Goal: Book appointment/travel/reservation

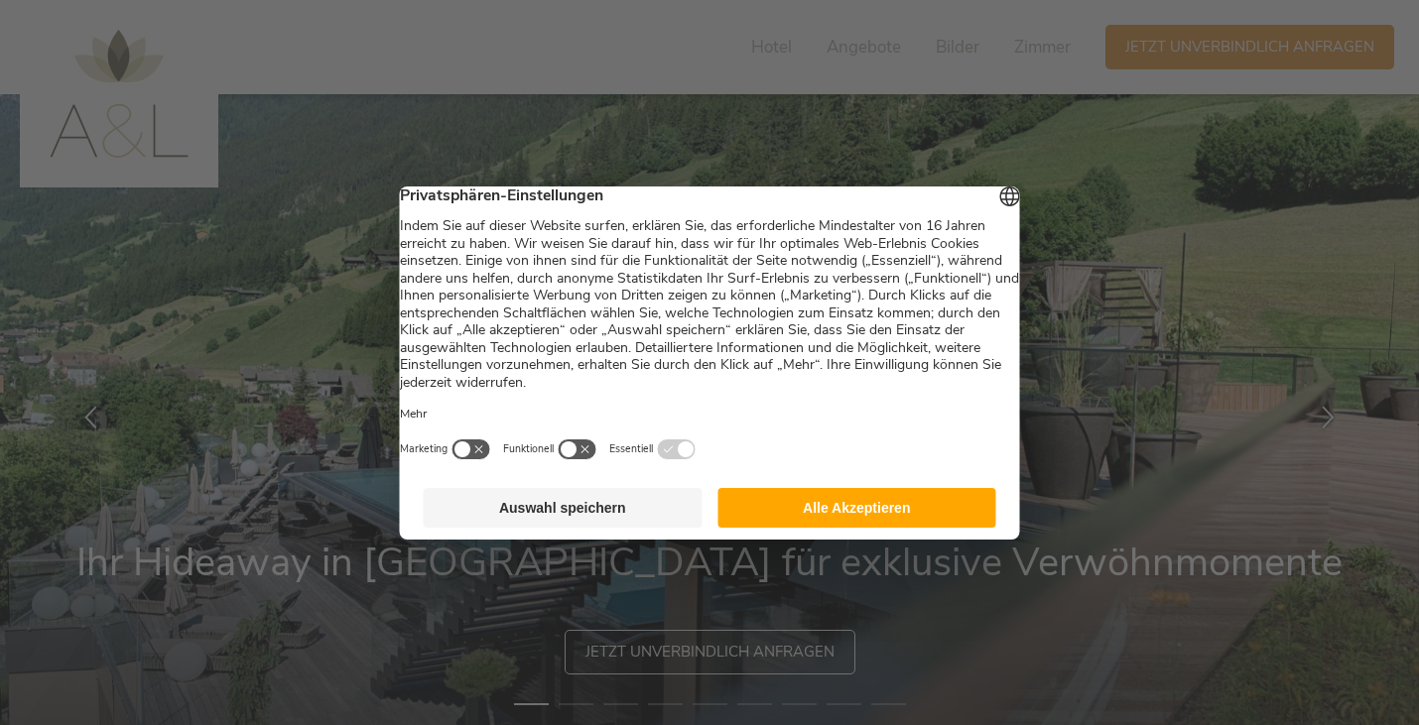
click at [799, 527] on button "Alle Akzeptieren" at bounding box center [856, 508] width 279 height 40
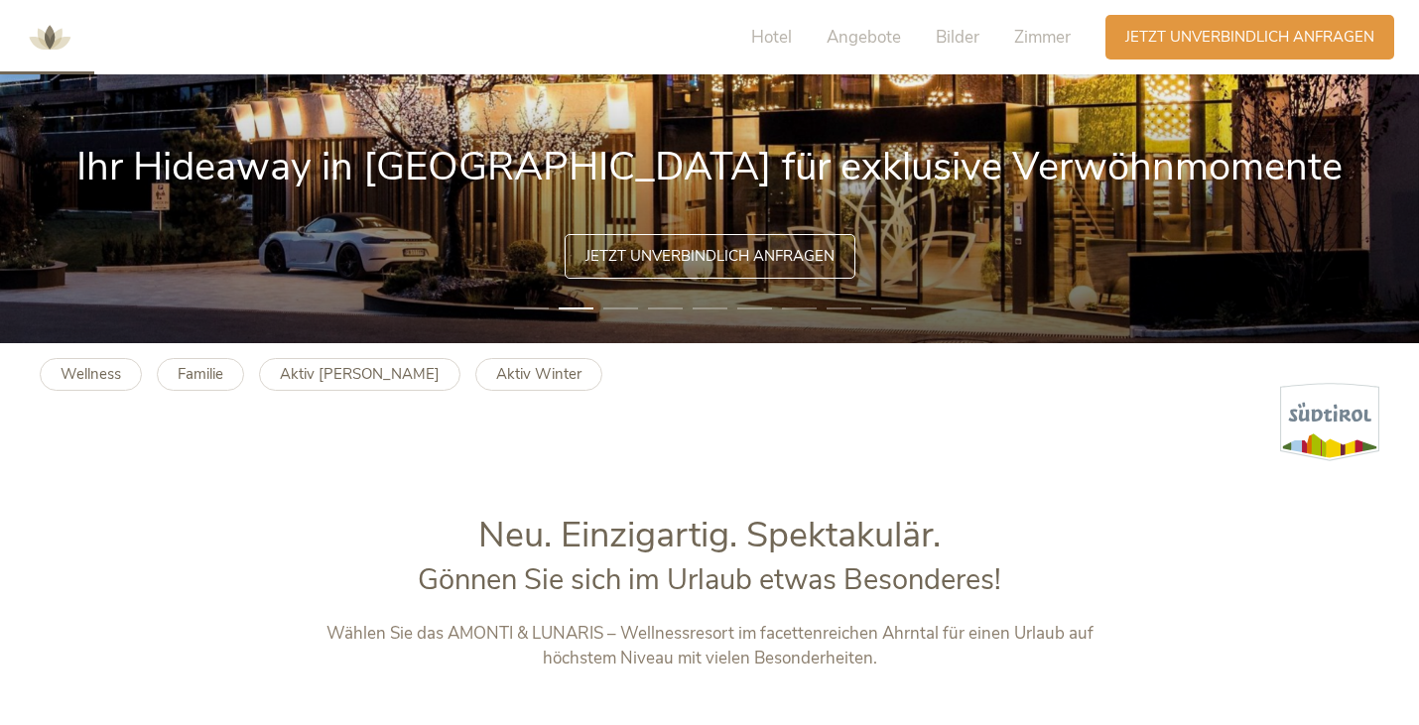
scroll to position [410, 0]
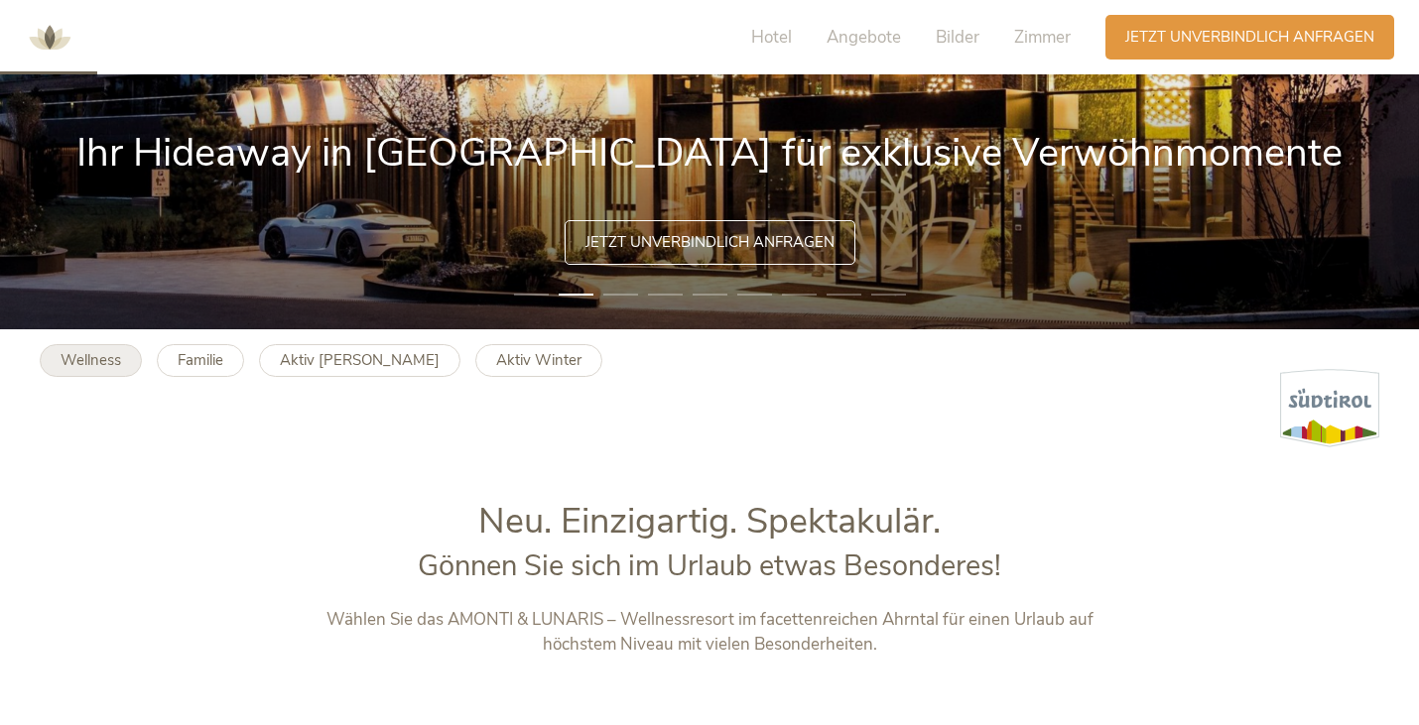
click at [119, 365] on b "Wellness" at bounding box center [91, 360] width 61 height 20
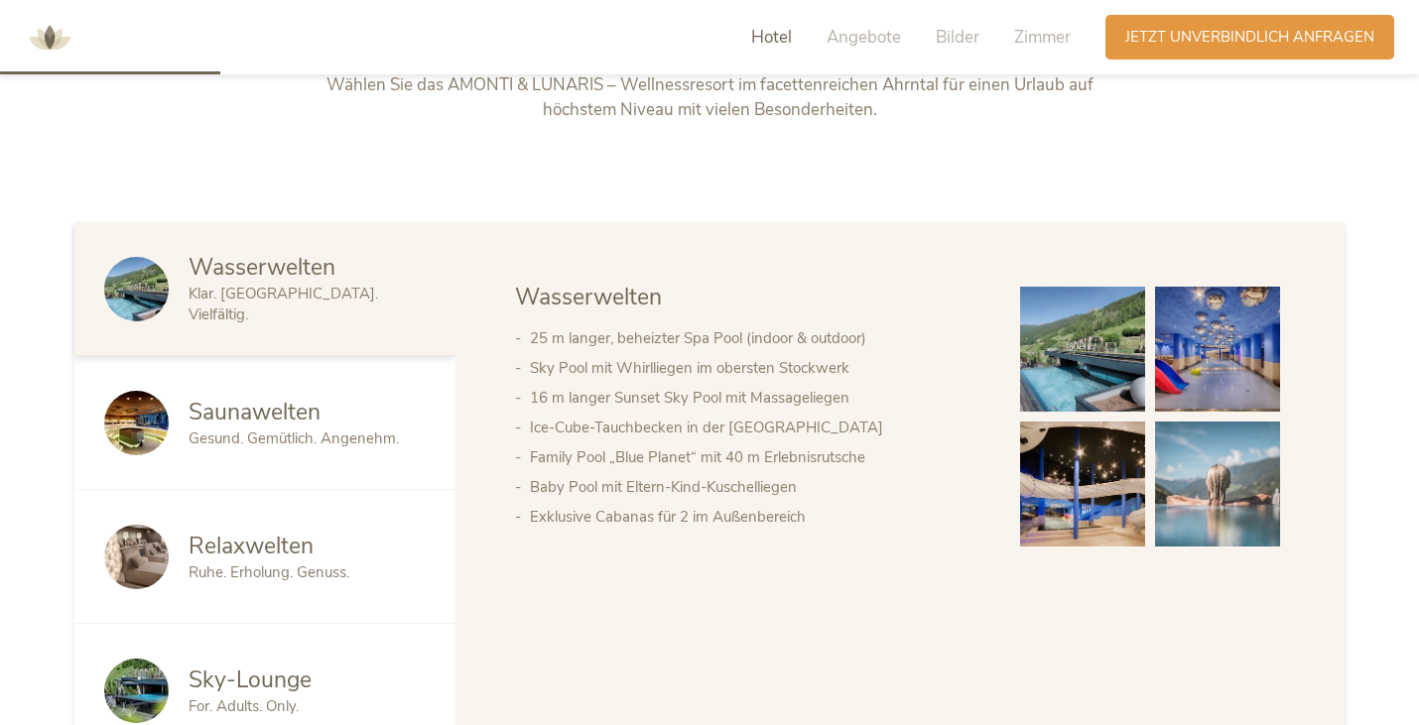
scroll to position [947, 0]
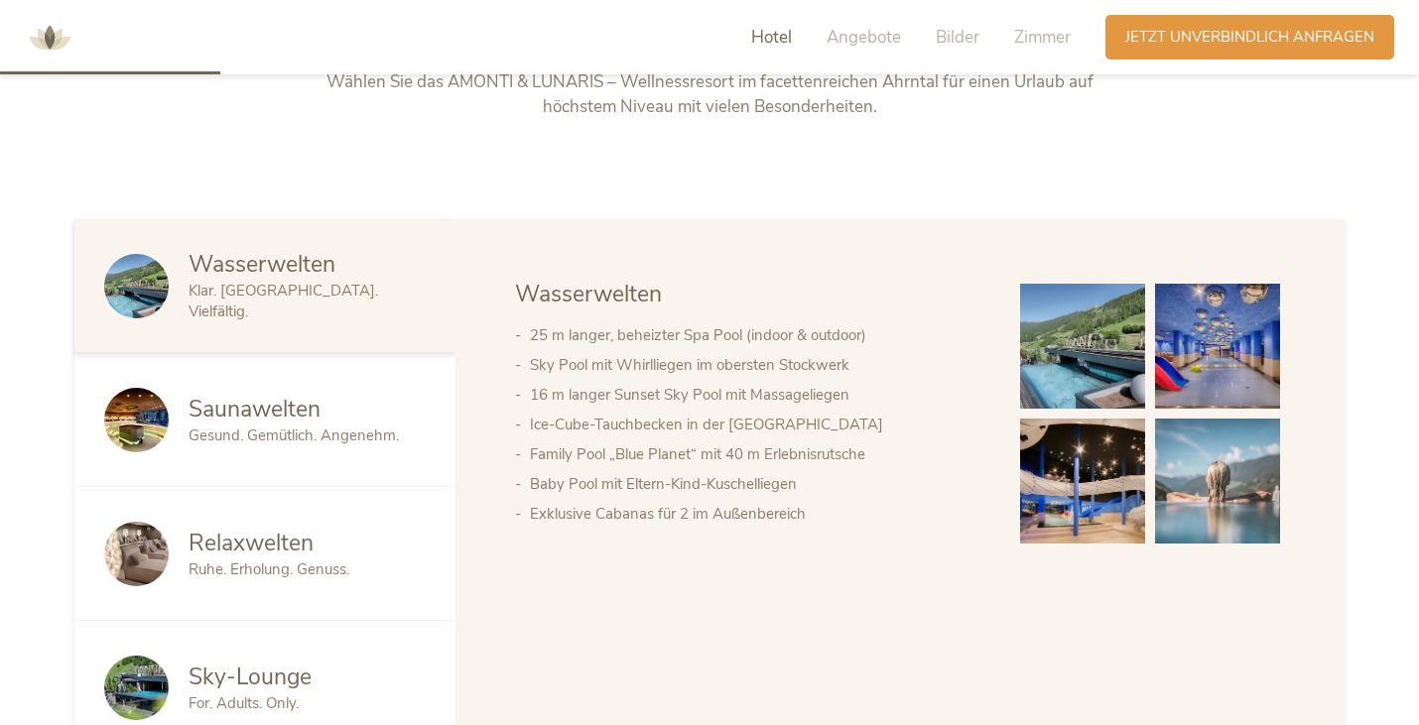
click at [295, 421] on span "Saunawelten" at bounding box center [254, 409] width 132 height 31
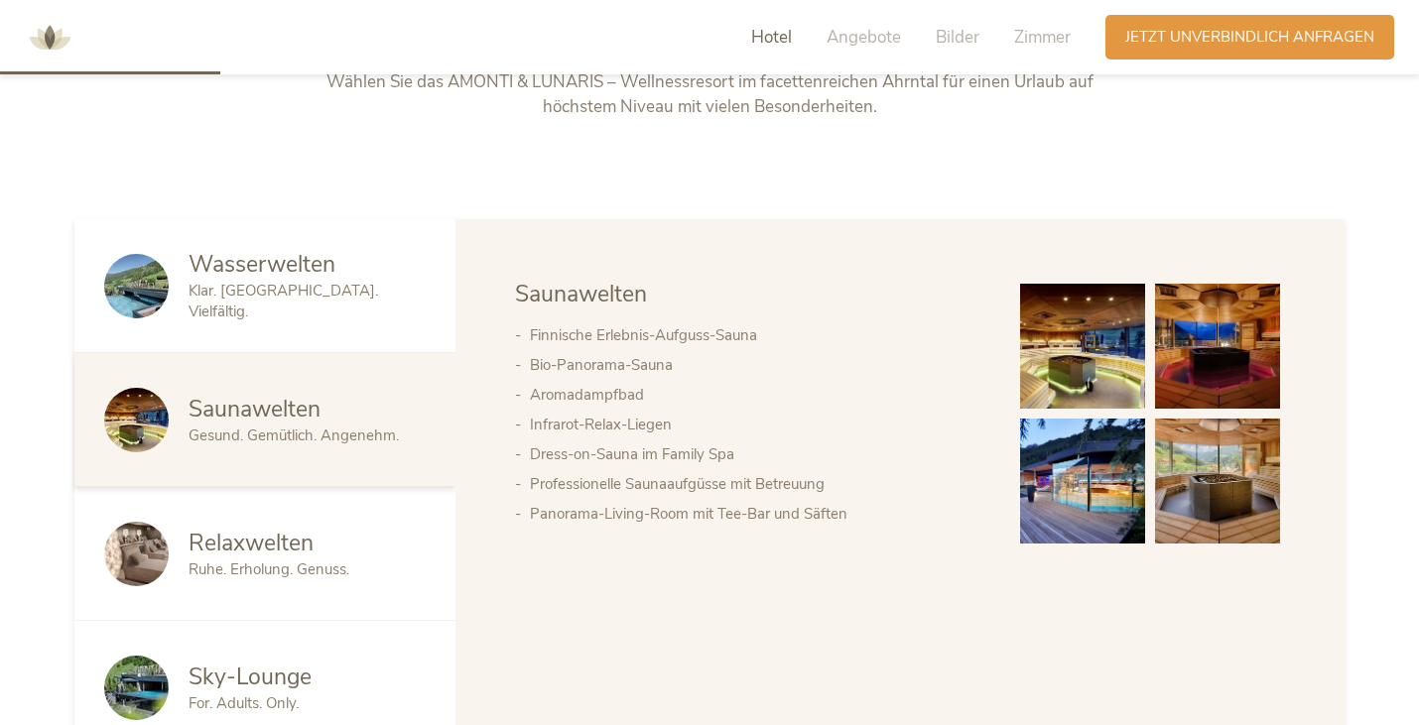
click at [212, 523] on div "Relaxwelten Ruhe. Erholung. Genuss." at bounding box center [264, 554] width 381 height 134
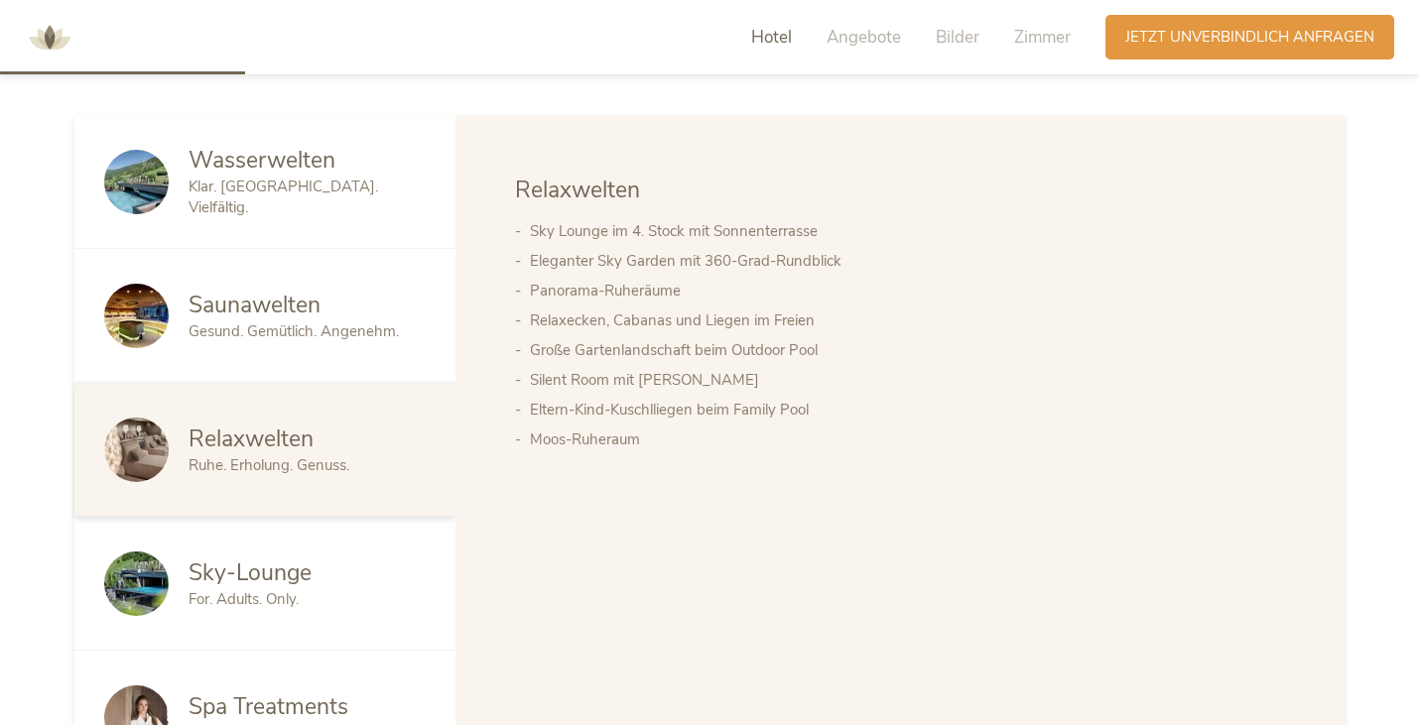
scroll to position [1054, 0]
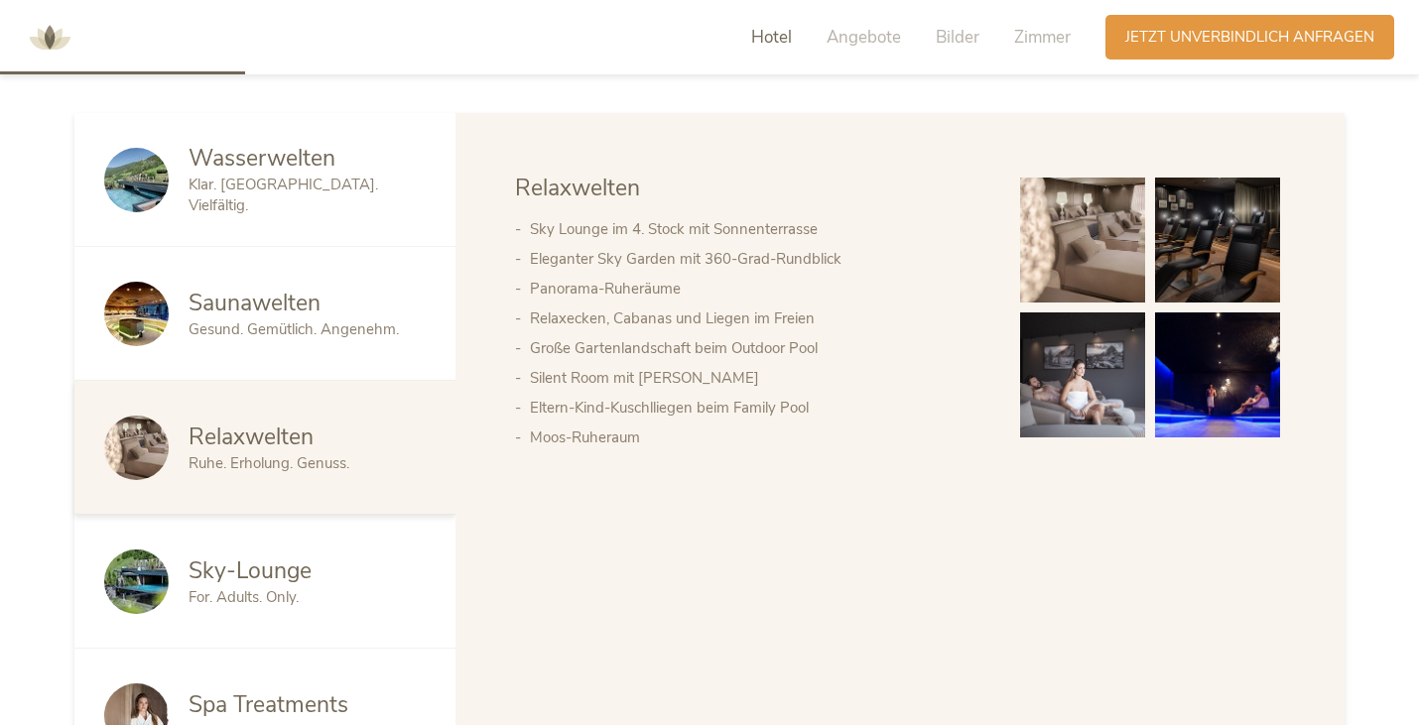
click at [236, 591] on span "For. Adults. Only." at bounding box center [243, 597] width 110 height 20
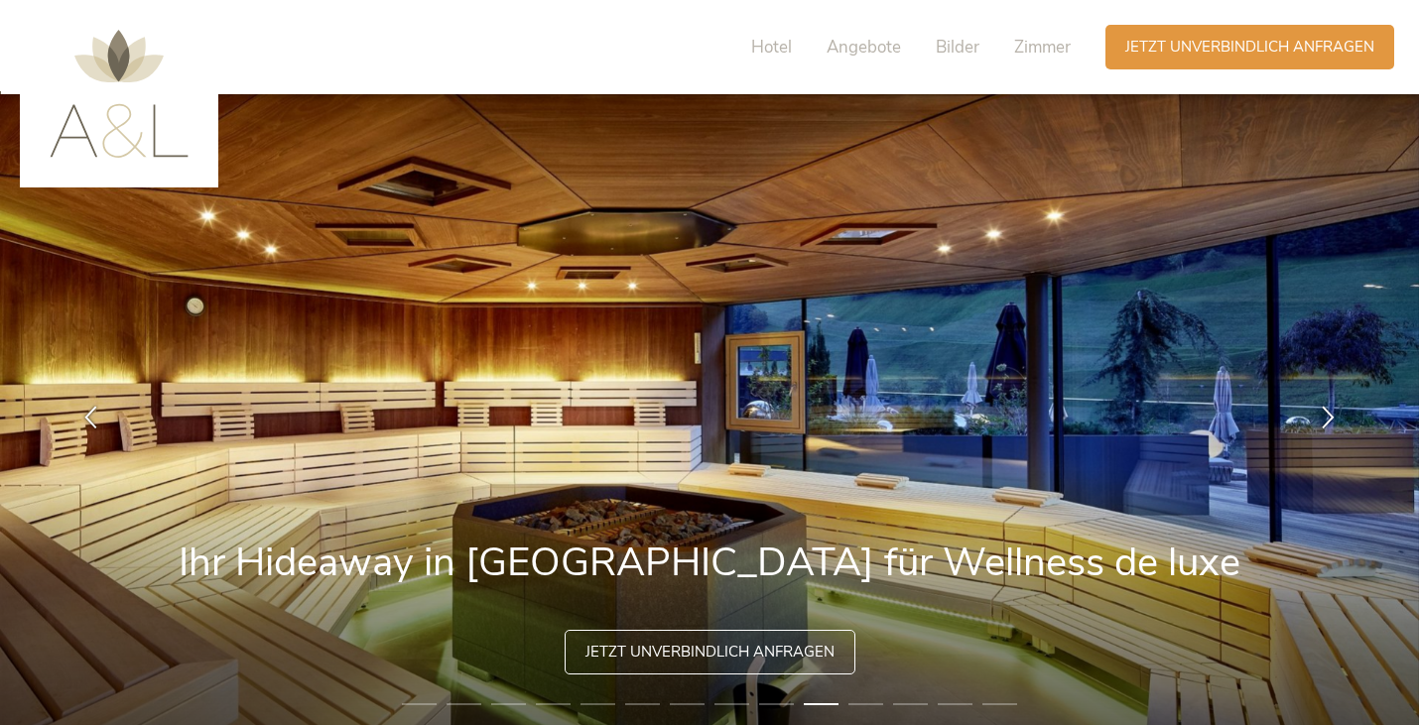
scroll to position [14, 0]
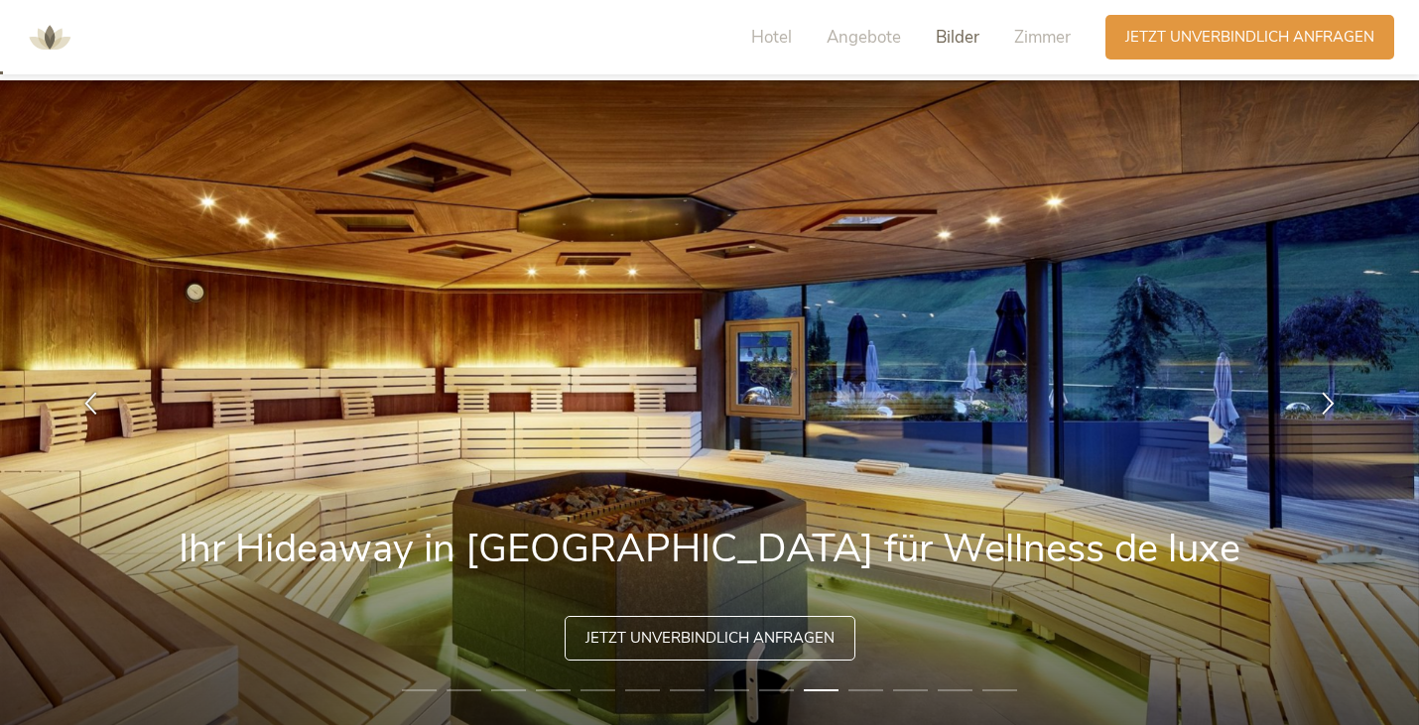
click at [974, 39] on span "Bilder" at bounding box center [958, 37] width 44 height 23
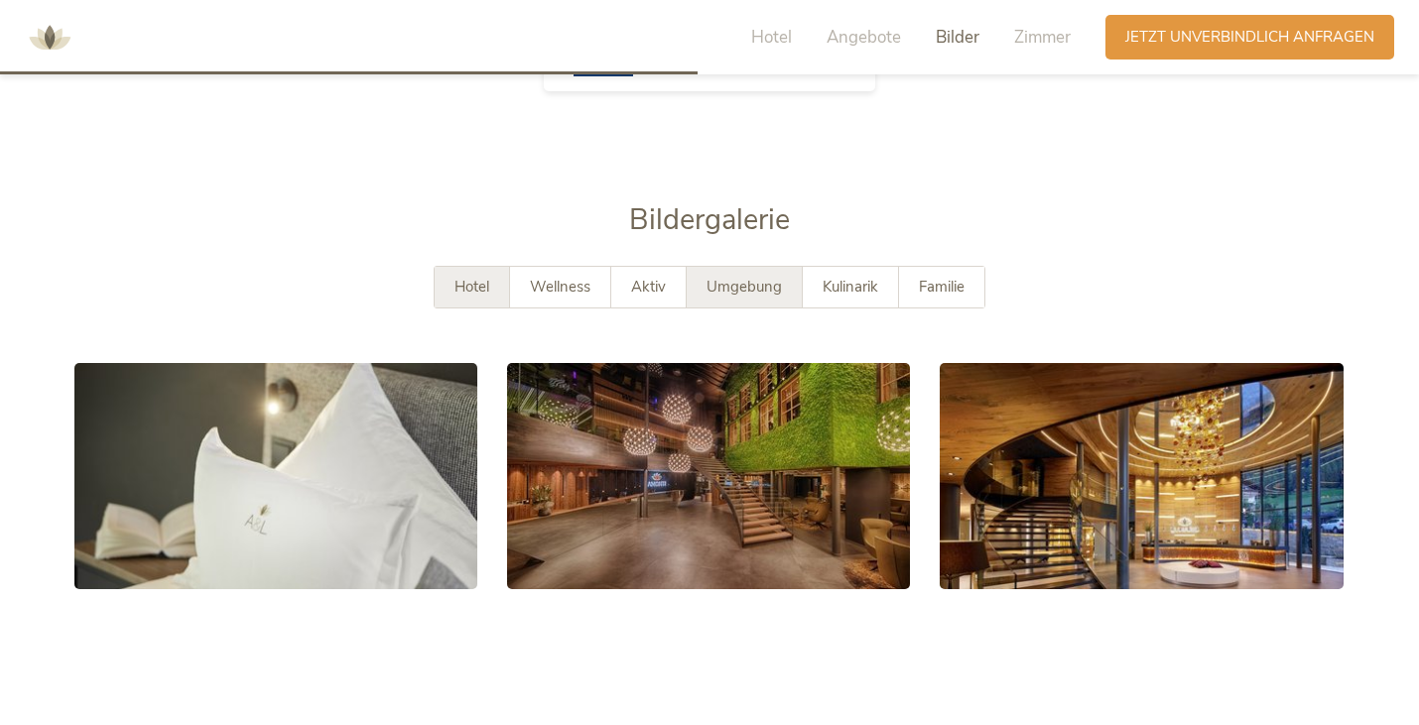
scroll to position [3572, 0]
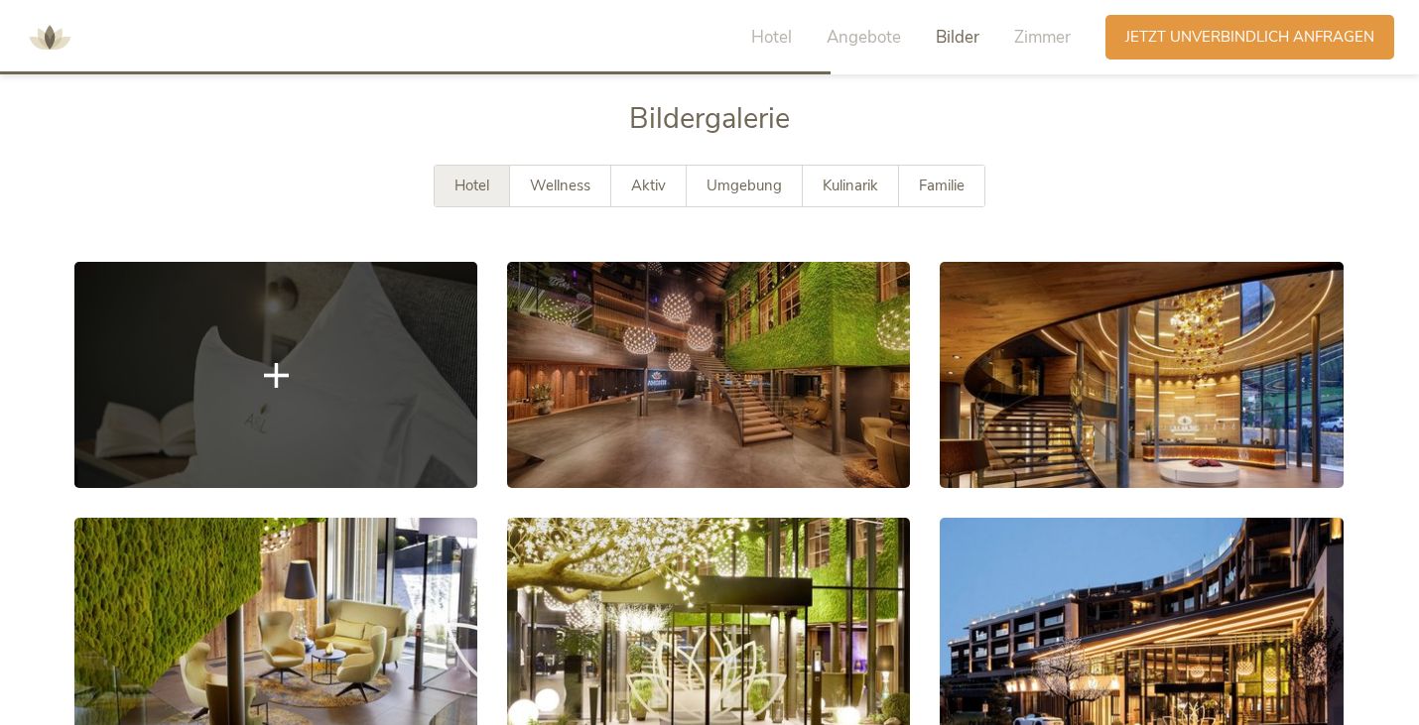
click at [389, 377] on link at bounding box center [275, 375] width 403 height 226
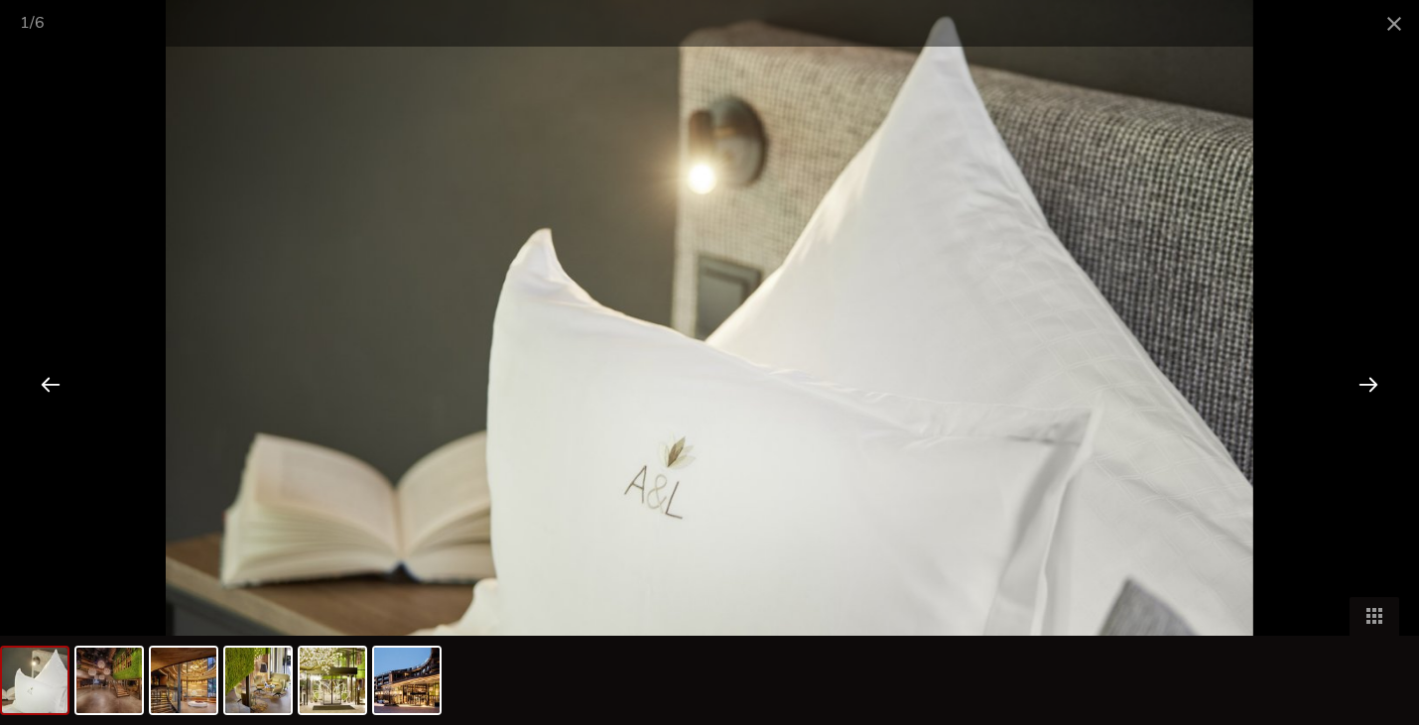
click at [1355, 391] on div at bounding box center [1368, 384] width 62 height 62
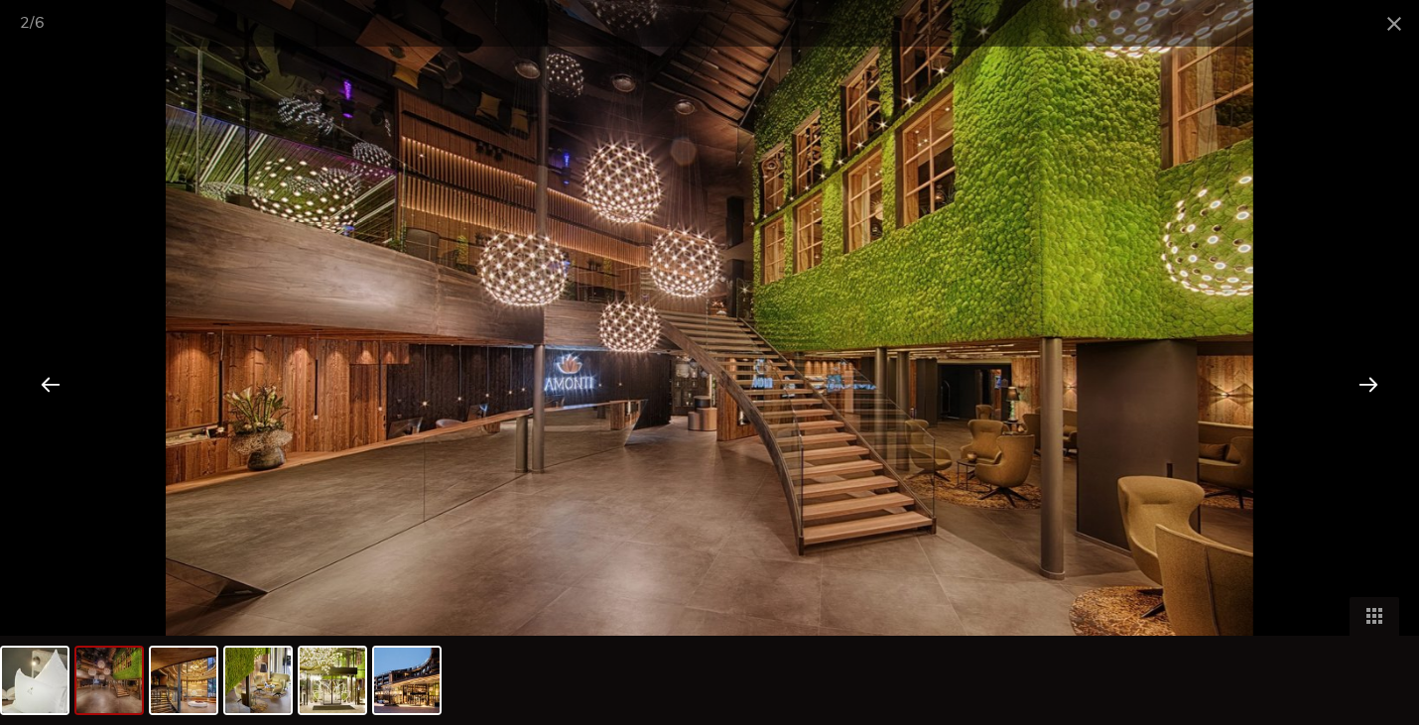
click at [1361, 386] on div at bounding box center [1368, 384] width 62 height 62
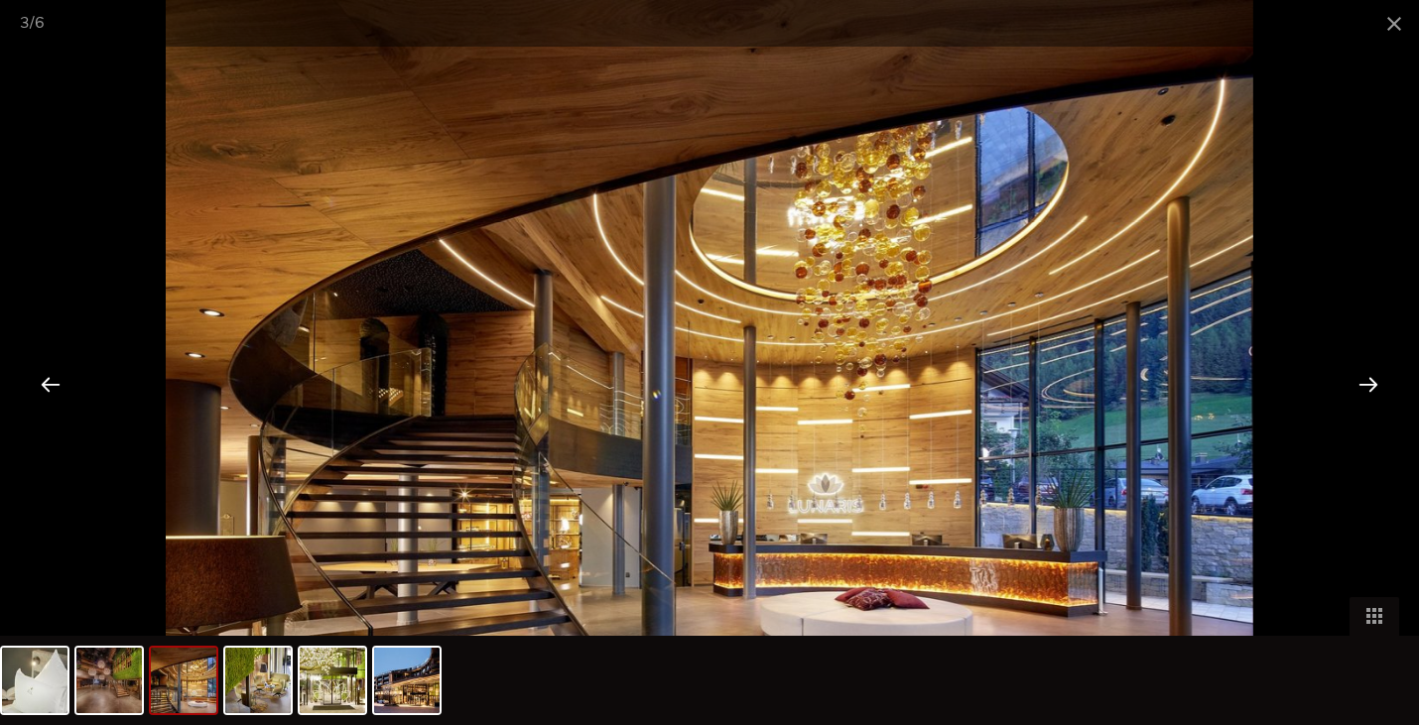
click at [1361, 386] on div at bounding box center [1368, 384] width 62 height 62
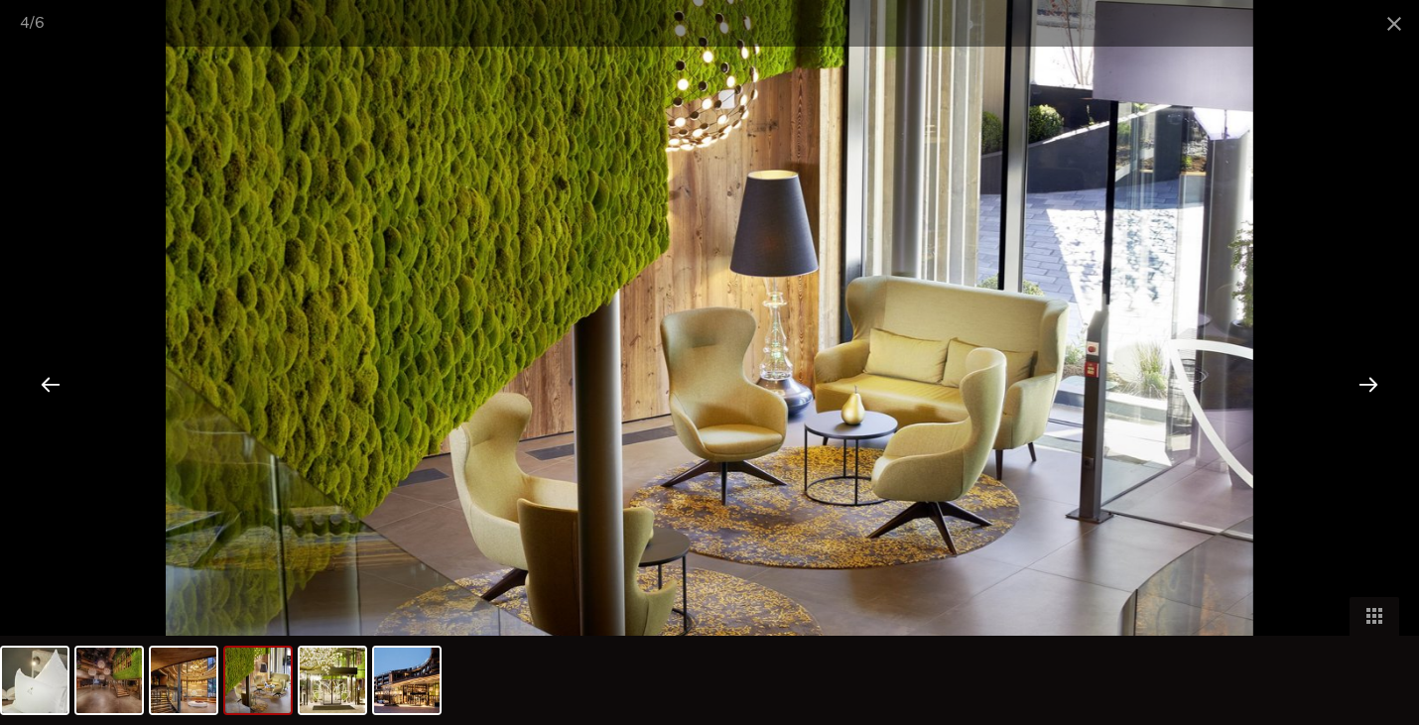
click at [1361, 386] on div at bounding box center [1368, 384] width 62 height 62
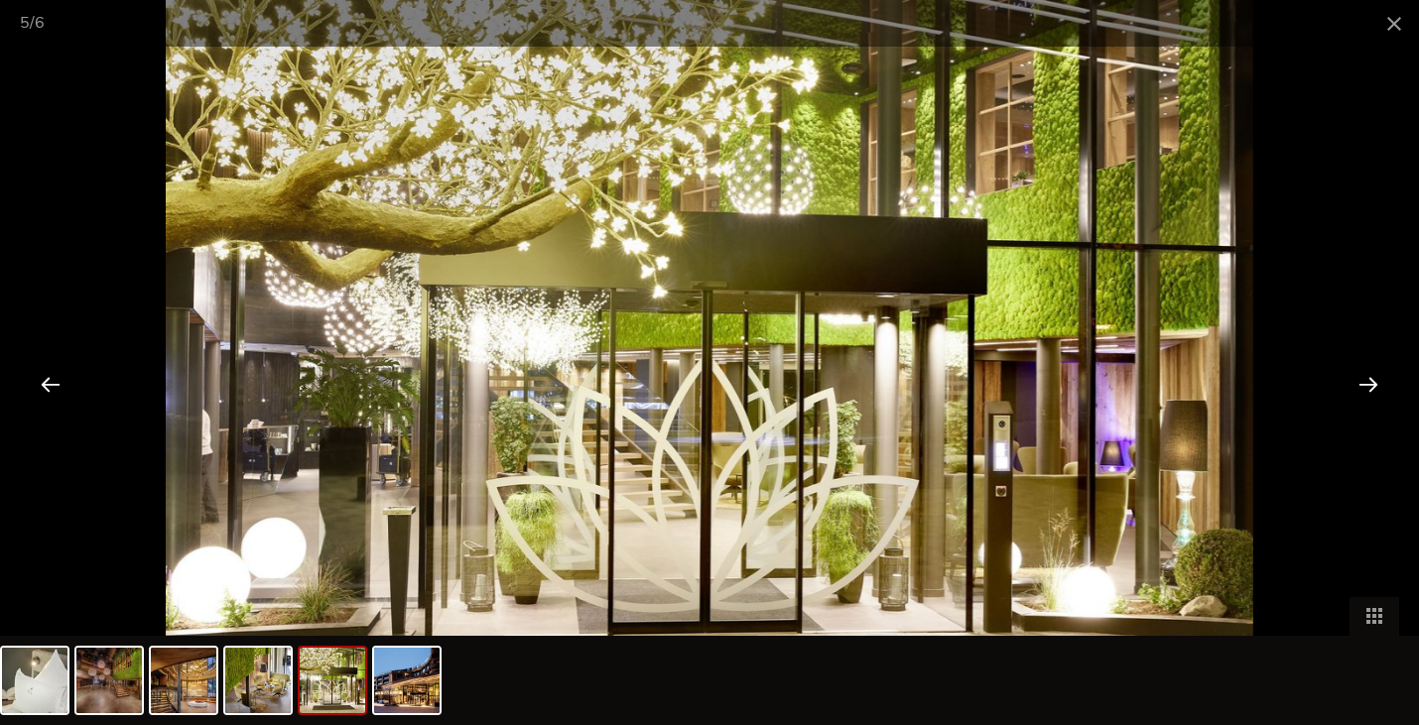
click at [1361, 386] on div at bounding box center [1368, 384] width 62 height 62
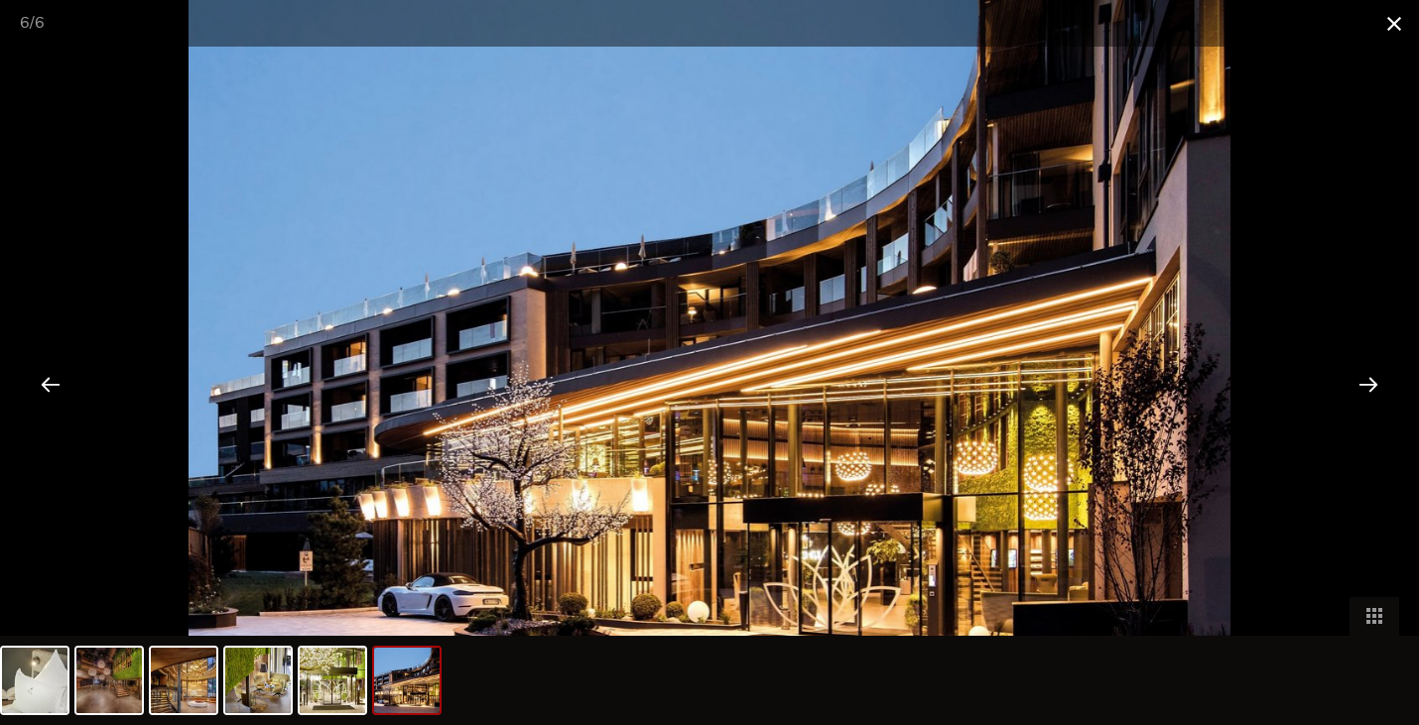
click at [1388, 34] on span at bounding box center [1394, 23] width 50 height 47
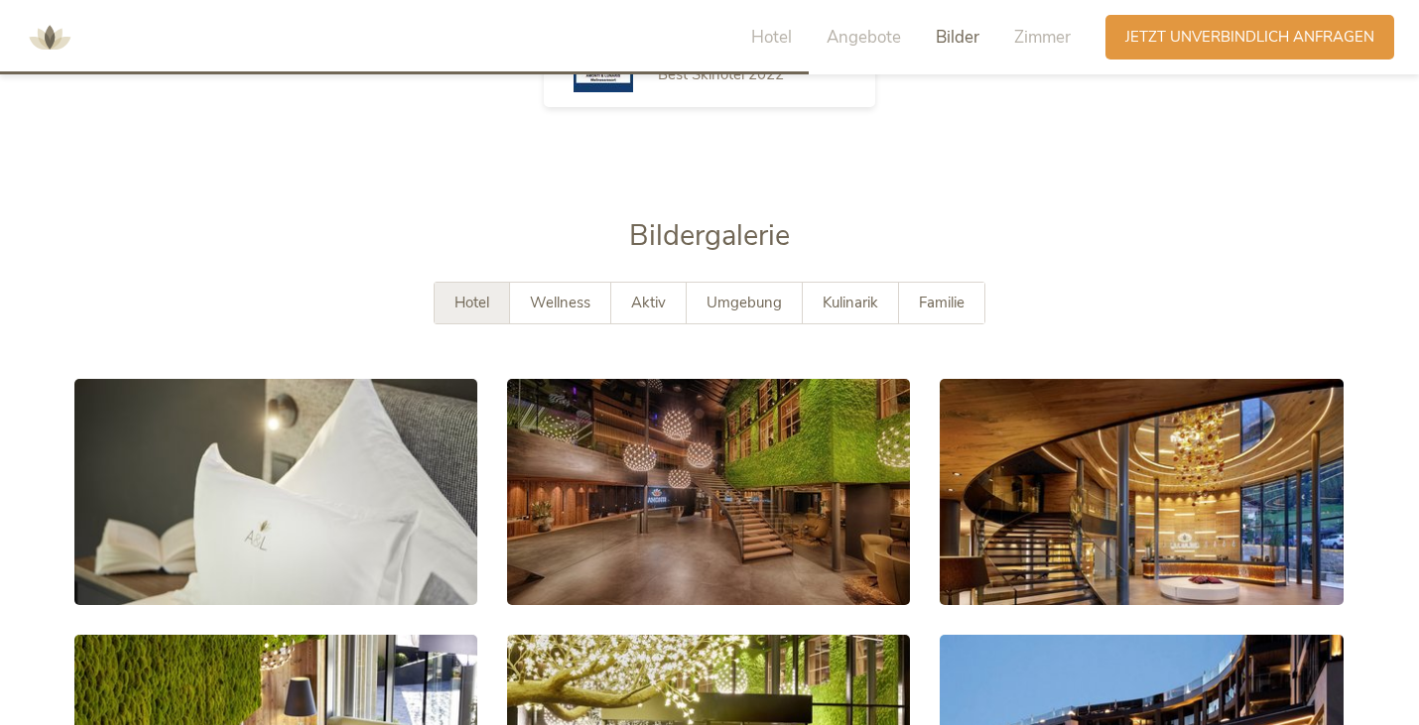
scroll to position [3484, 0]
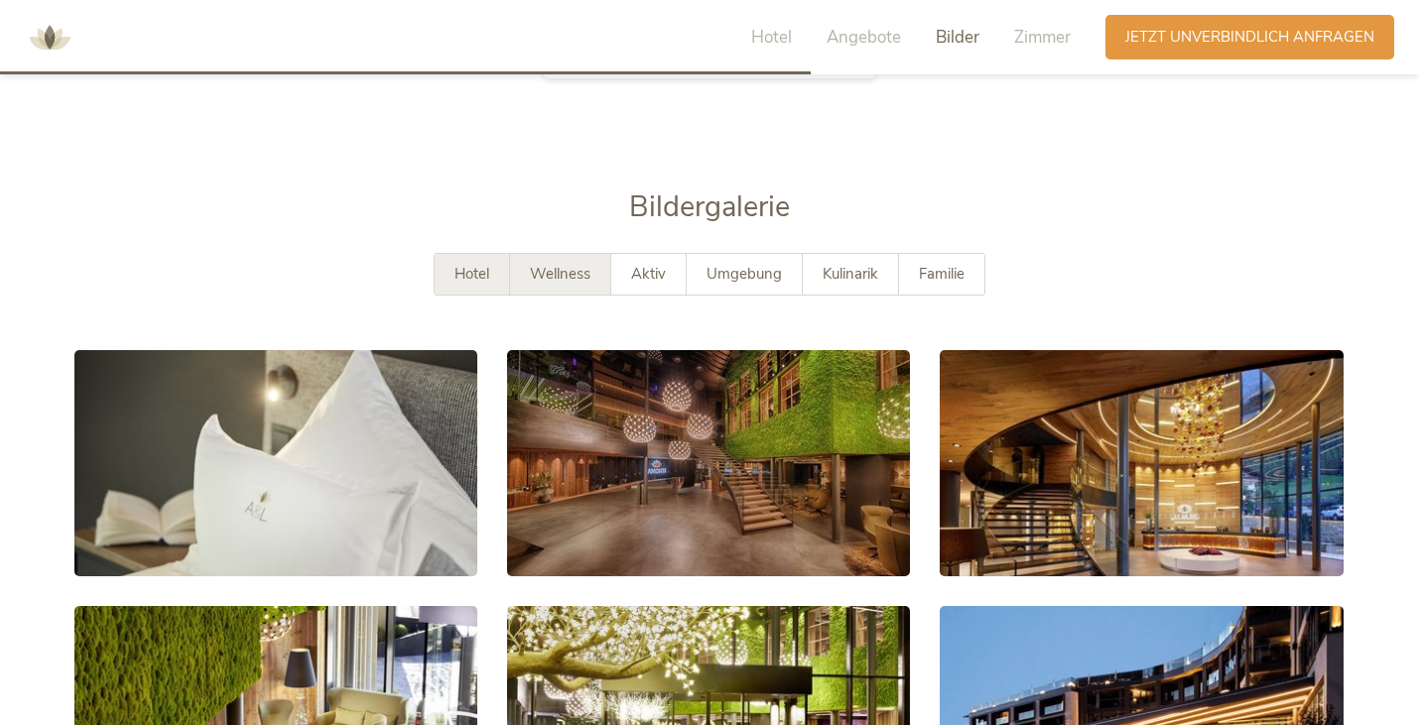
click at [573, 261] on div "Wellness" at bounding box center [560, 274] width 101 height 41
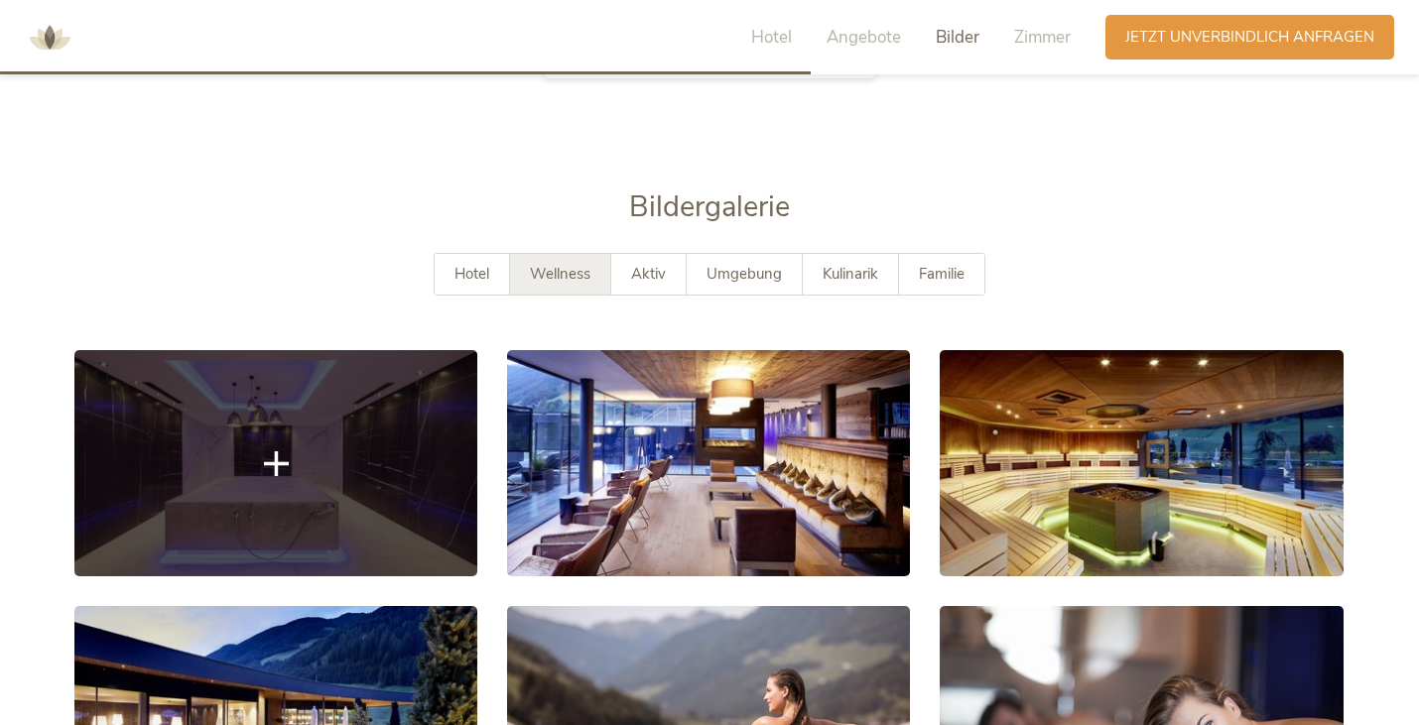
click at [363, 404] on link at bounding box center [275, 463] width 403 height 226
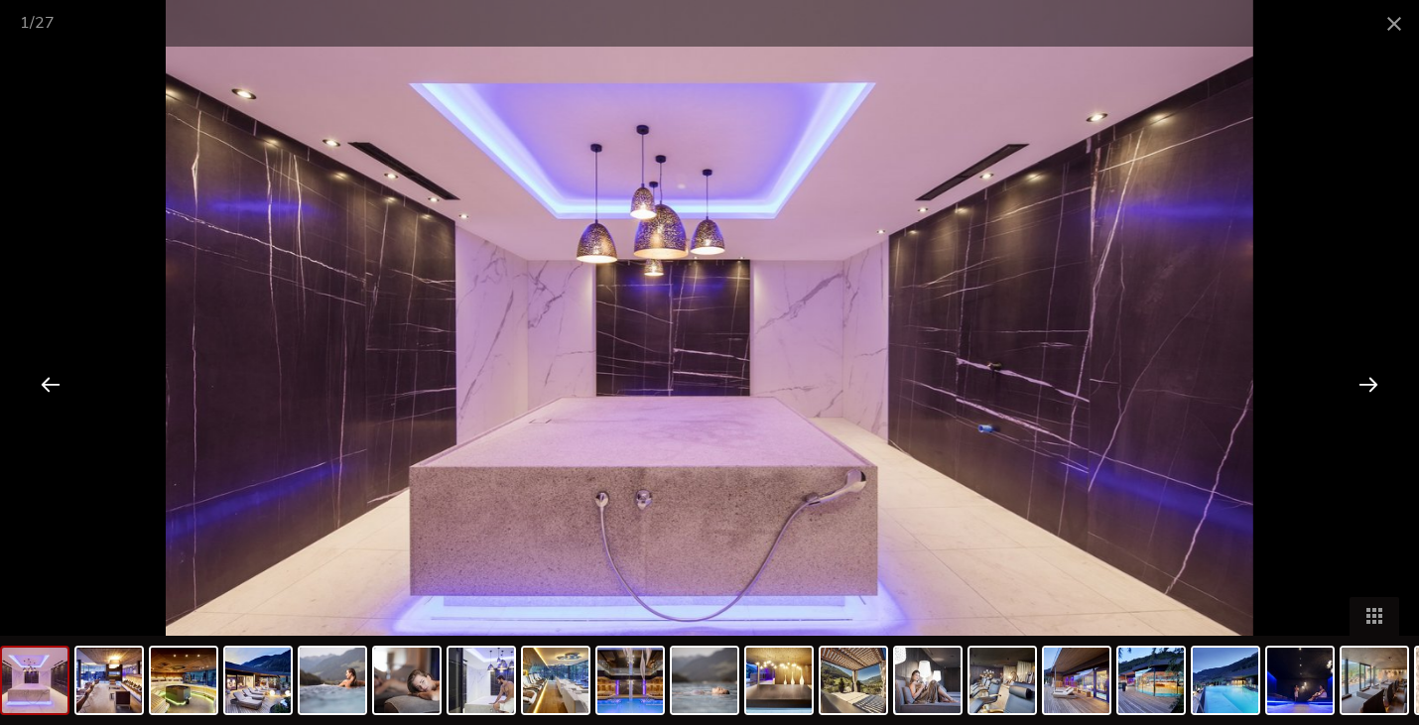
click at [1354, 383] on div at bounding box center [1368, 384] width 62 height 62
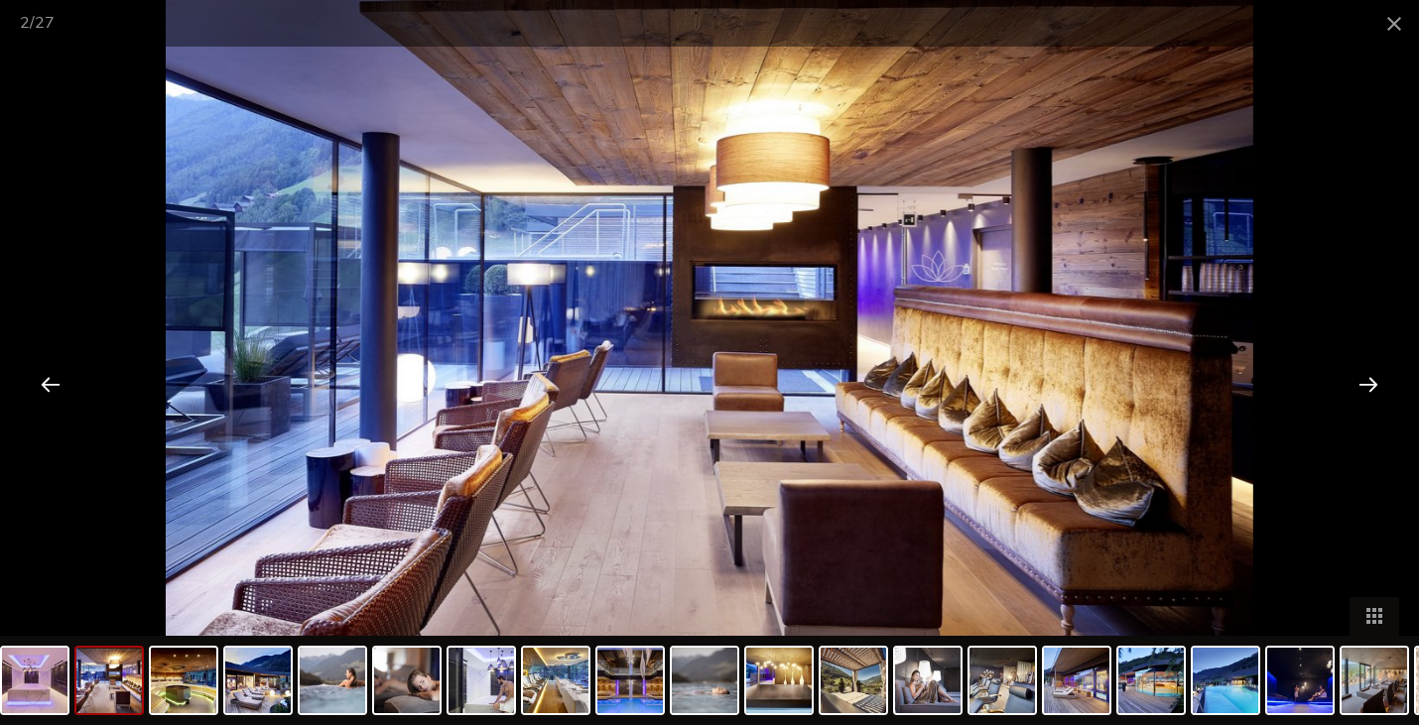
click at [1354, 383] on div at bounding box center [1368, 384] width 62 height 62
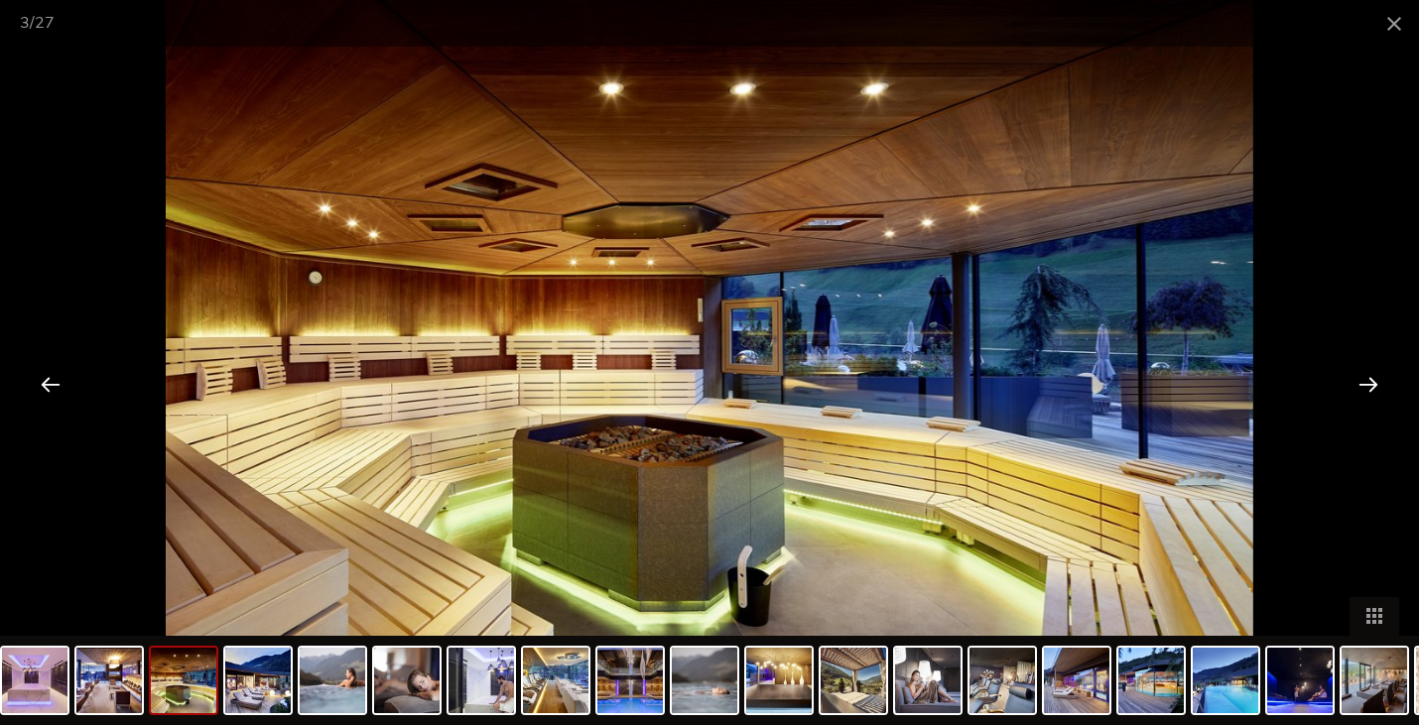
click at [1354, 383] on div at bounding box center [1368, 384] width 62 height 62
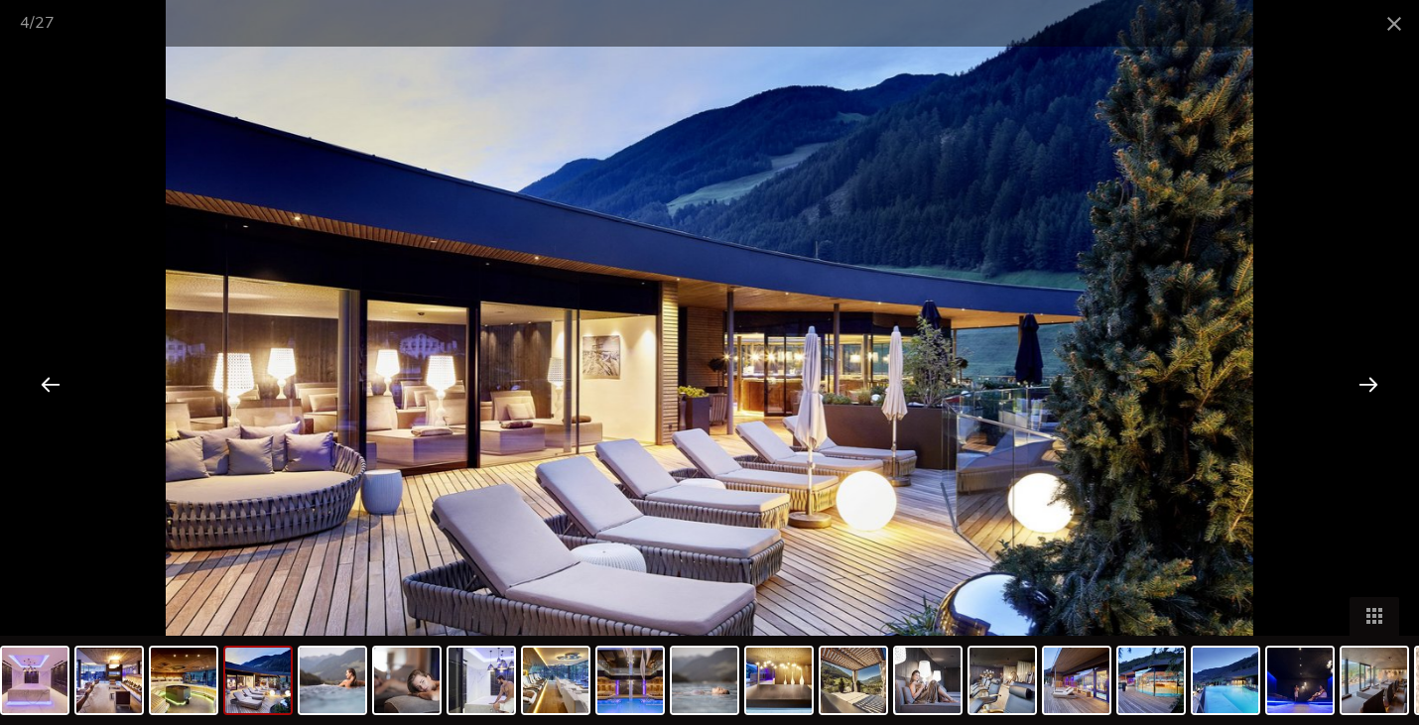
click at [1354, 383] on div at bounding box center [1368, 384] width 62 height 62
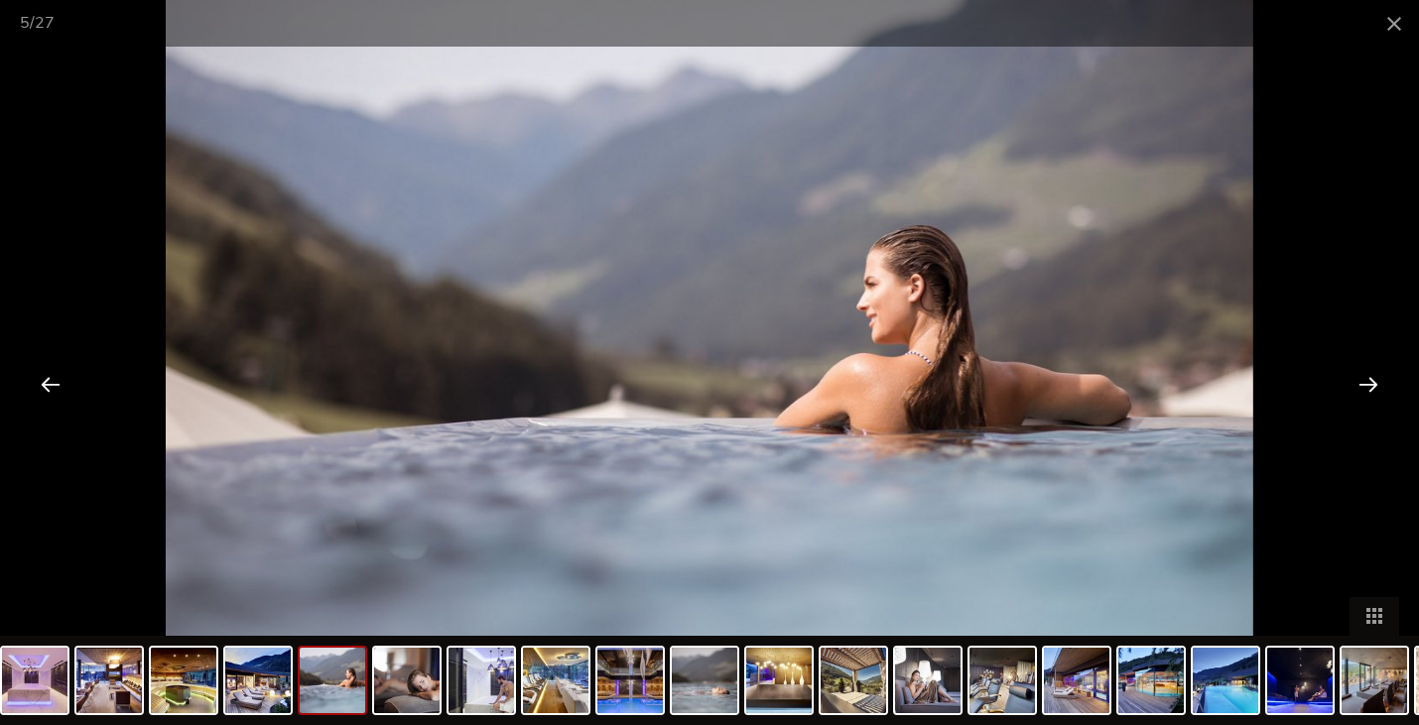
click at [1354, 383] on div at bounding box center [1368, 384] width 62 height 62
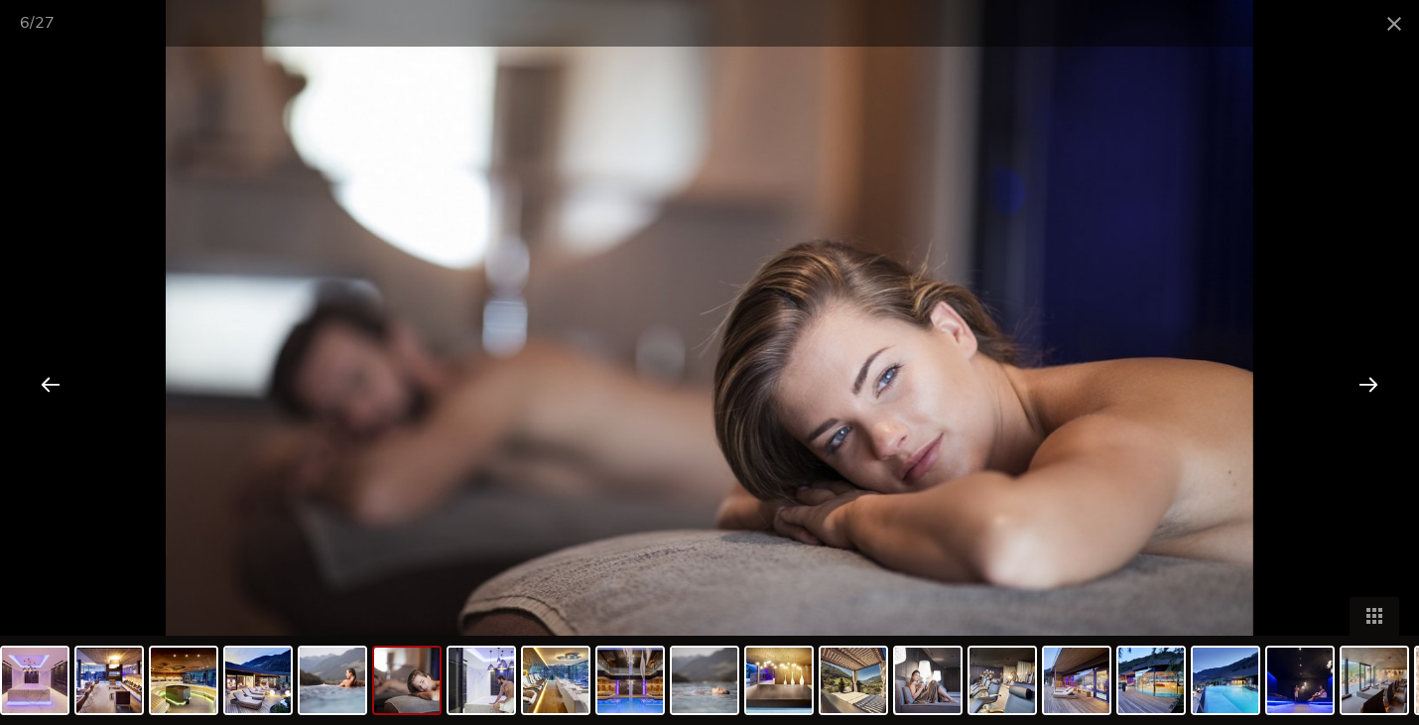
click at [1354, 383] on div at bounding box center [1368, 384] width 62 height 62
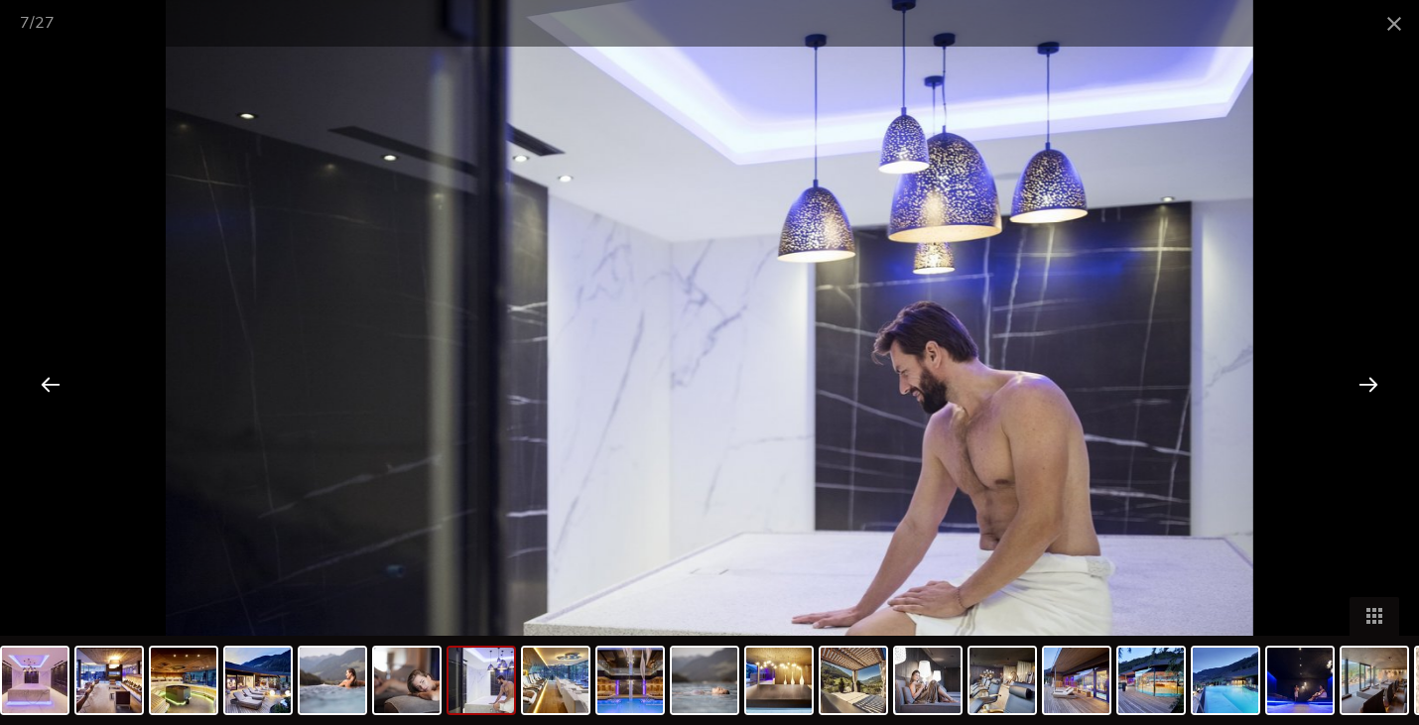
click at [1354, 383] on div at bounding box center [1368, 384] width 62 height 62
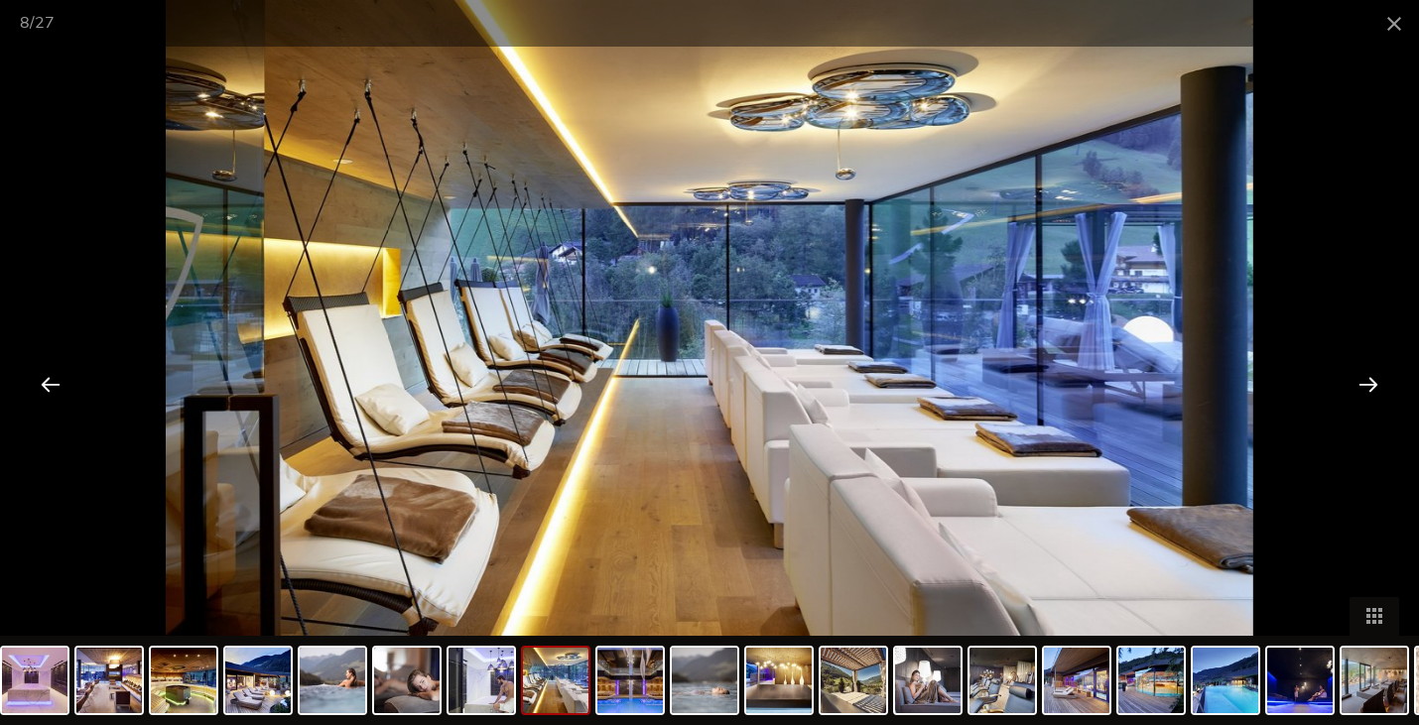
click at [1354, 383] on div at bounding box center [1368, 384] width 62 height 62
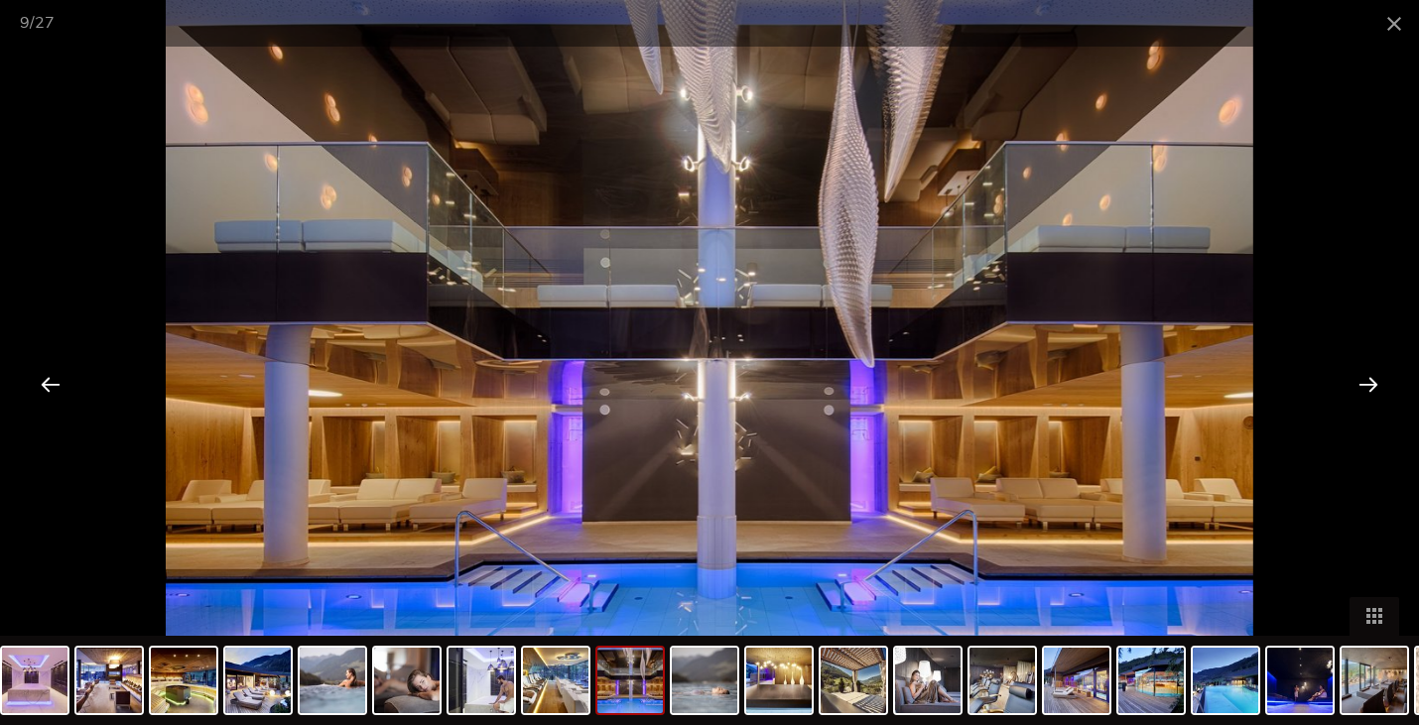
click at [1354, 383] on div at bounding box center [1368, 384] width 62 height 62
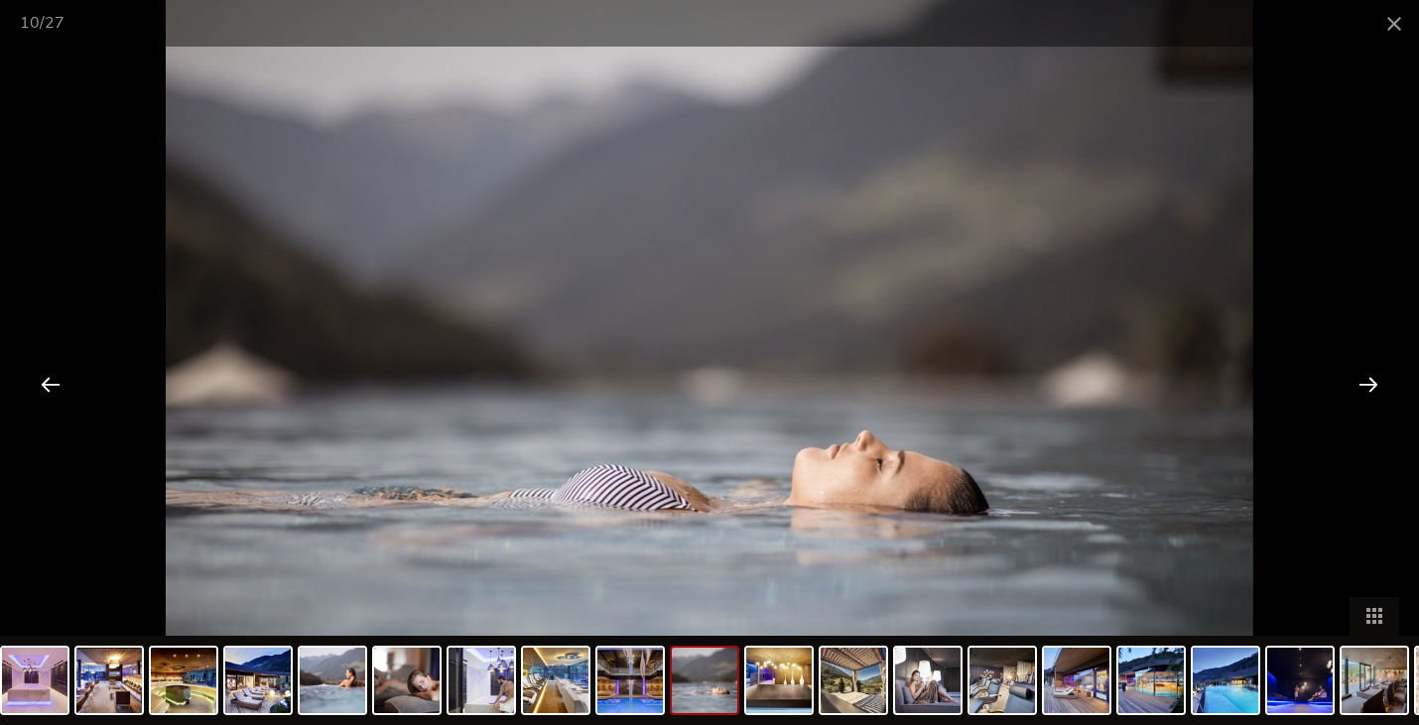
click at [1354, 383] on div at bounding box center [1368, 384] width 62 height 62
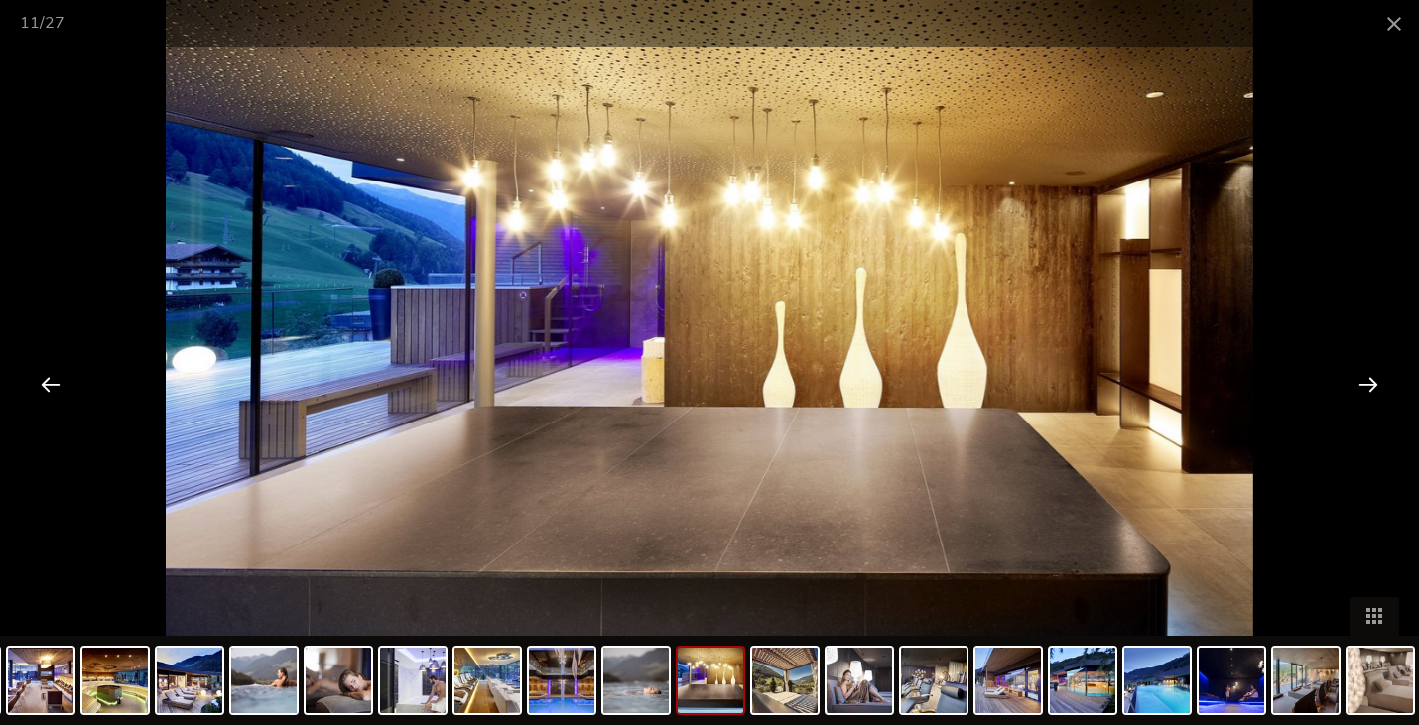
click at [1354, 383] on div at bounding box center [1368, 384] width 62 height 62
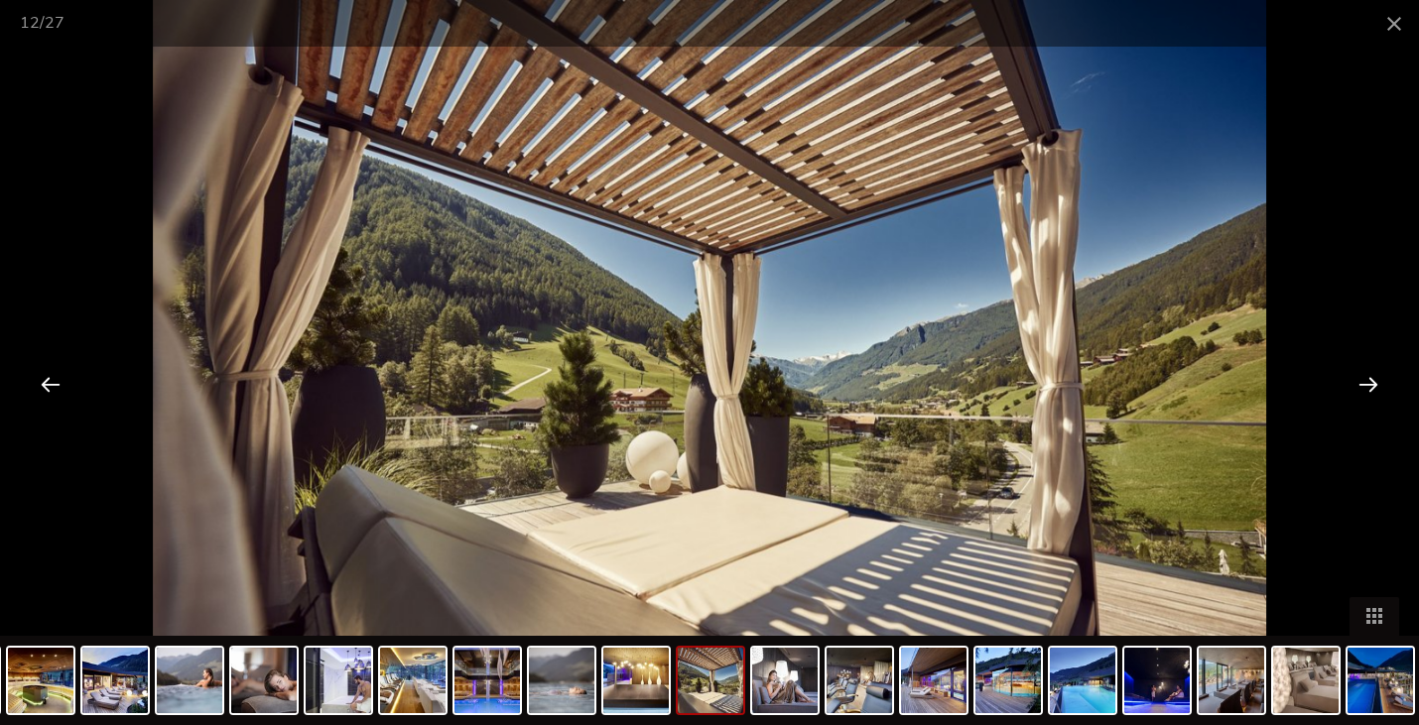
click at [1354, 383] on div at bounding box center [1368, 384] width 62 height 62
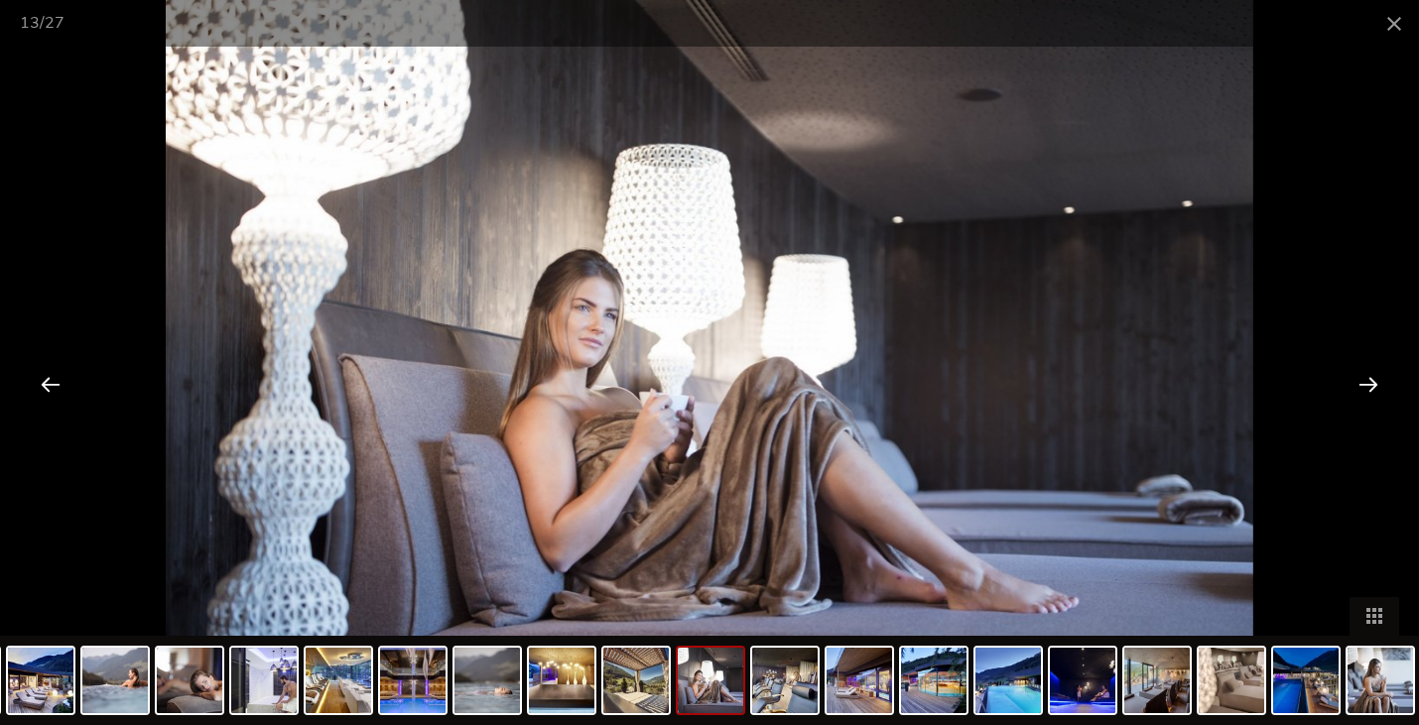
click at [1354, 383] on div at bounding box center [1368, 384] width 62 height 62
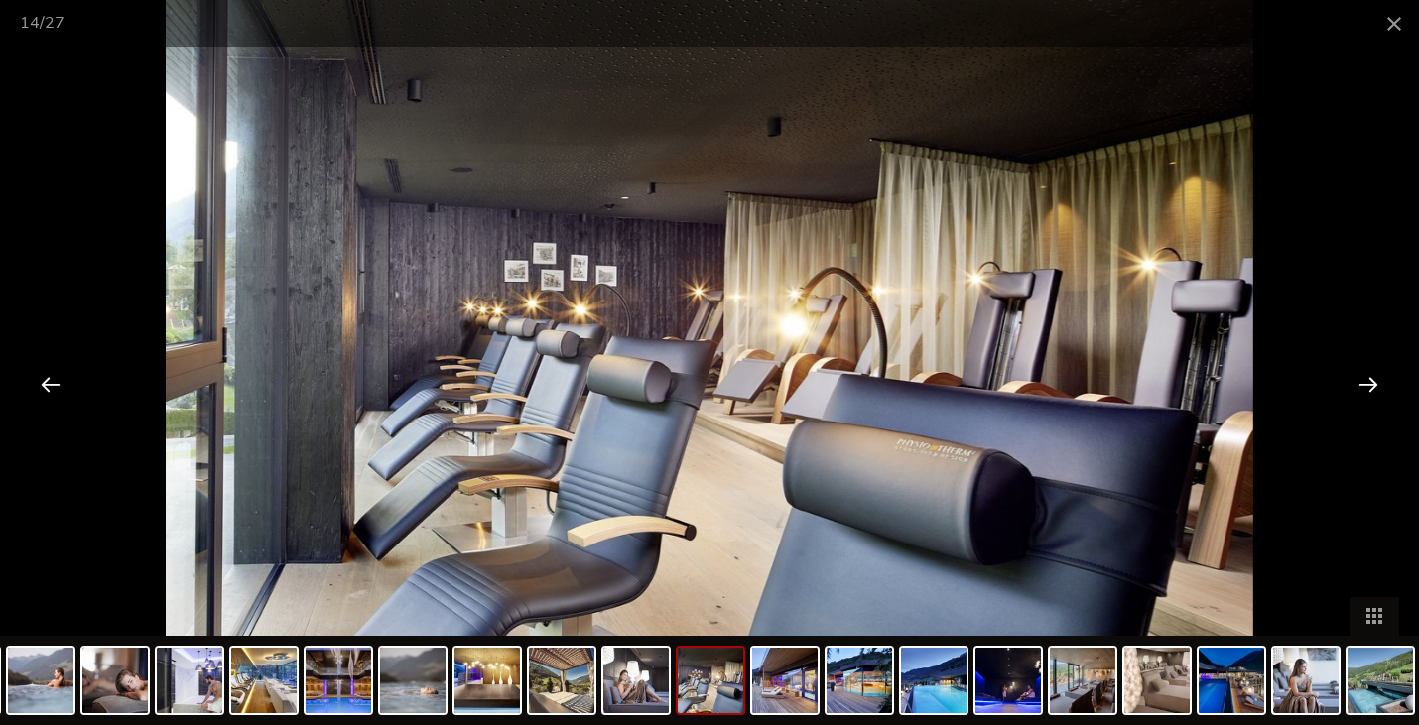
click at [1354, 383] on div at bounding box center [1368, 384] width 62 height 62
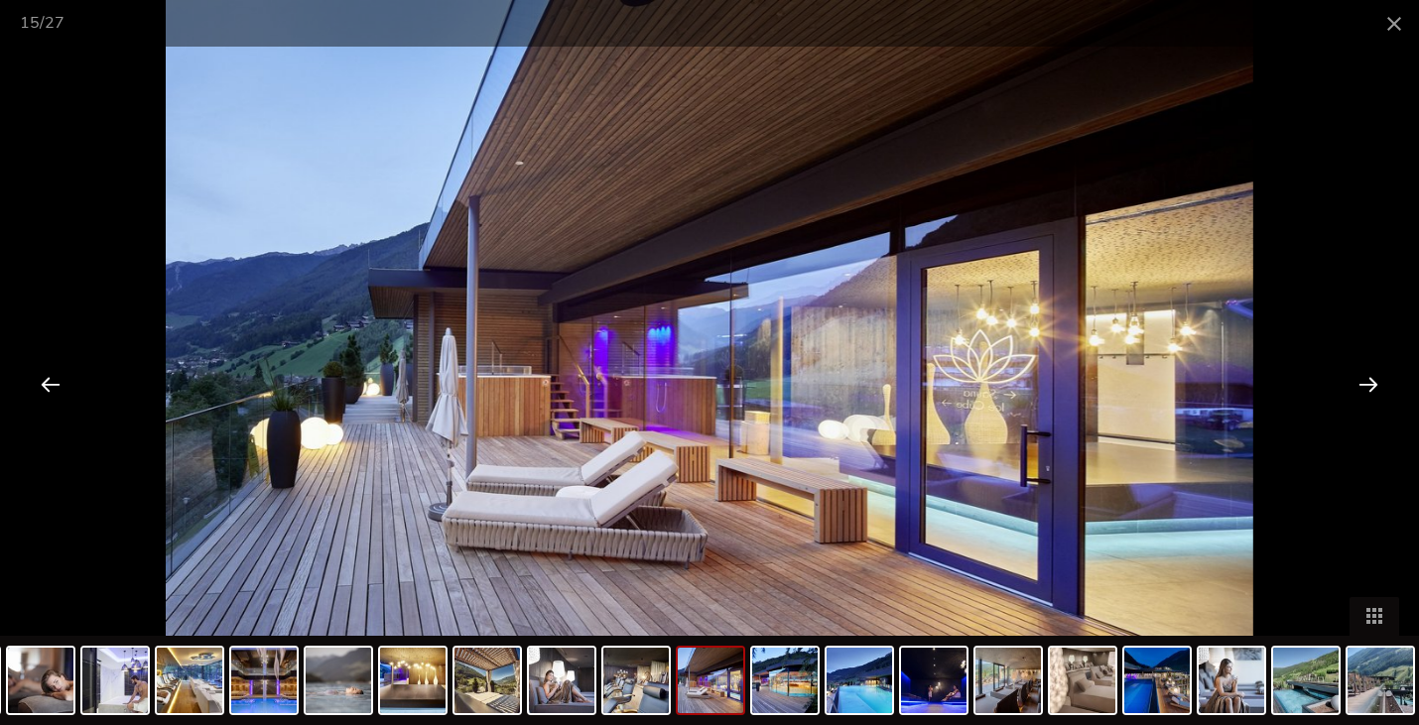
click at [1354, 383] on div at bounding box center [1368, 384] width 62 height 62
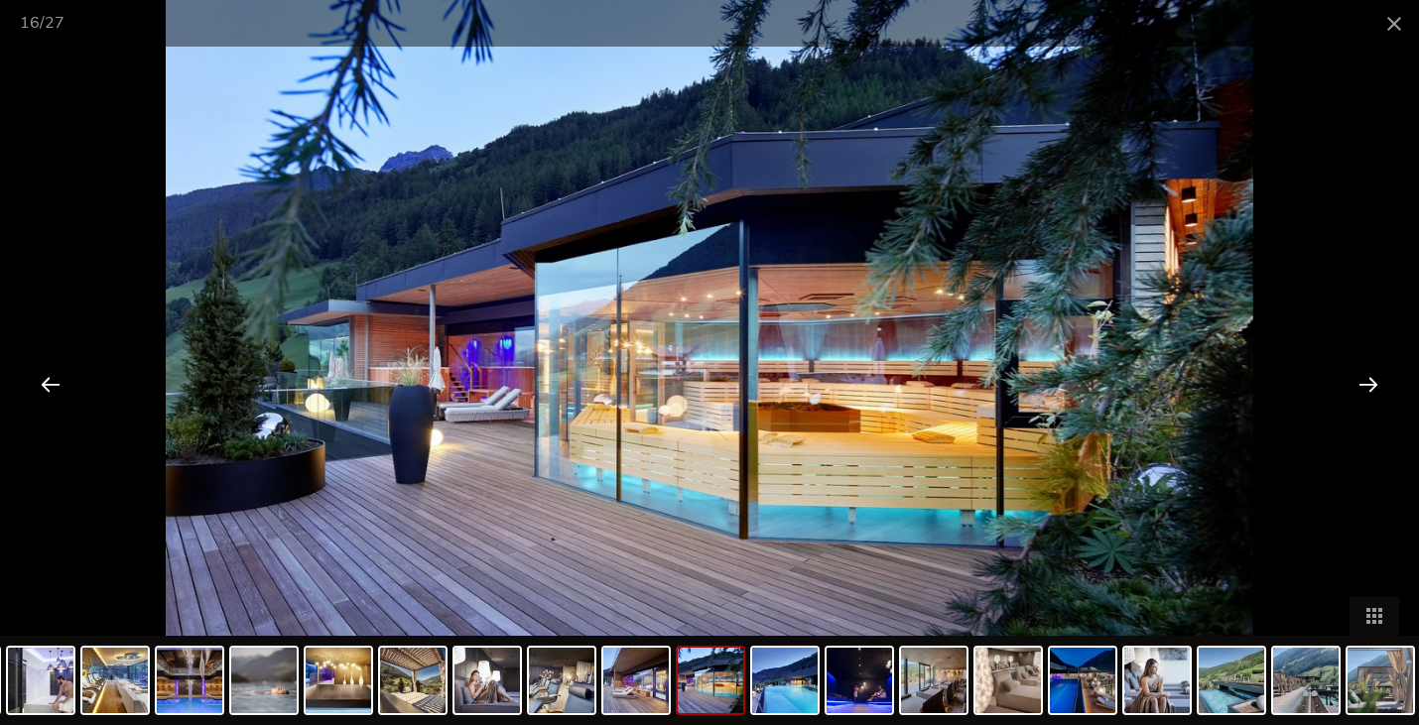
click at [54, 394] on div at bounding box center [51, 384] width 62 height 62
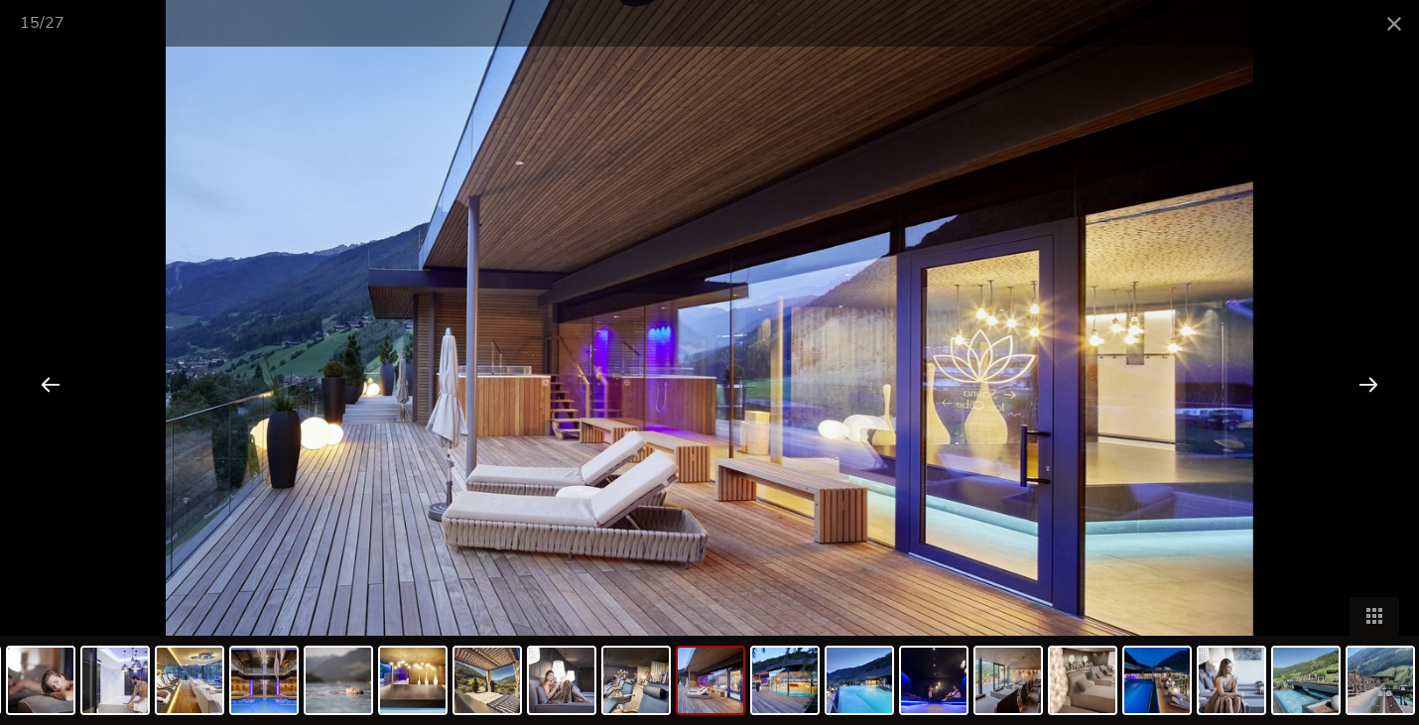
click at [1374, 374] on div at bounding box center [1368, 384] width 62 height 62
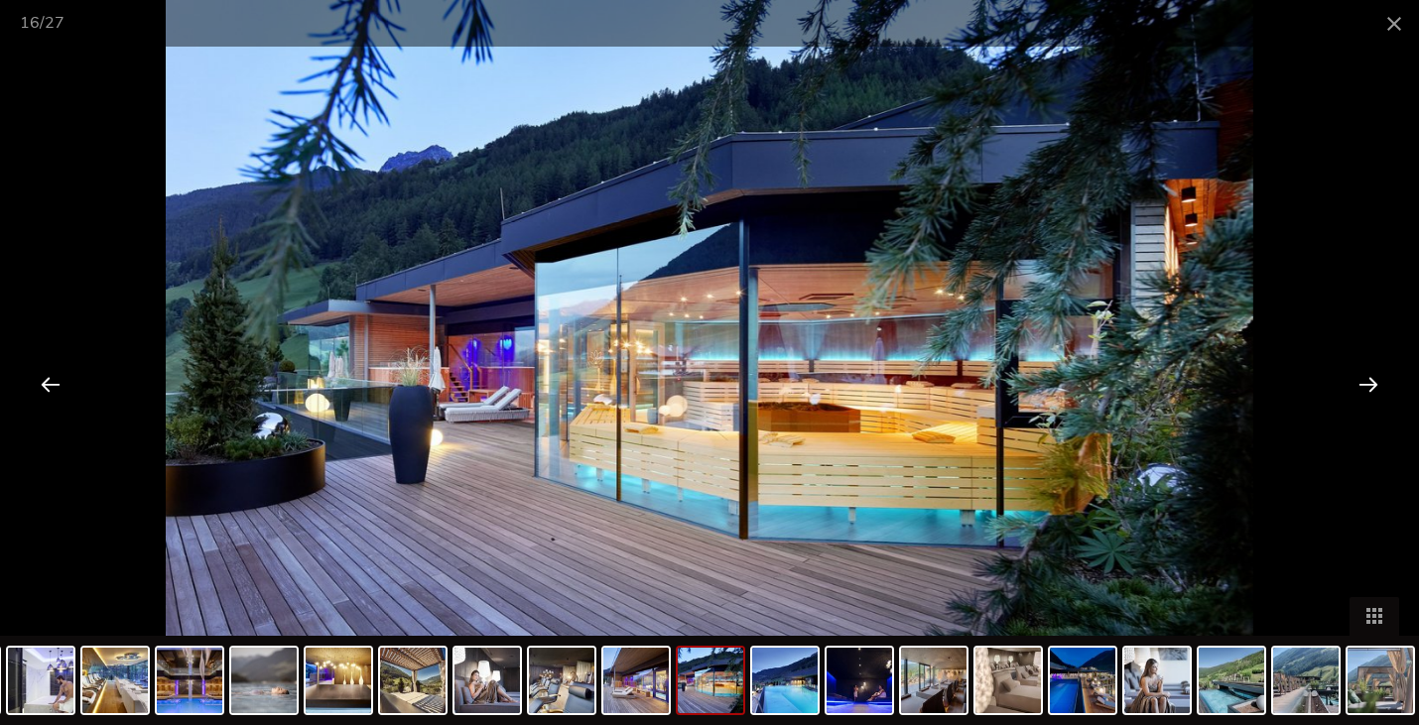
click at [1374, 367] on div at bounding box center [1368, 384] width 62 height 62
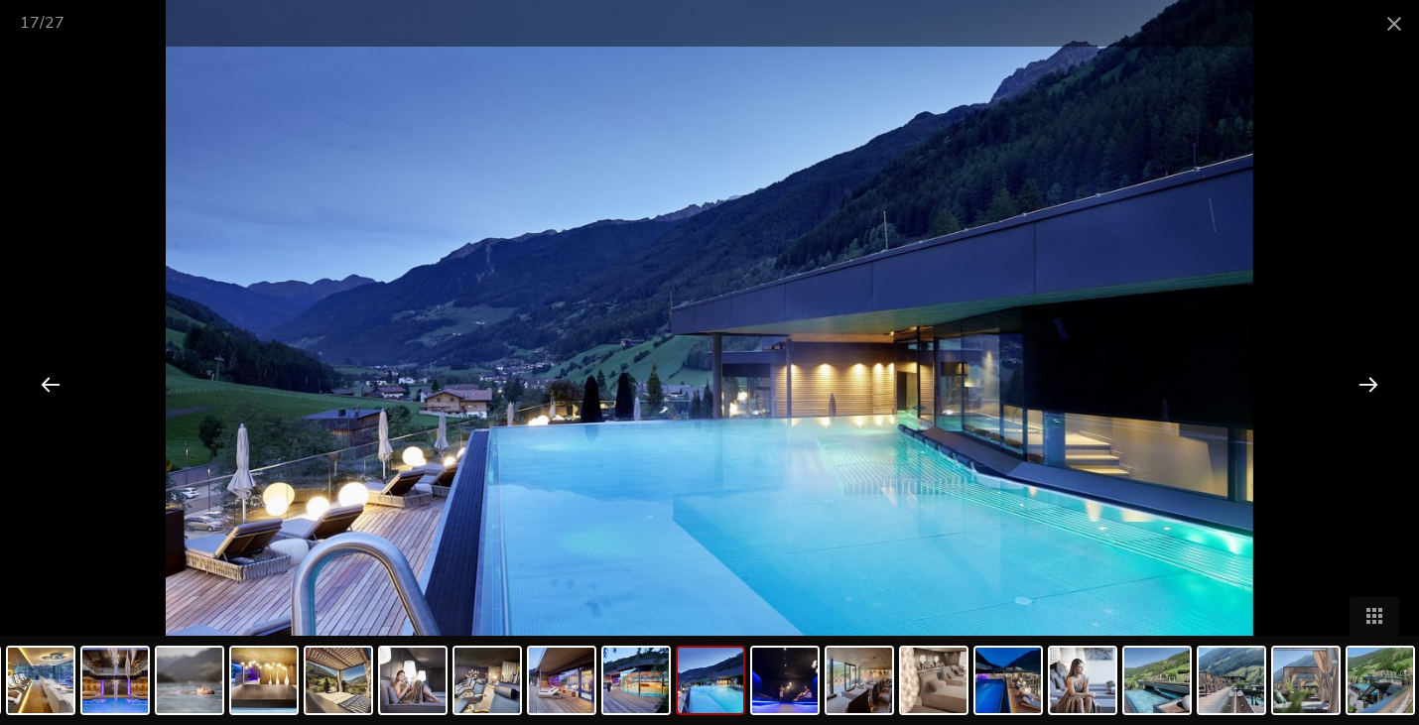
click at [35, 390] on div at bounding box center [51, 384] width 62 height 62
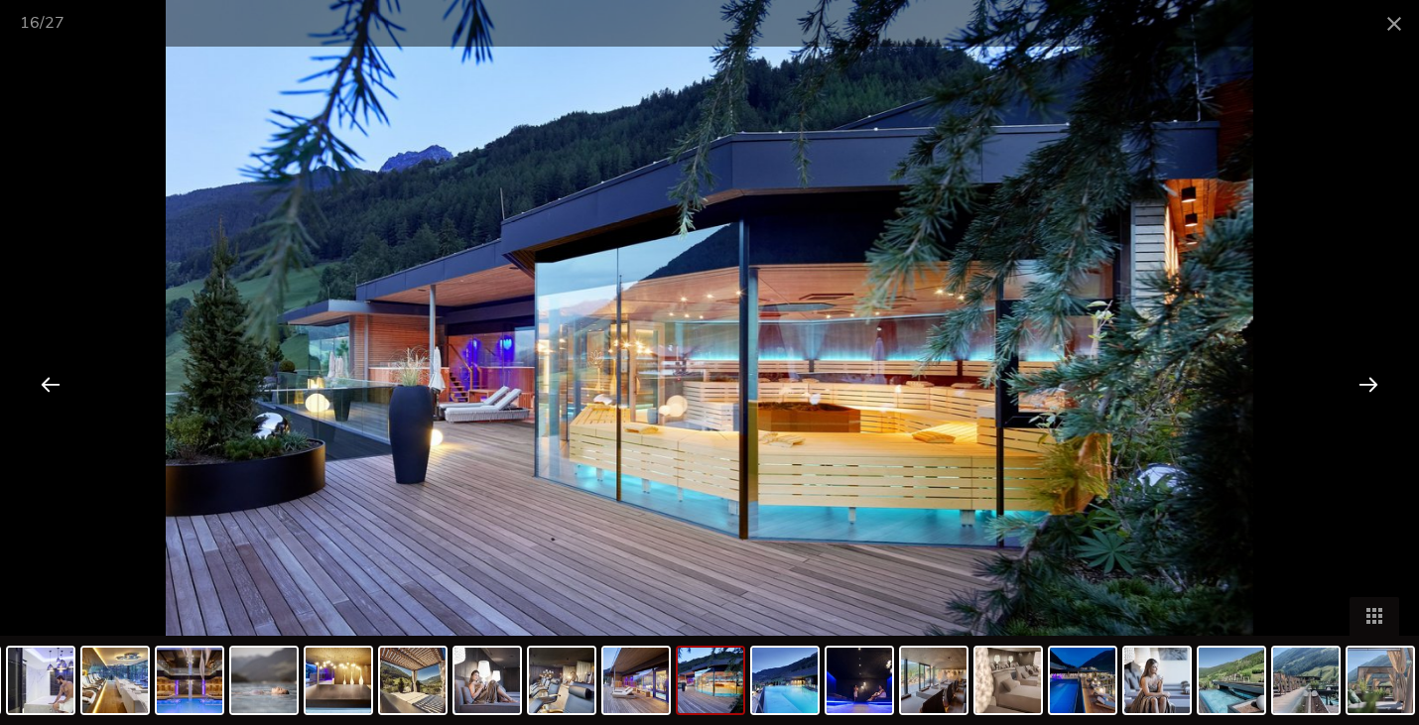
click at [1382, 379] on div at bounding box center [1368, 384] width 62 height 62
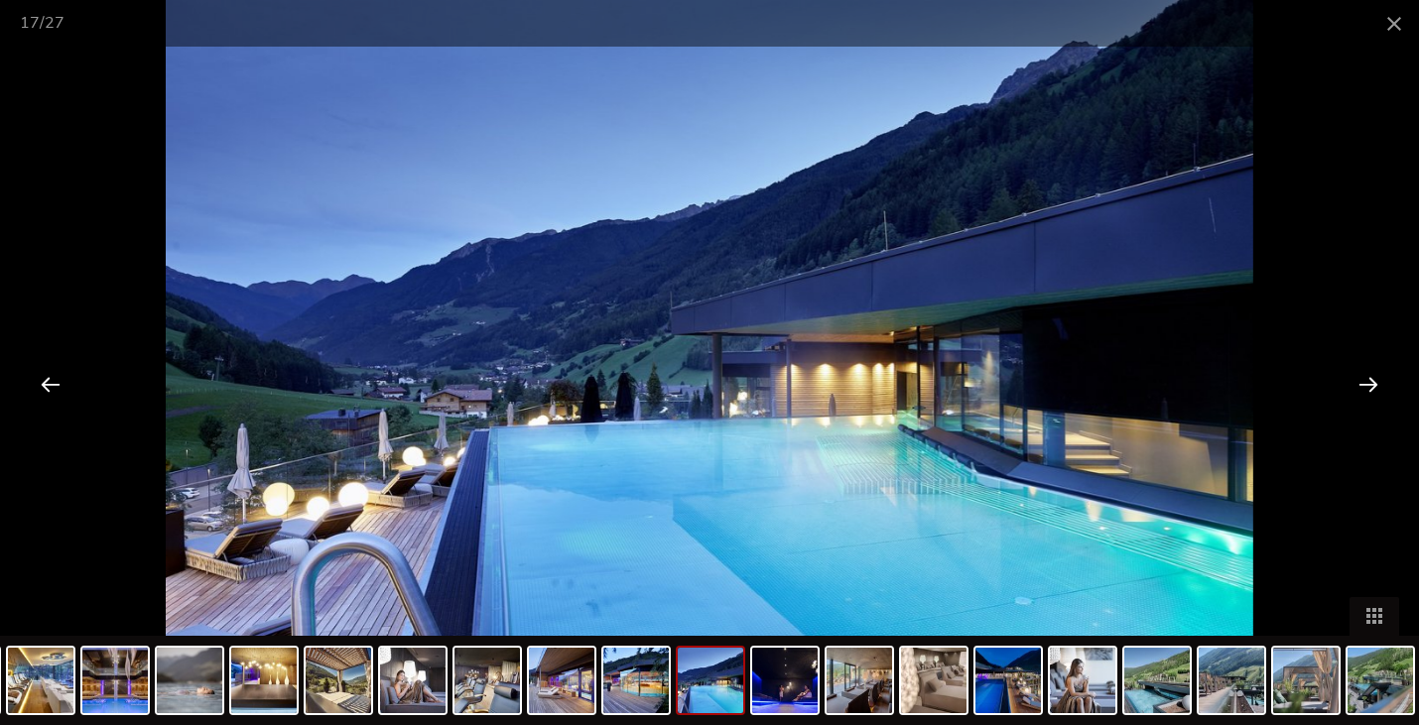
click at [1383, 379] on div at bounding box center [1368, 384] width 62 height 62
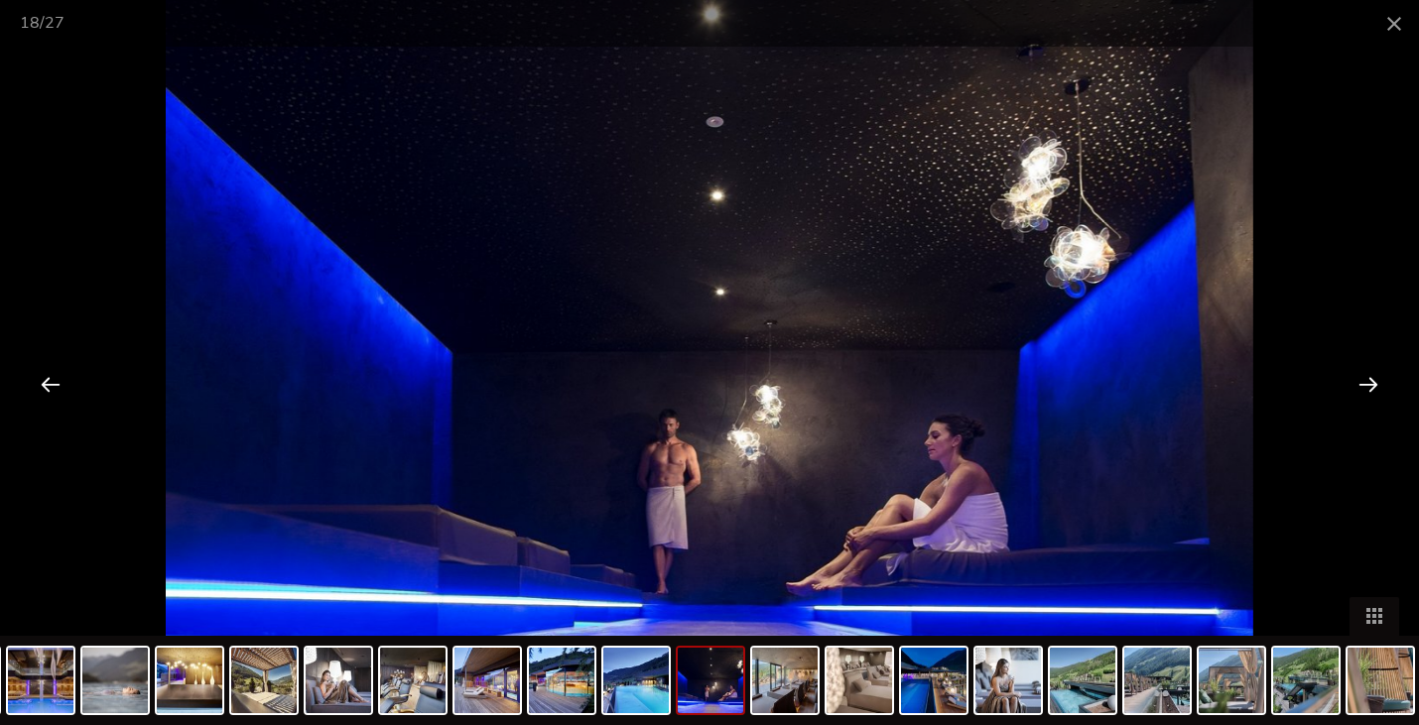
click at [1384, 379] on div at bounding box center [1368, 384] width 62 height 62
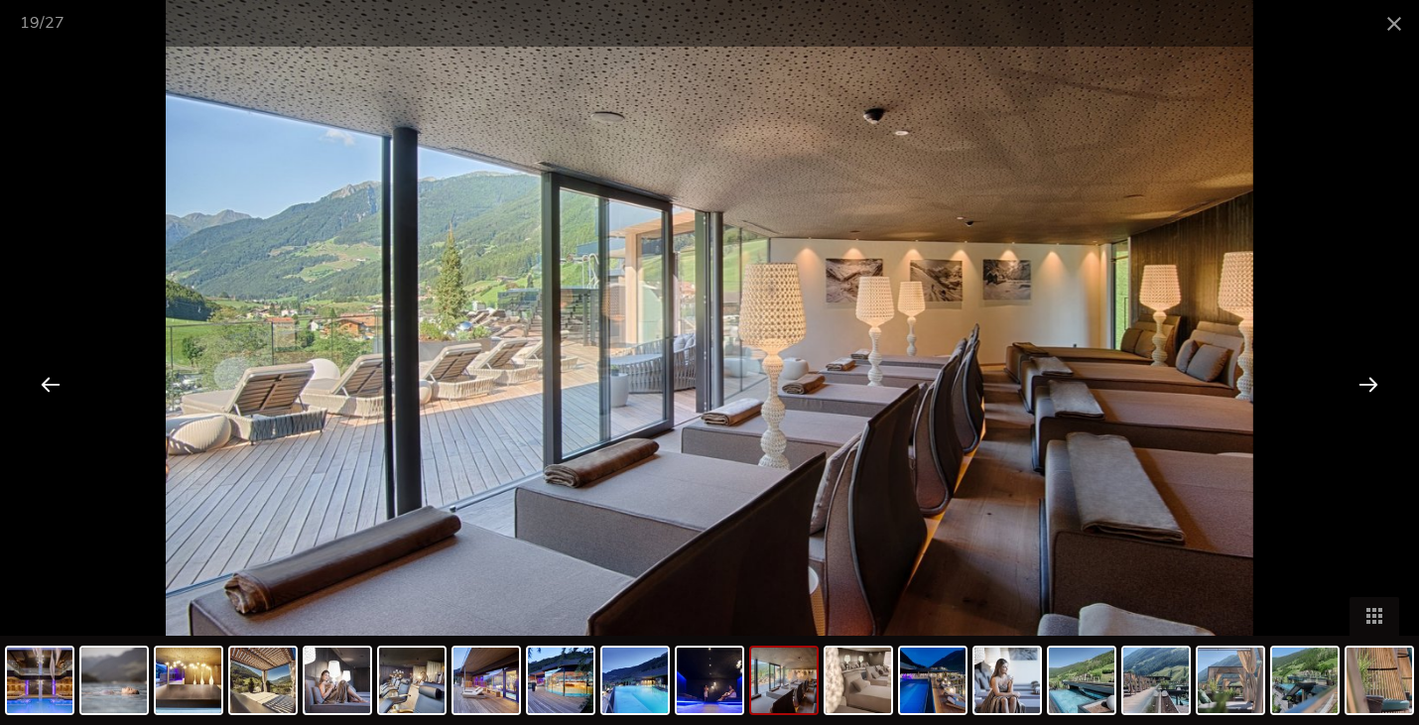
click at [1384, 379] on div at bounding box center [1368, 384] width 62 height 62
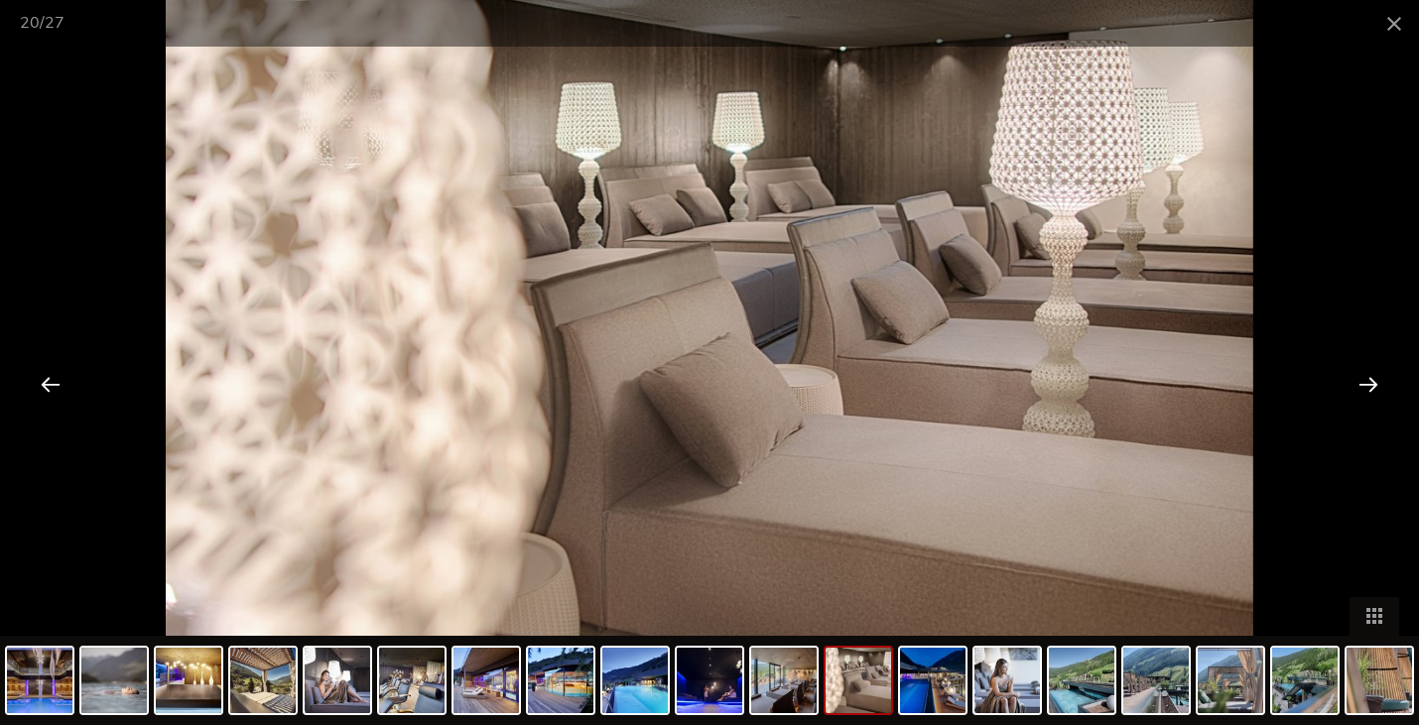
click at [1384, 379] on div at bounding box center [1368, 384] width 62 height 62
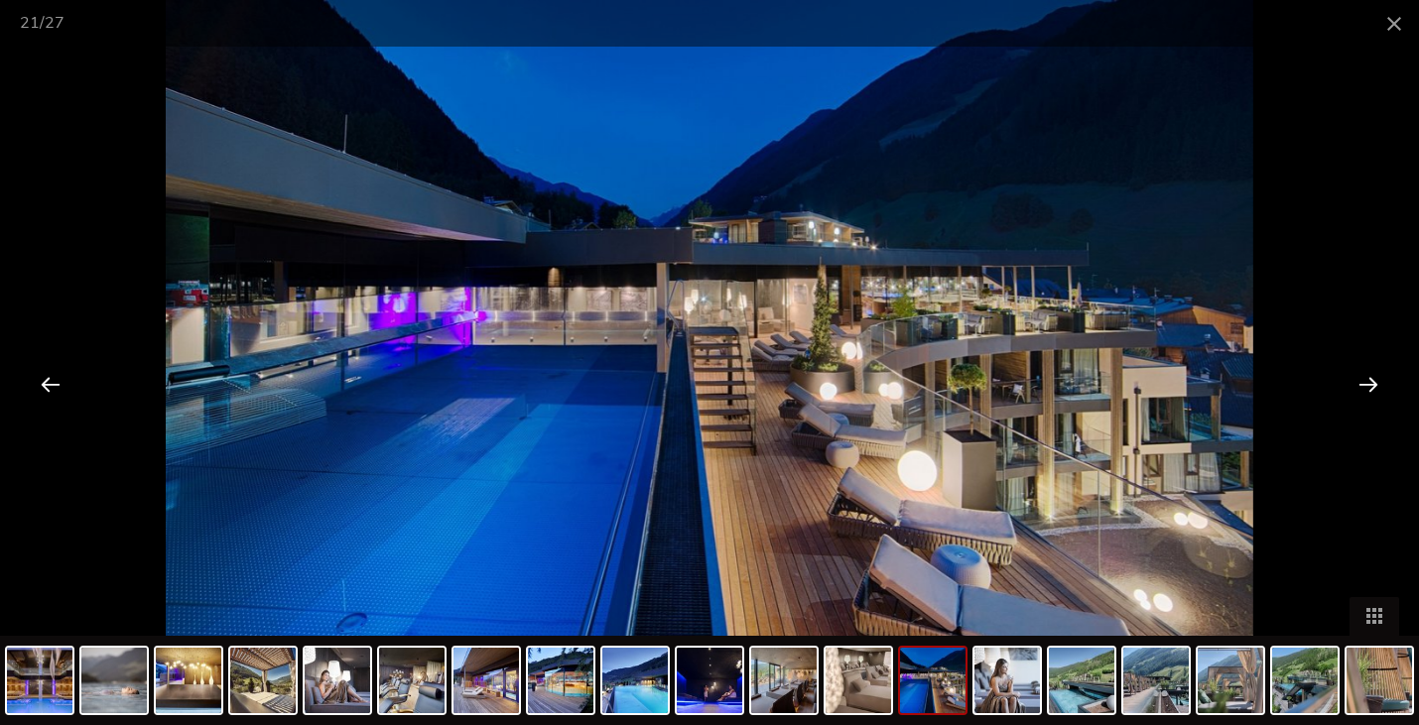
click at [1384, 379] on div at bounding box center [1368, 384] width 62 height 62
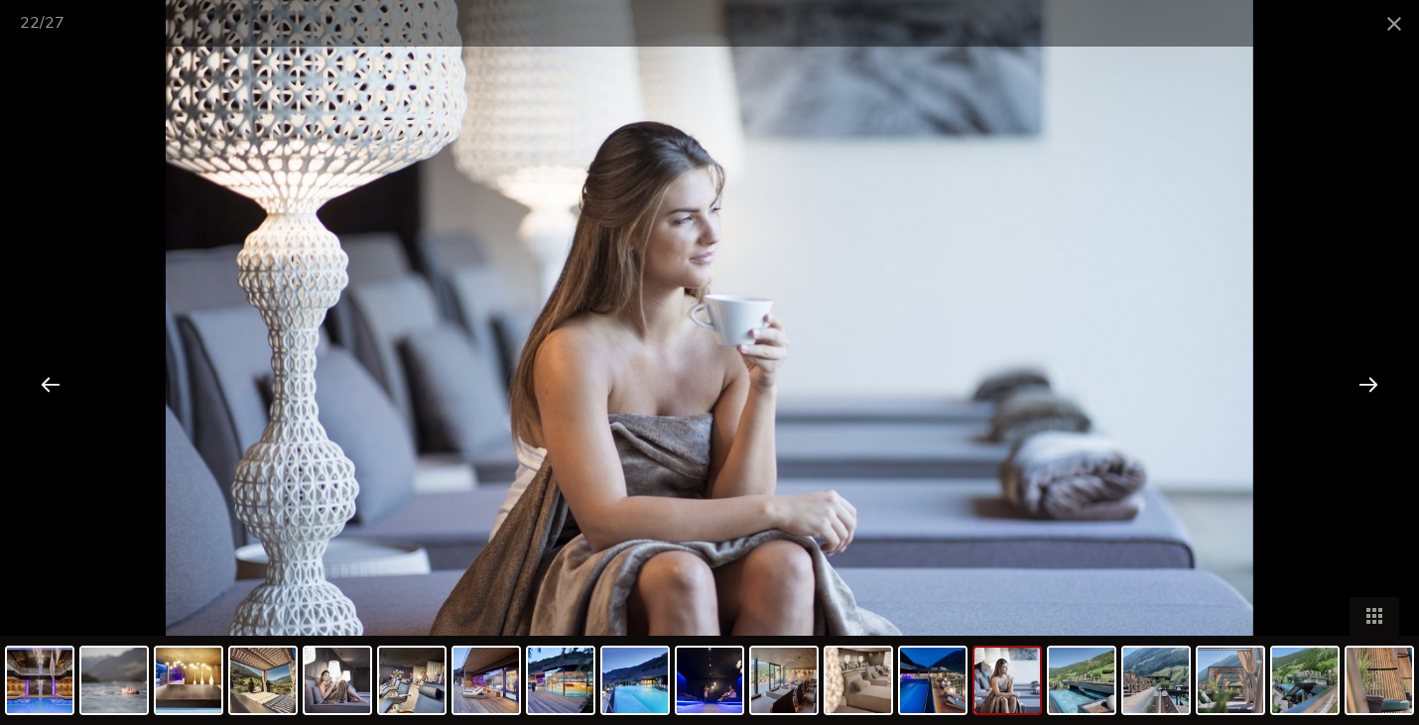
click at [1384, 379] on div at bounding box center [1368, 384] width 62 height 62
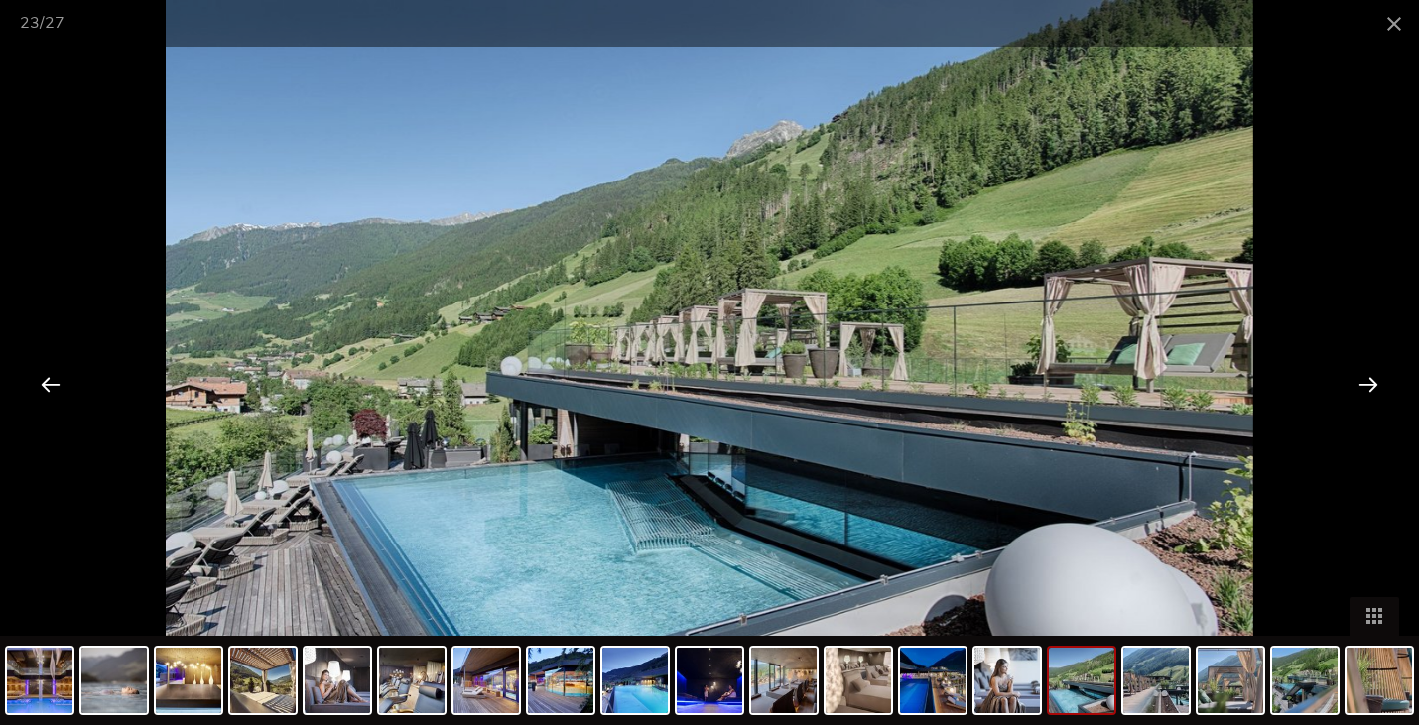
click at [1384, 379] on div at bounding box center [1368, 384] width 62 height 62
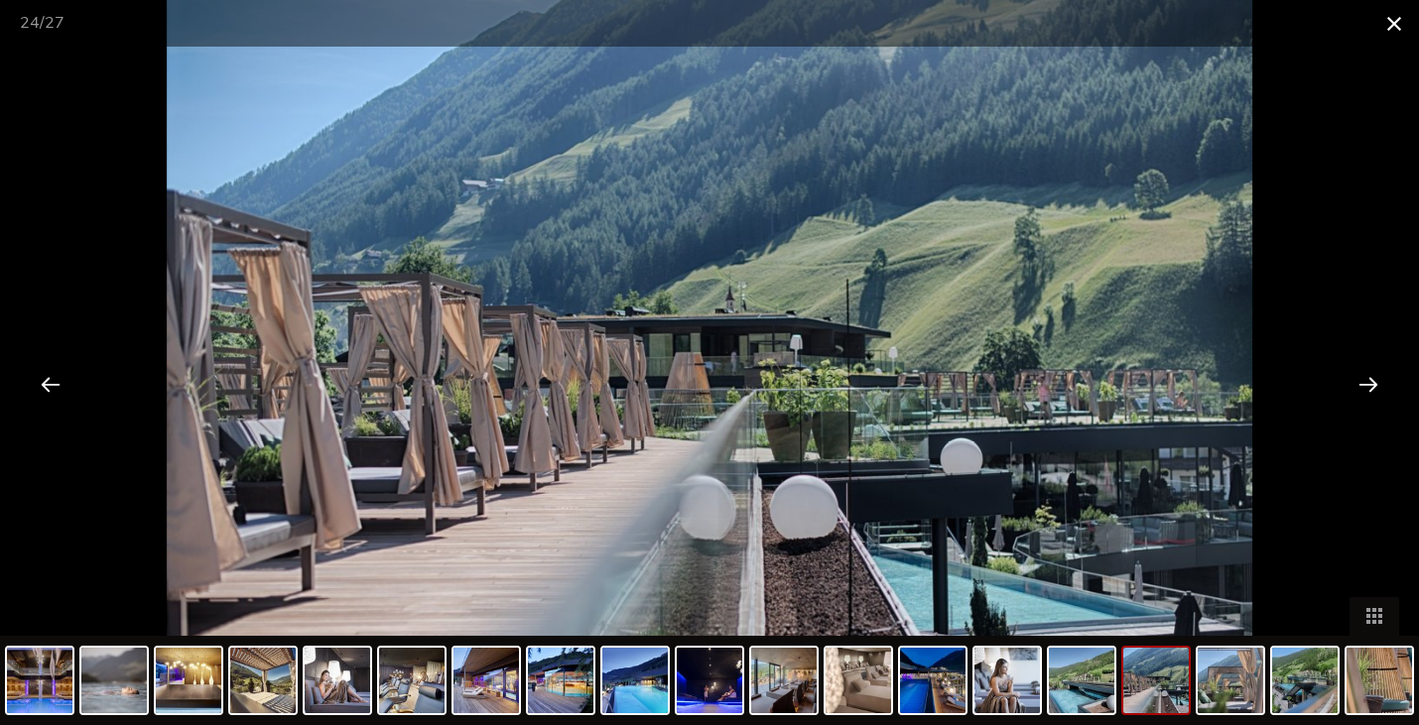
click at [1387, 32] on span at bounding box center [1394, 23] width 50 height 47
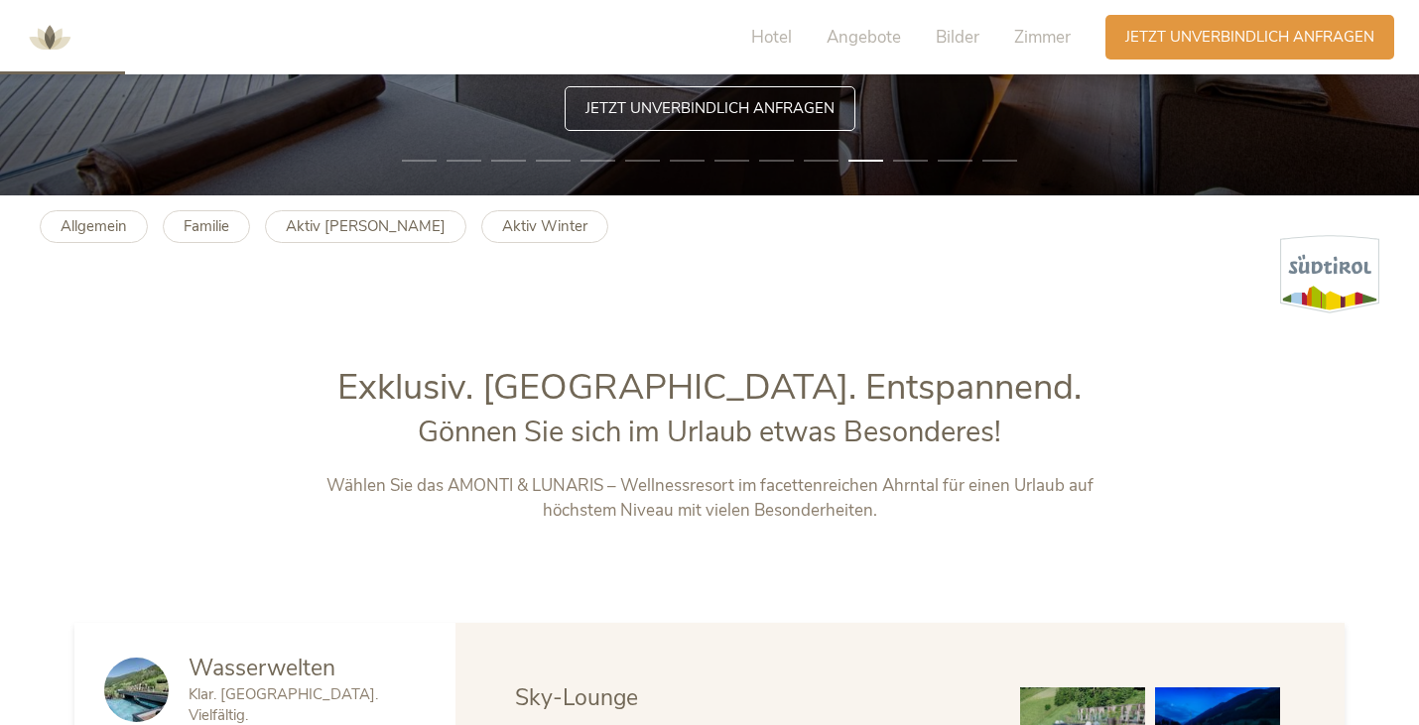
scroll to position [543, 0]
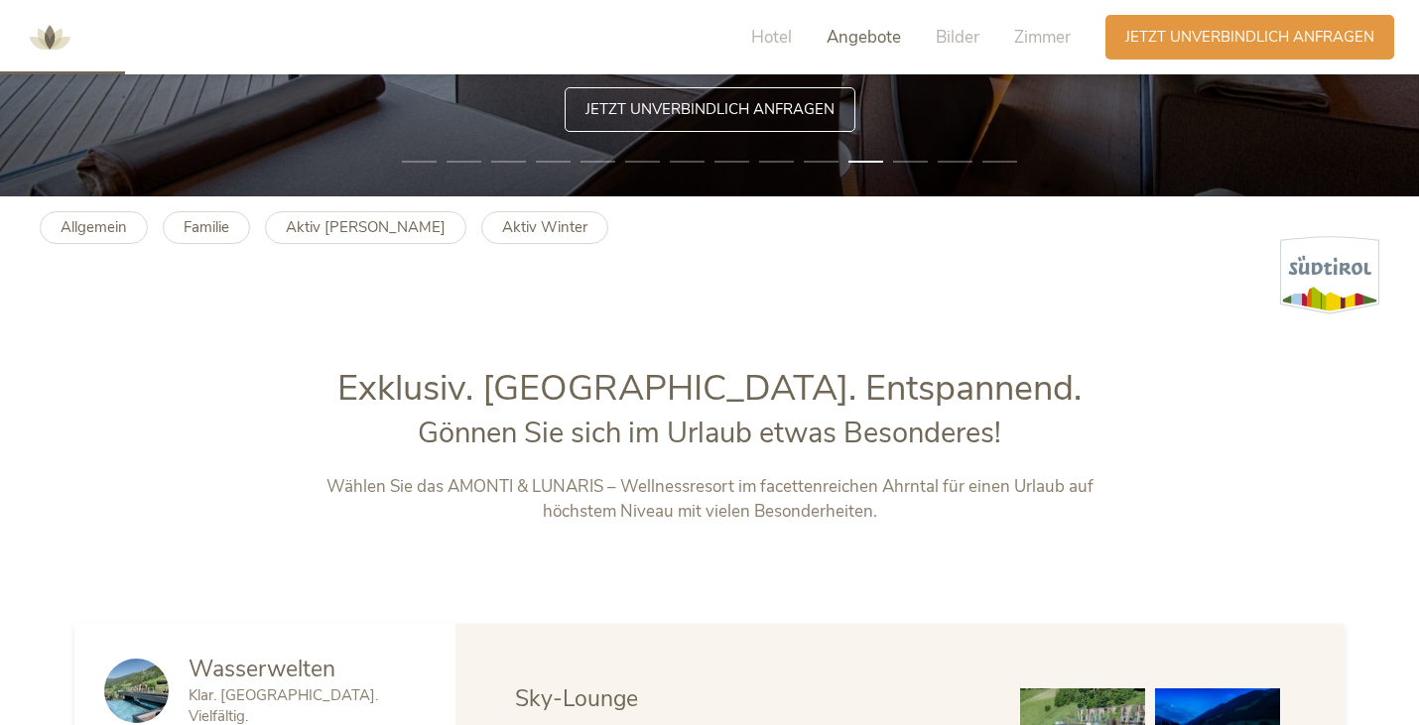
click at [869, 33] on span "Angebote" at bounding box center [863, 37] width 74 height 23
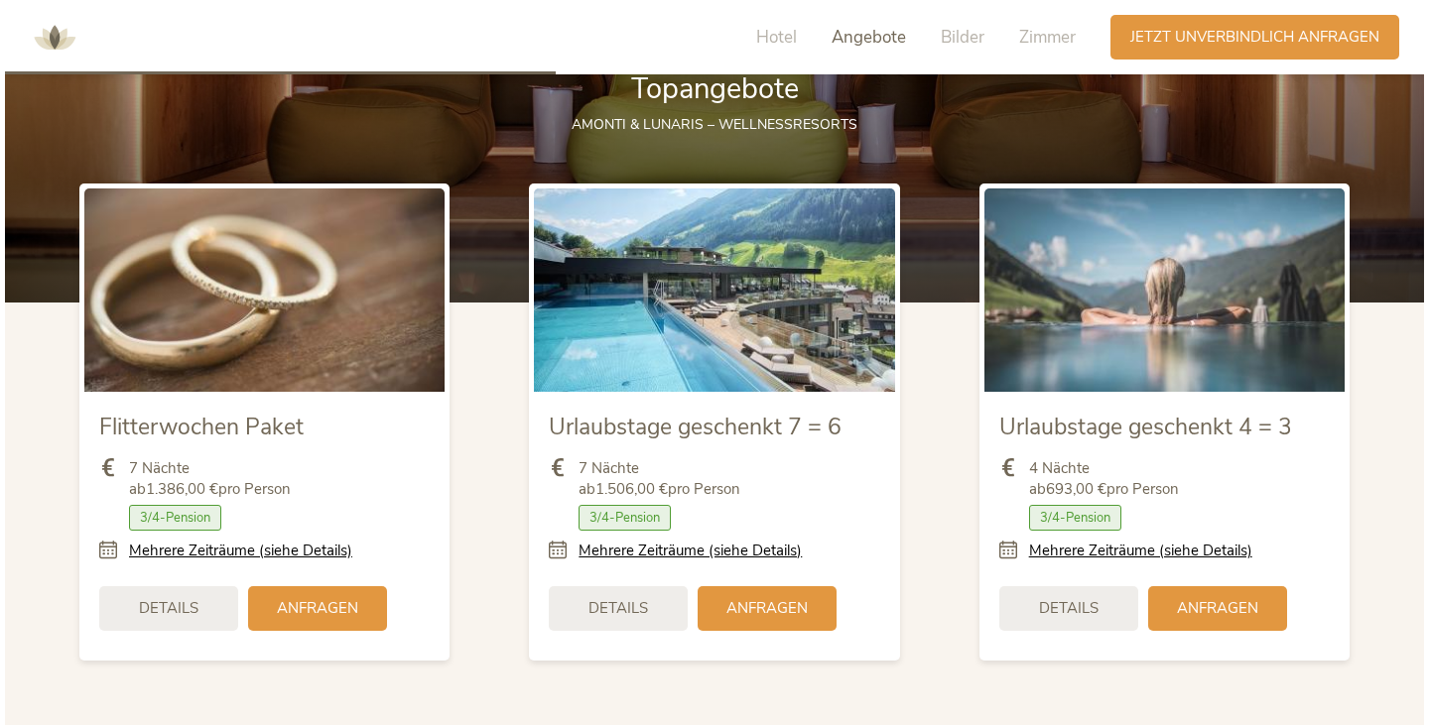
scroll to position [2396, 0]
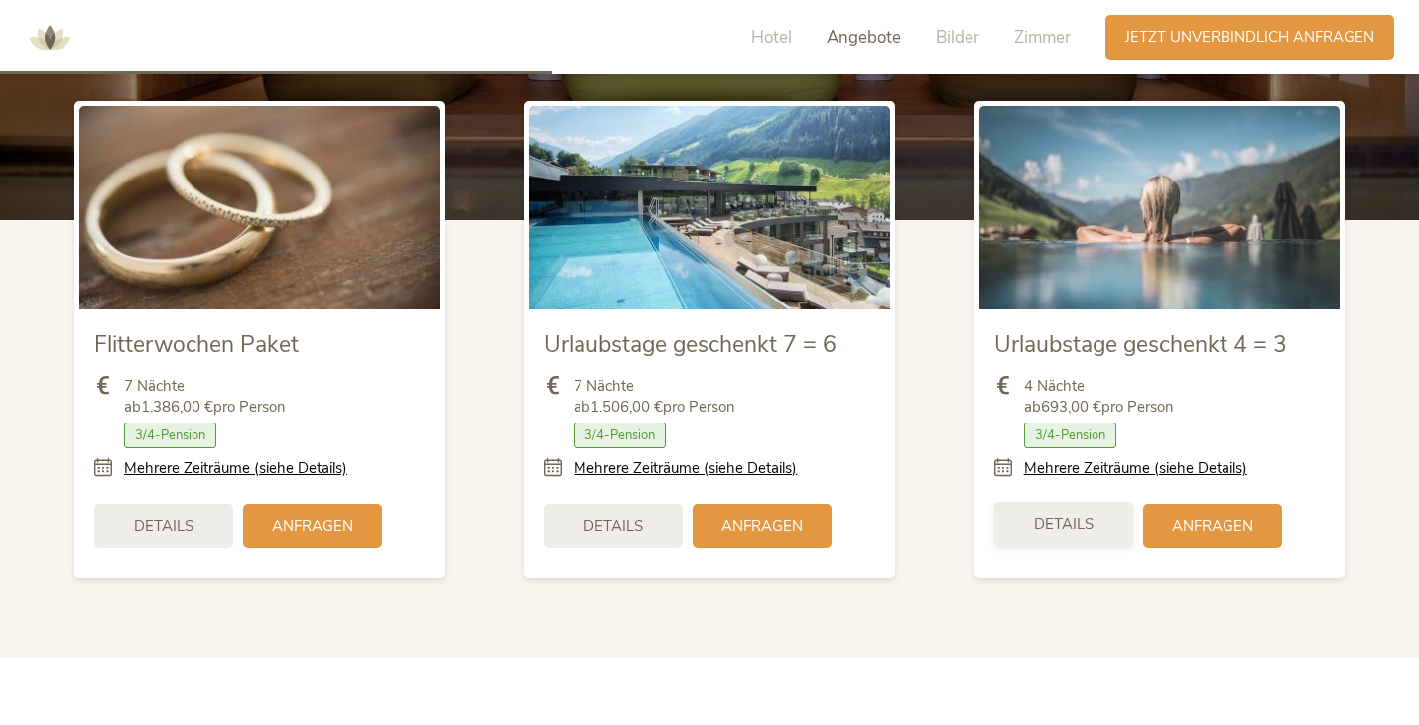
click at [1090, 537] on div "Details" at bounding box center [1063, 524] width 139 height 45
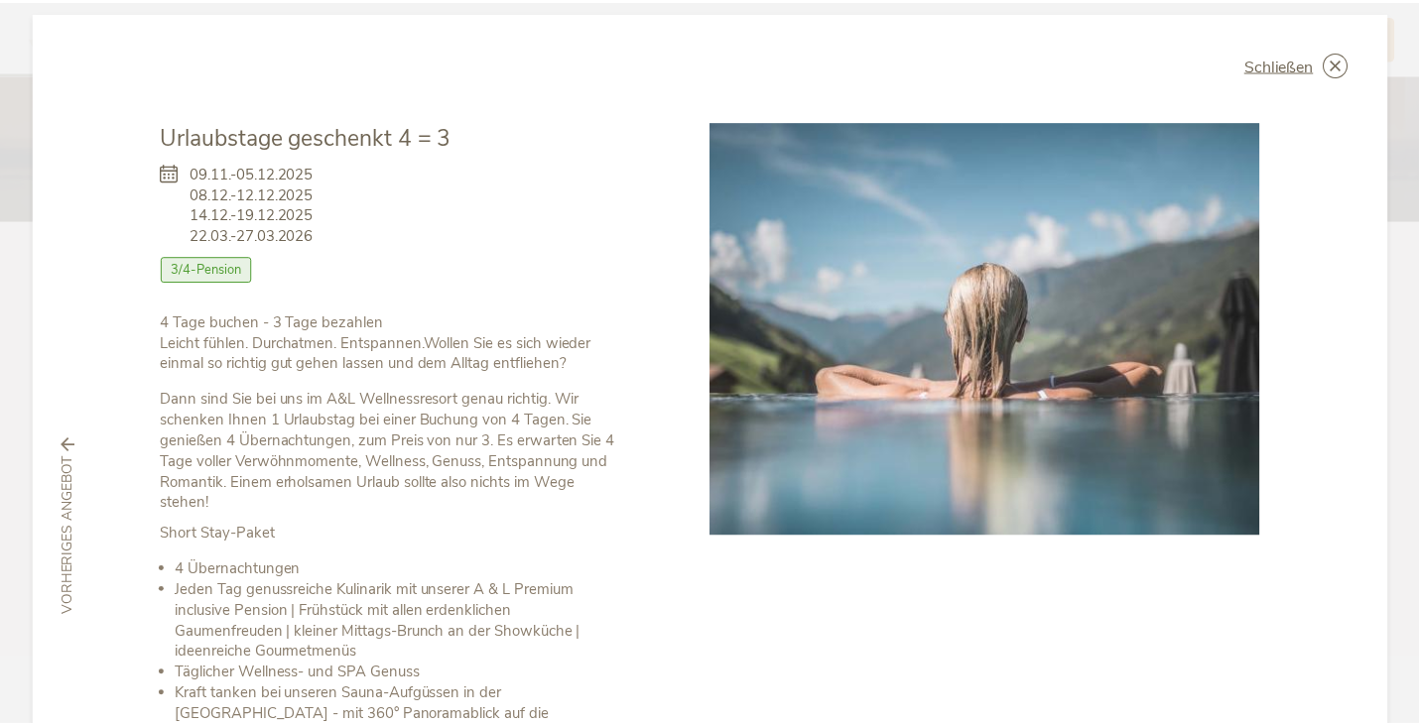
scroll to position [0, 0]
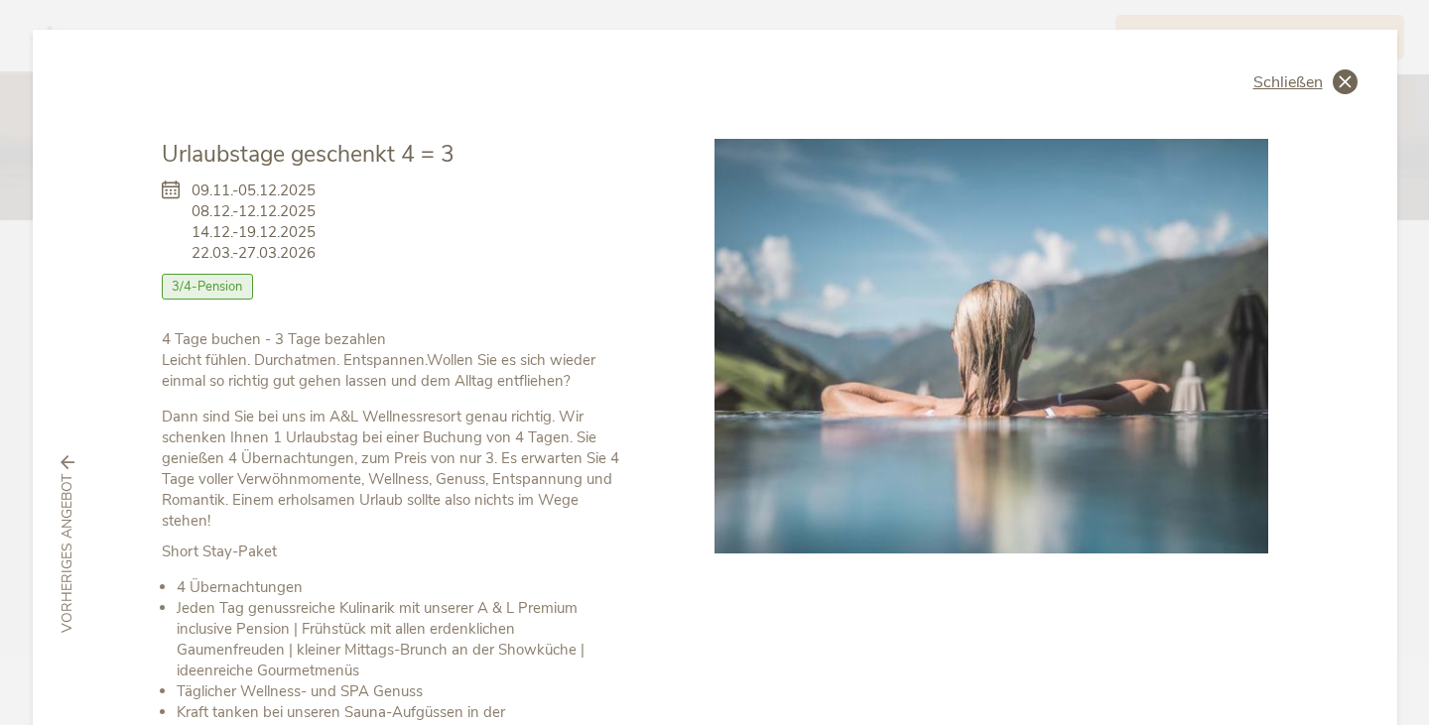
click at [1309, 79] on span "Schließen" at bounding box center [1287, 82] width 69 height 16
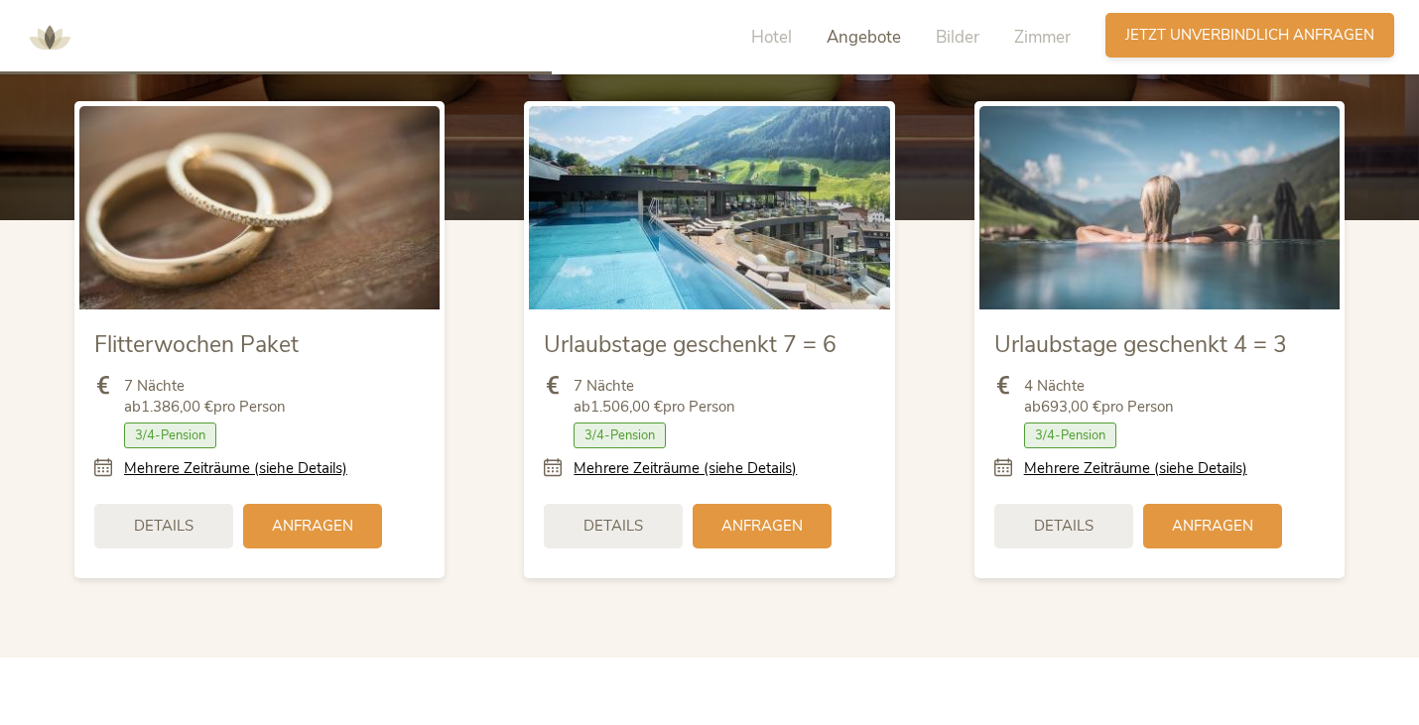
click at [1166, 47] on div "Anfragen Jetzt unverbindlich anfragen" at bounding box center [1249, 35] width 289 height 45
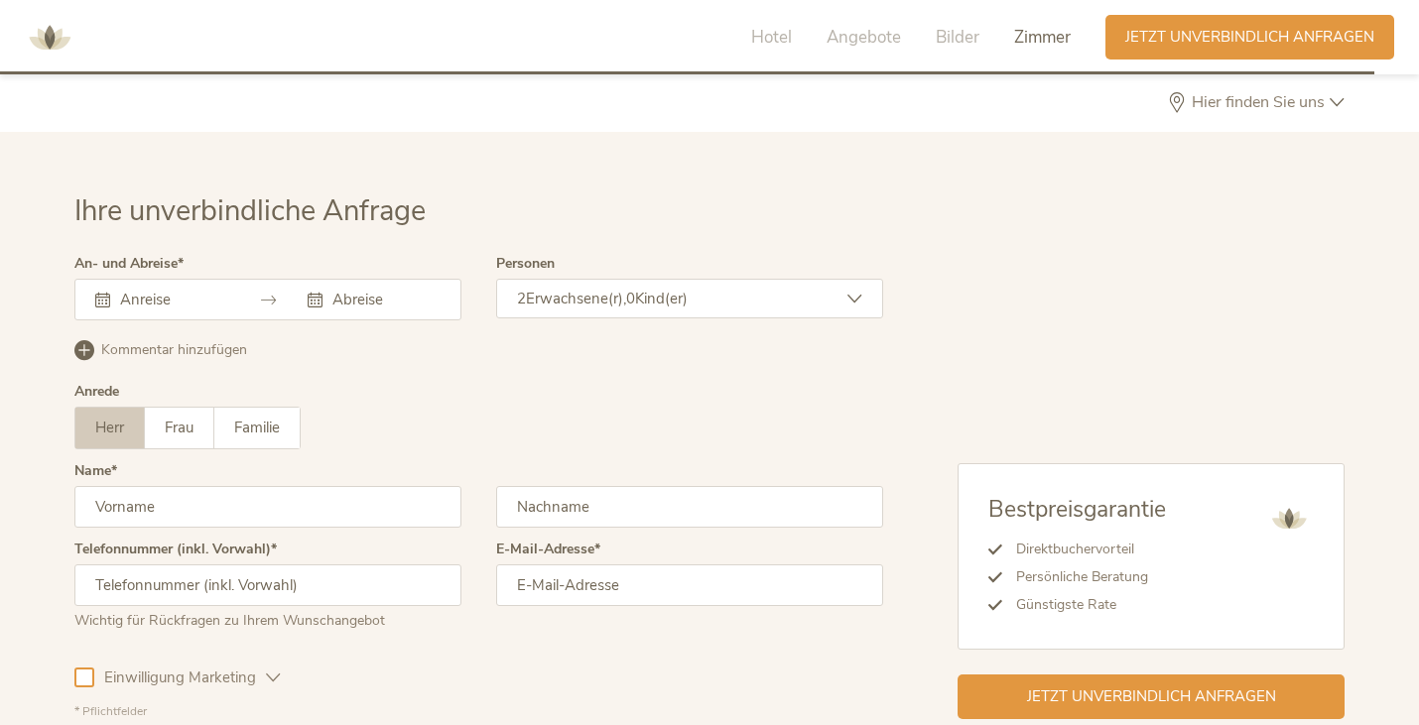
scroll to position [5973, 0]
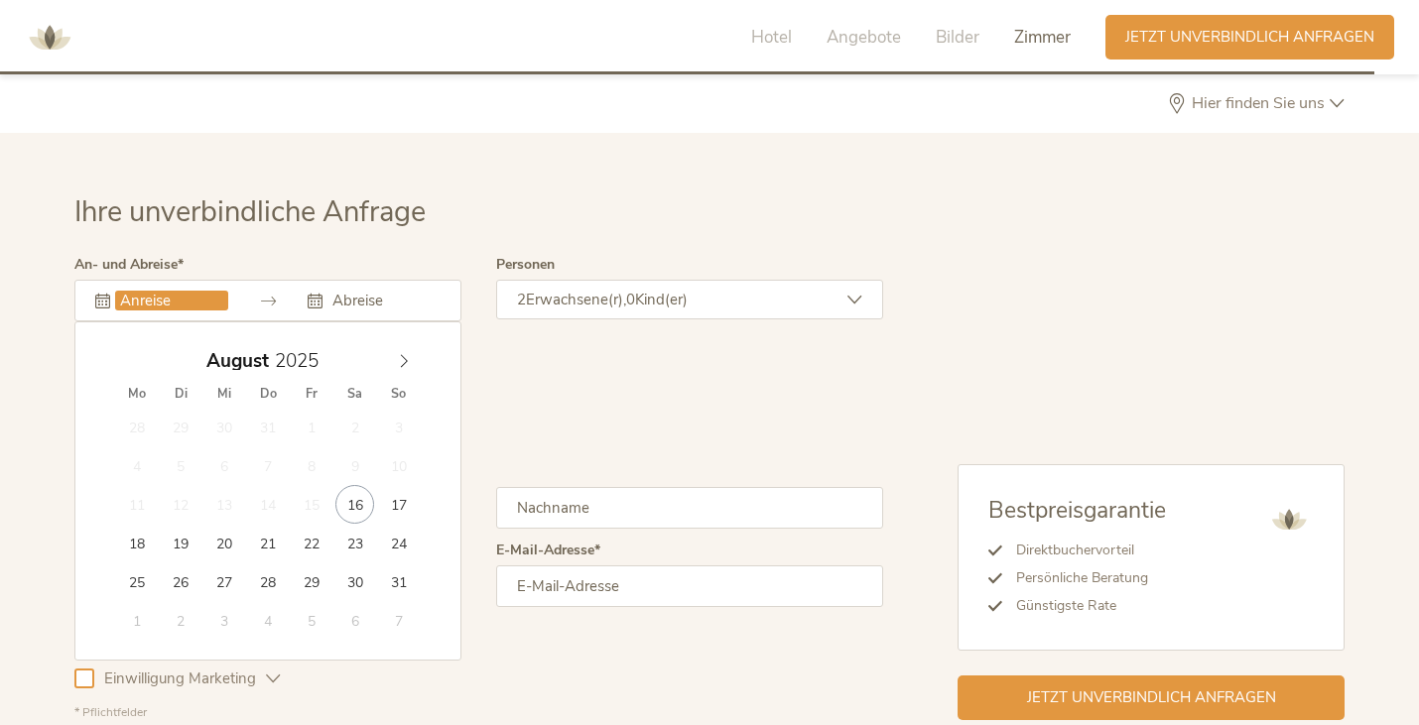
click at [167, 292] on input "text" at bounding box center [171, 301] width 113 height 20
click at [412, 359] on span at bounding box center [404, 356] width 34 height 28
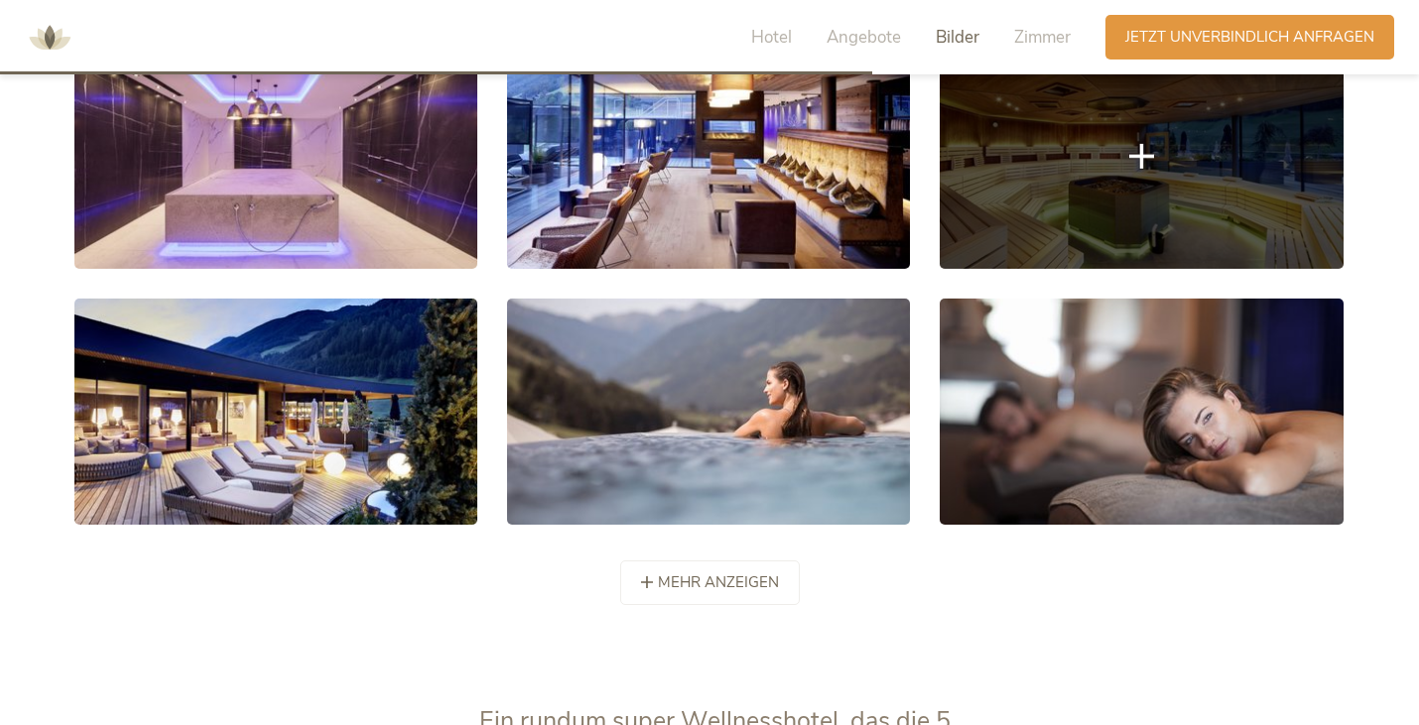
scroll to position [3791, 0]
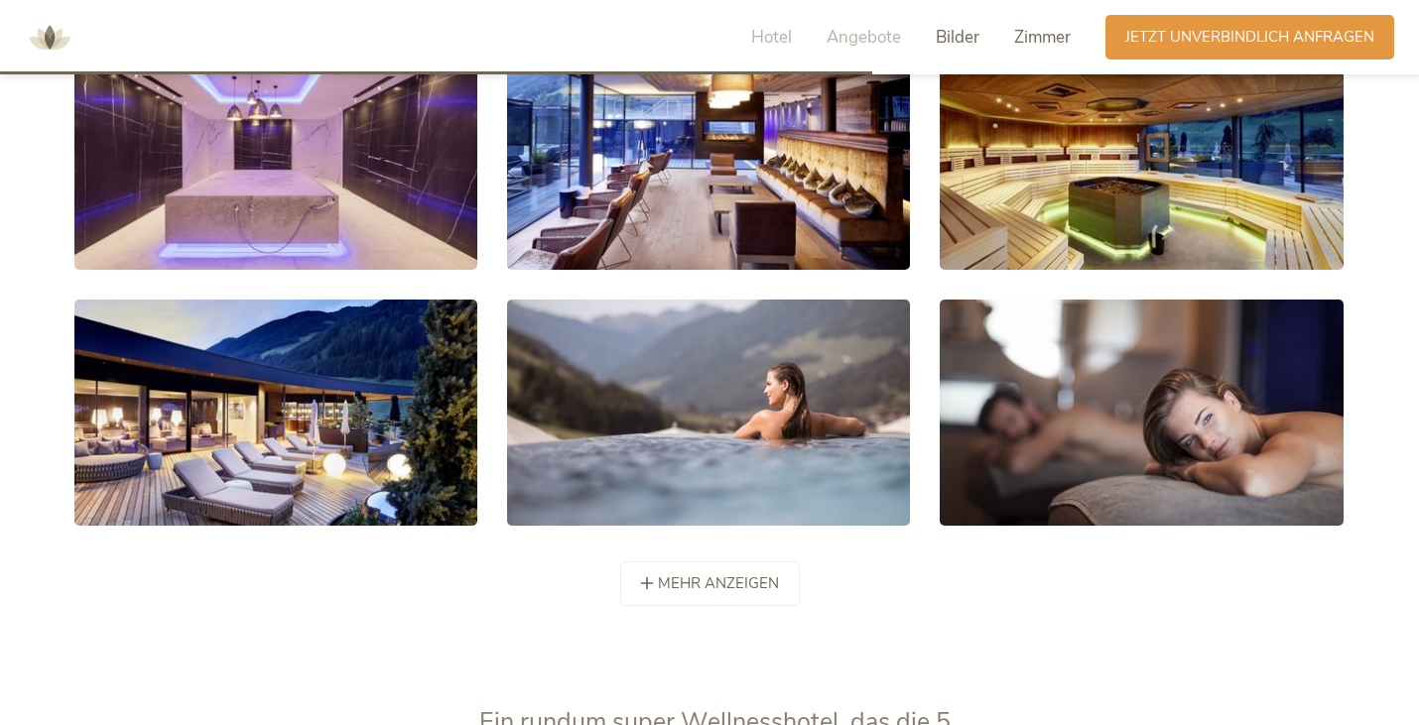
click at [1052, 35] on span "Zimmer" at bounding box center [1042, 37] width 57 height 23
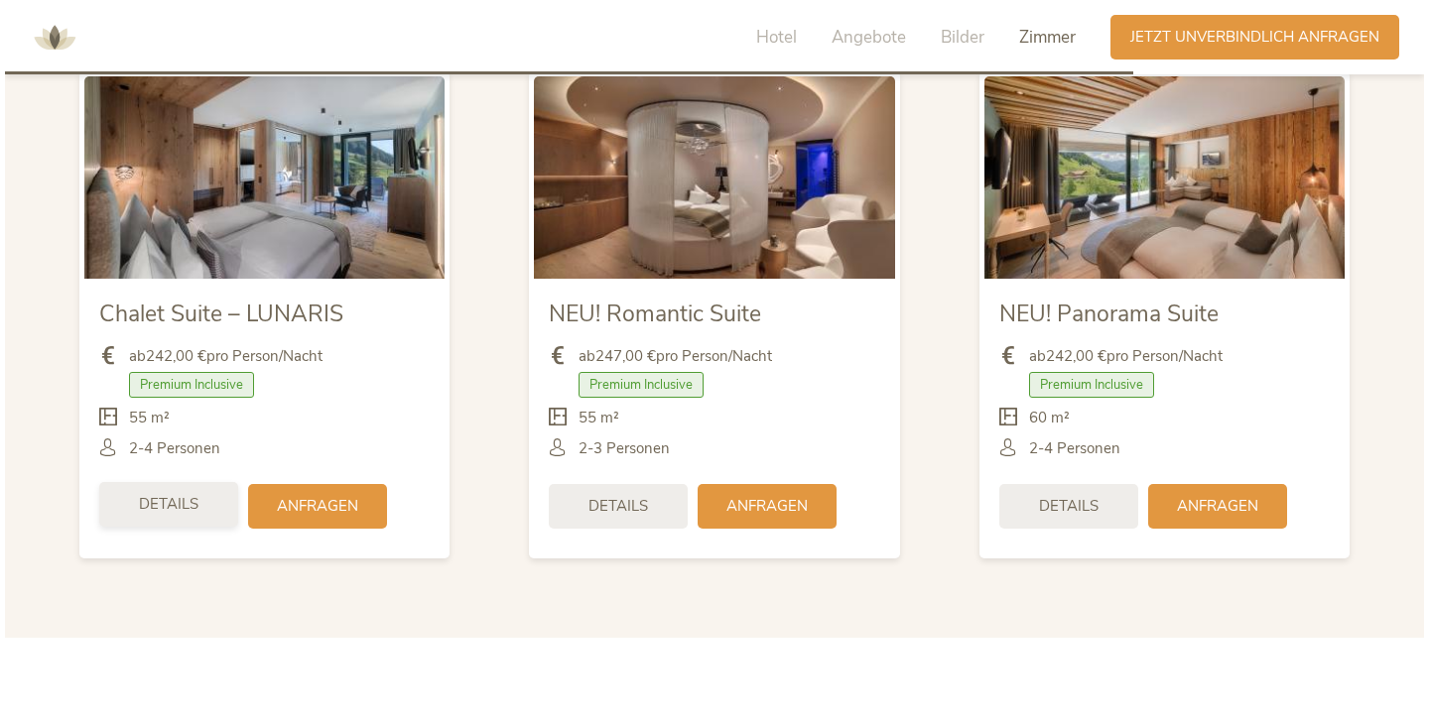
scroll to position [4896, 0]
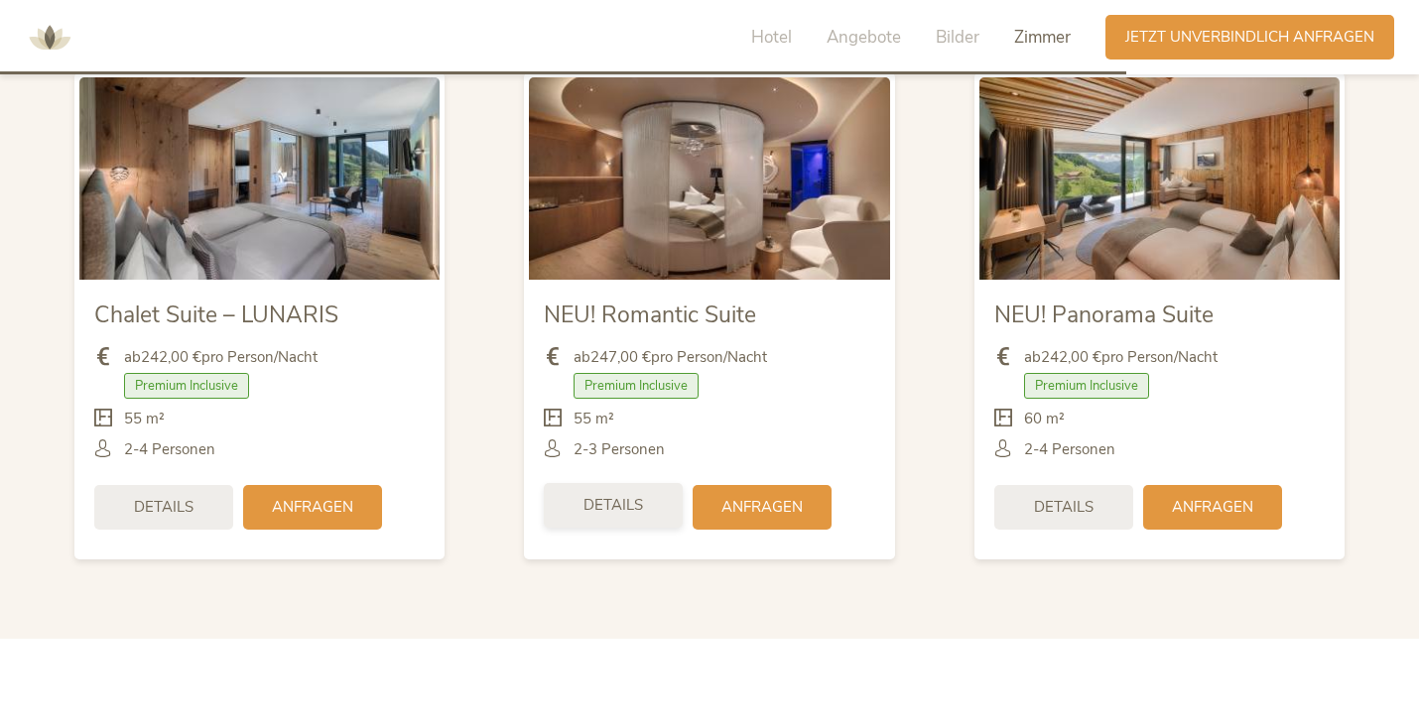
click at [555, 510] on div "Details" at bounding box center [613, 505] width 139 height 45
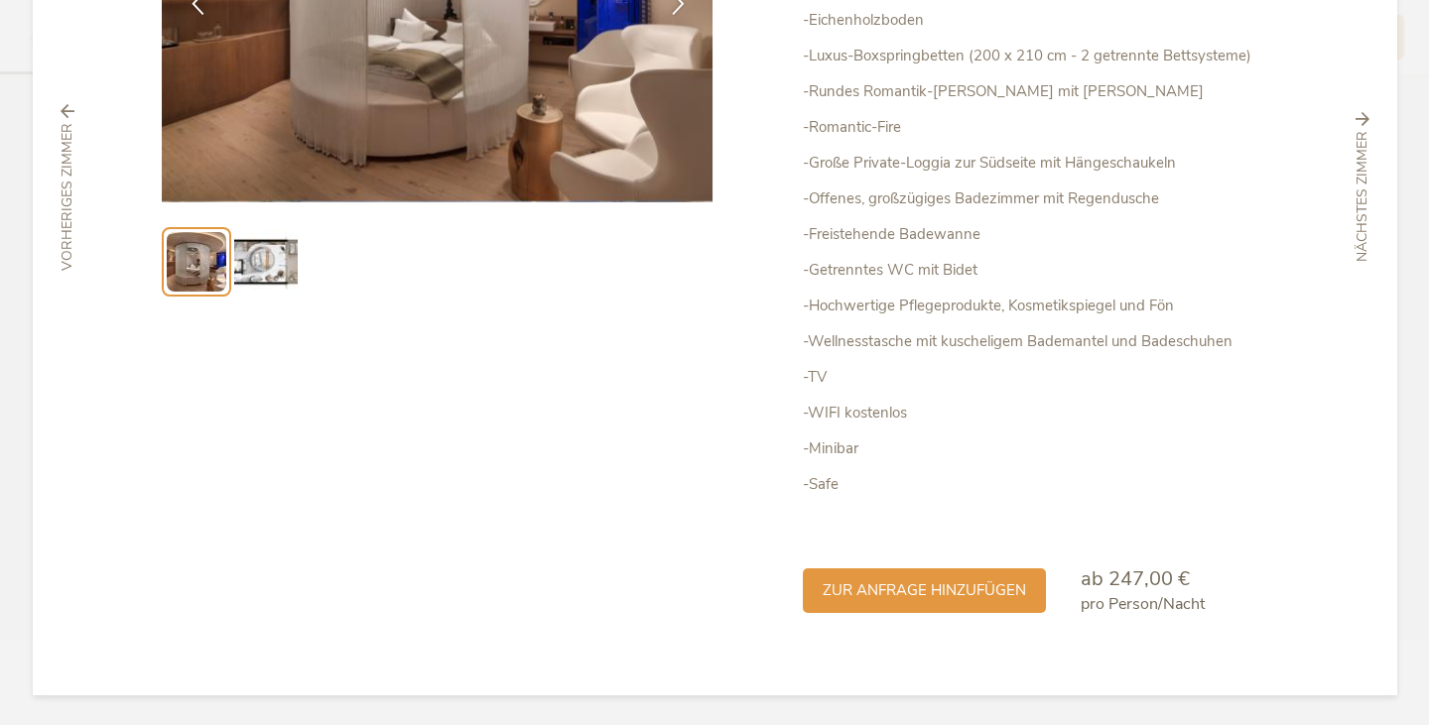
scroll to position [348, 0]
click at [252, 268] on img at bounding box center [265, 262] width 63 height 63
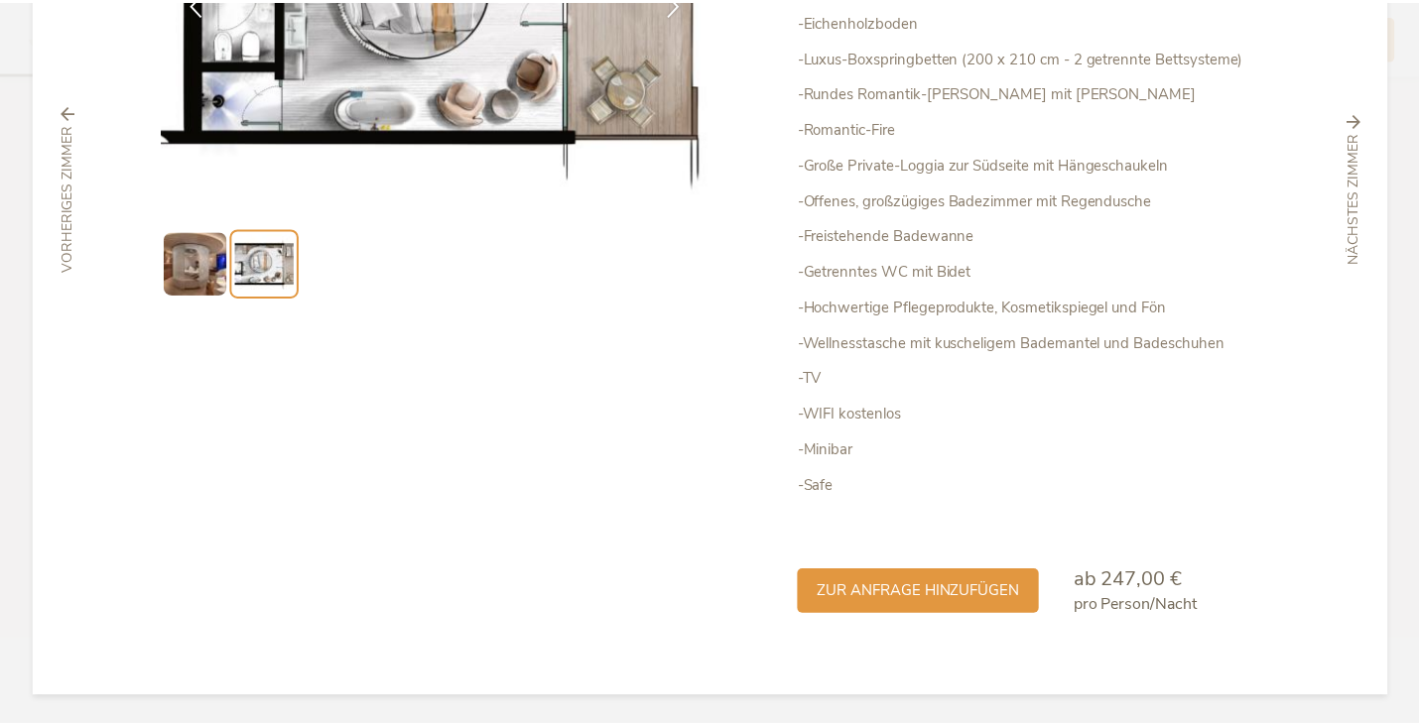
scroll to position [0, 0]
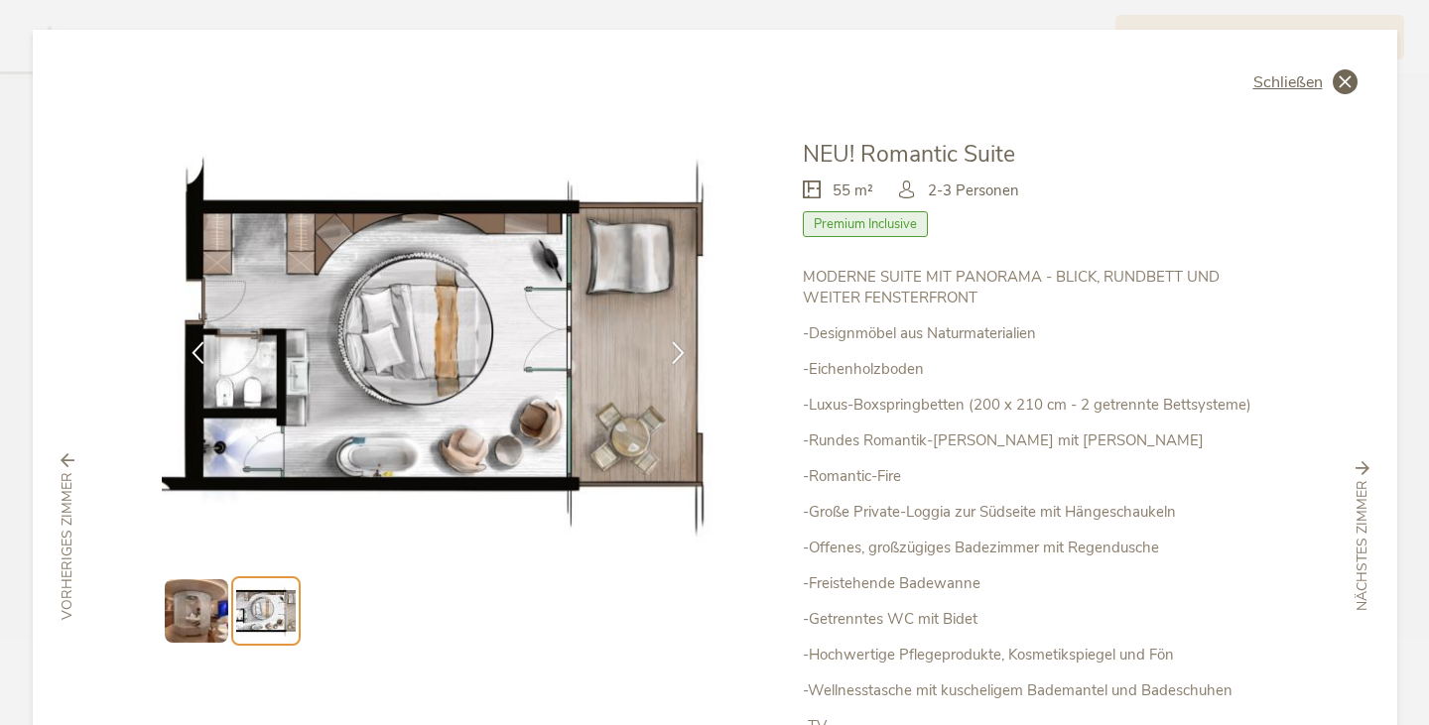
click at [1340, 90] on icon at bounding box center [1344, 81] width 25 height 25
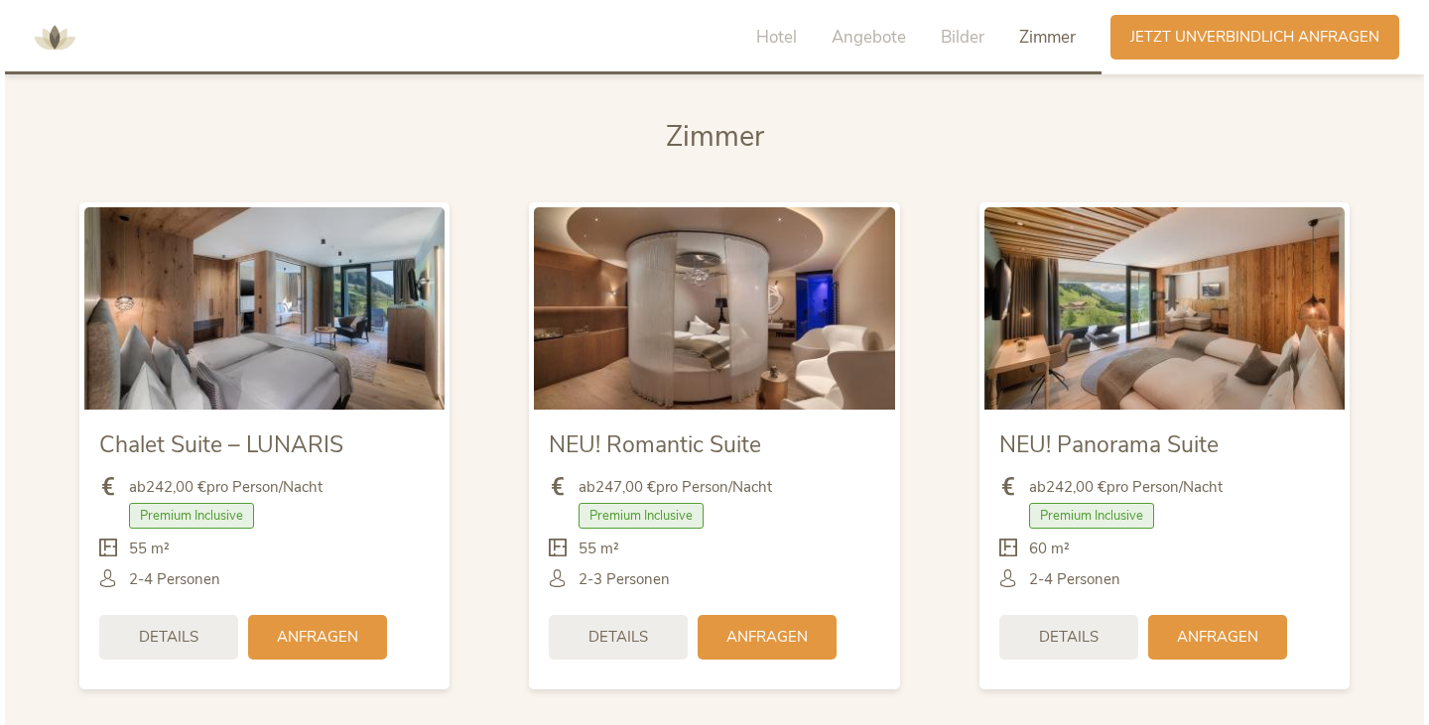
scroll to position [4765, 0]
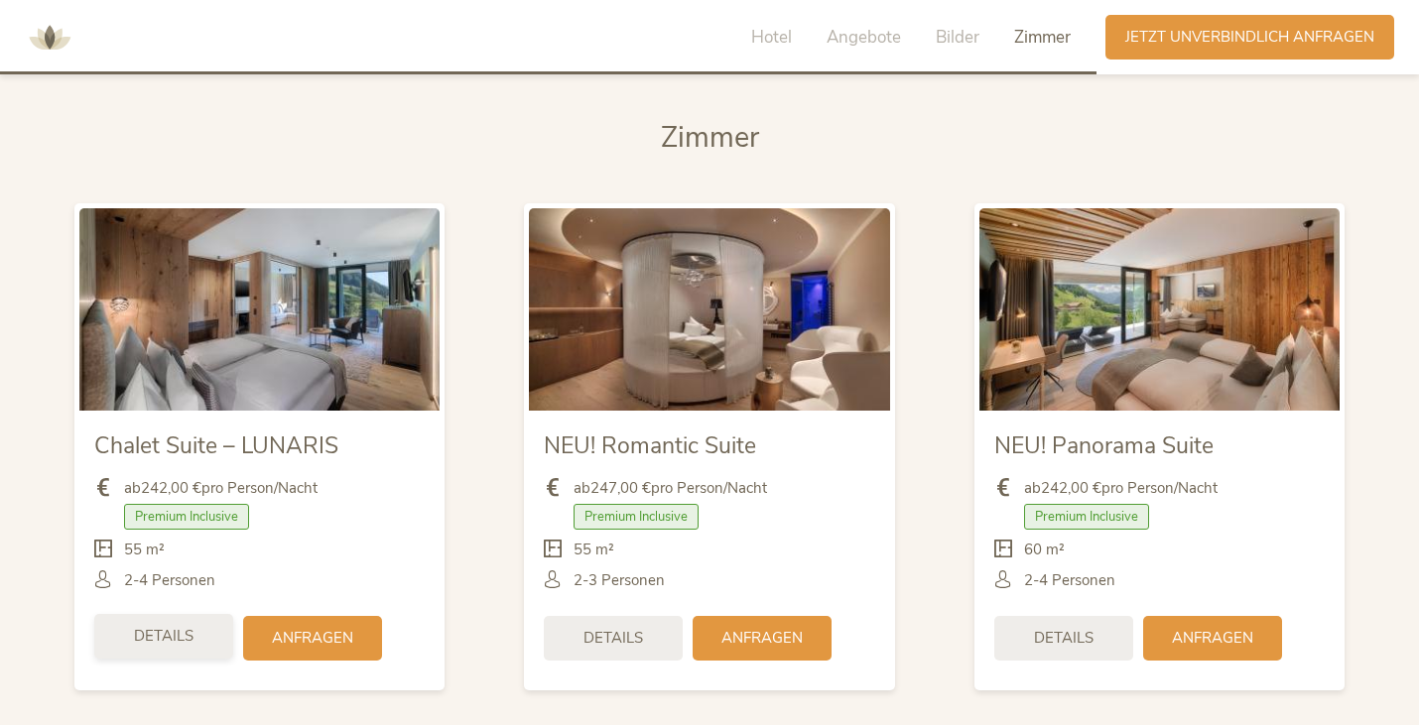
click at [172, 656] on div "Details" at bounding box center [163, 636] width 139 height 45
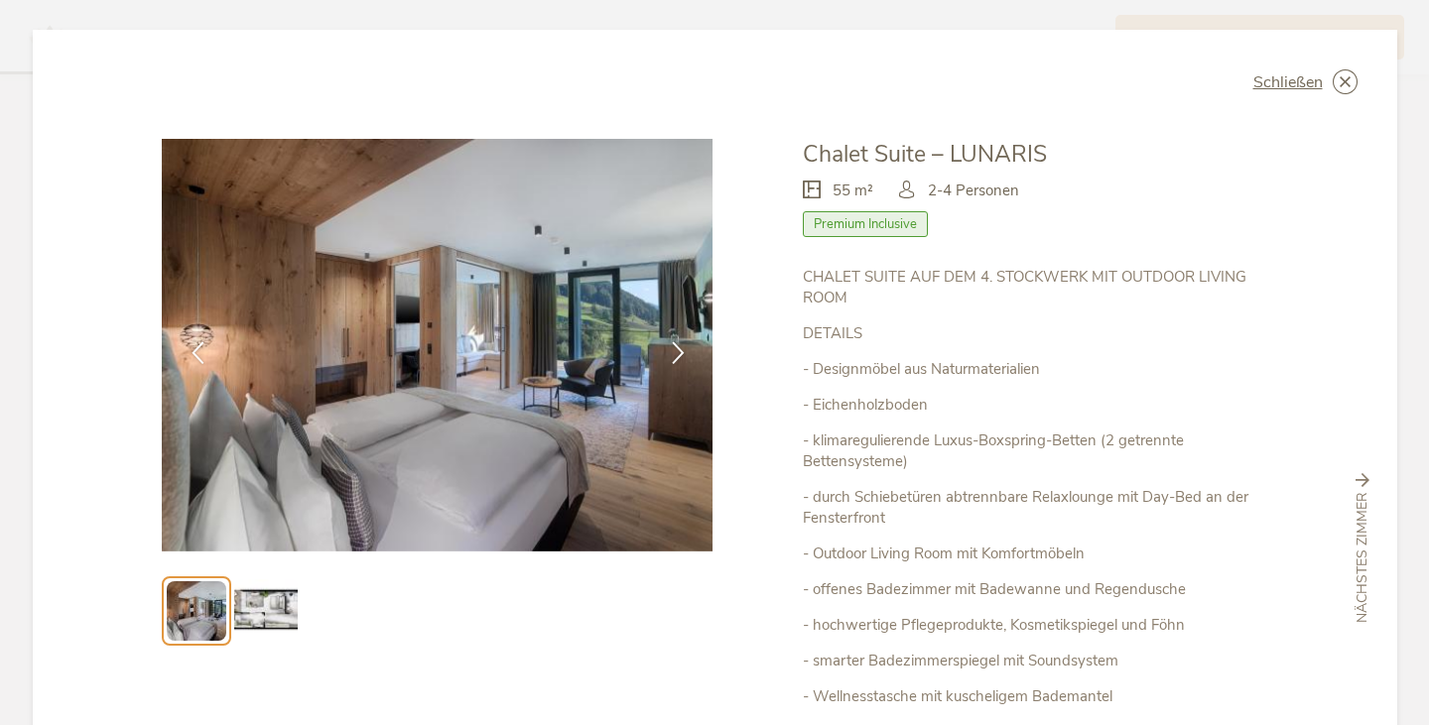
click at [256, 614] on img at bounding box center [265, 610] width 63 height 63
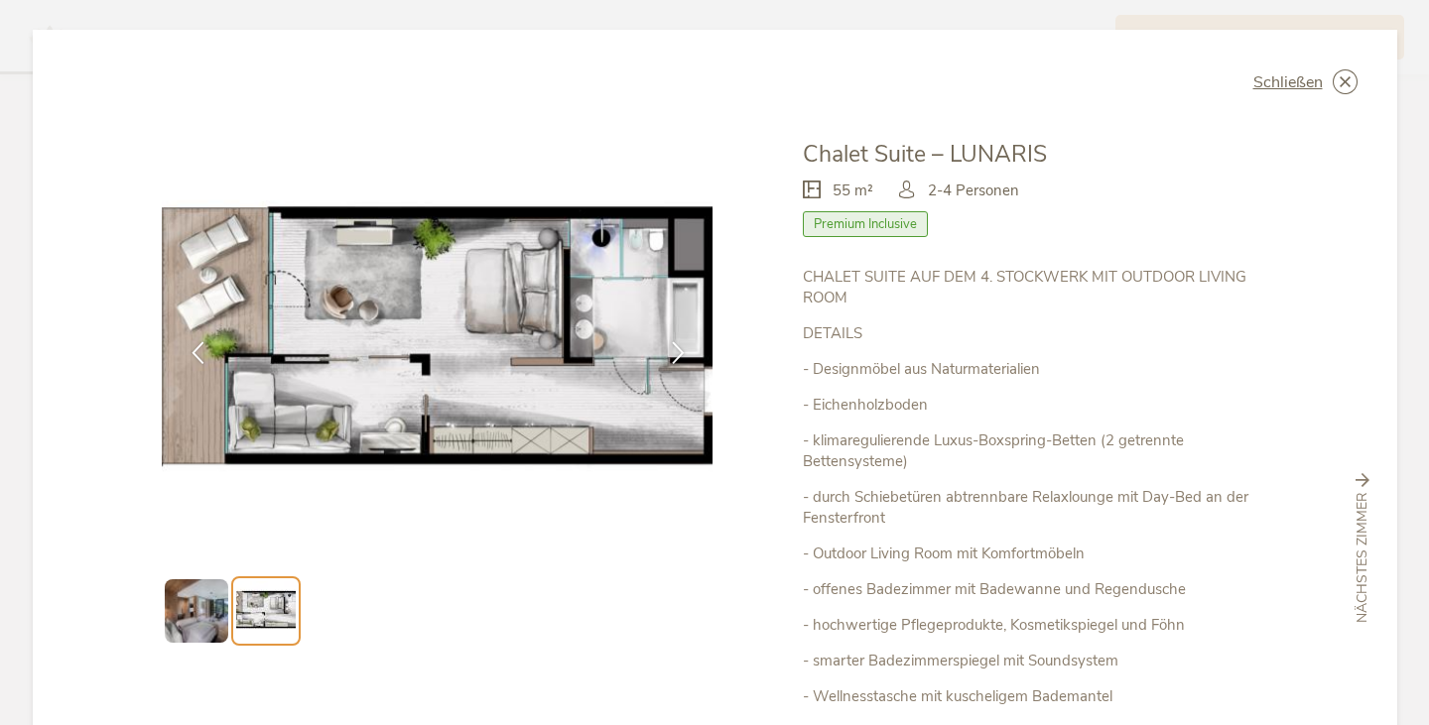
click at [217, 611] on img at bounding box center [196, 610] width 63 height 63
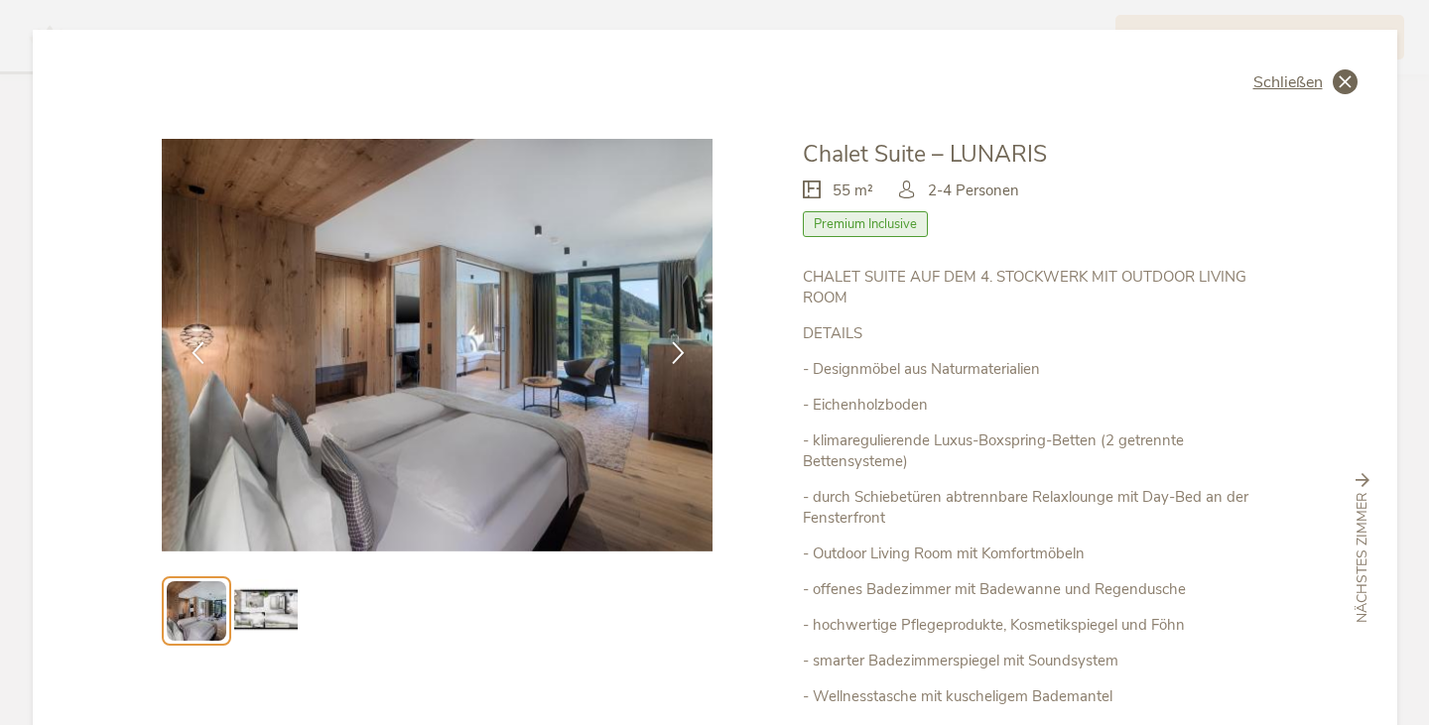
click at [1340, 82] on icon at bounding box center [1344, 81] width 25 height 25
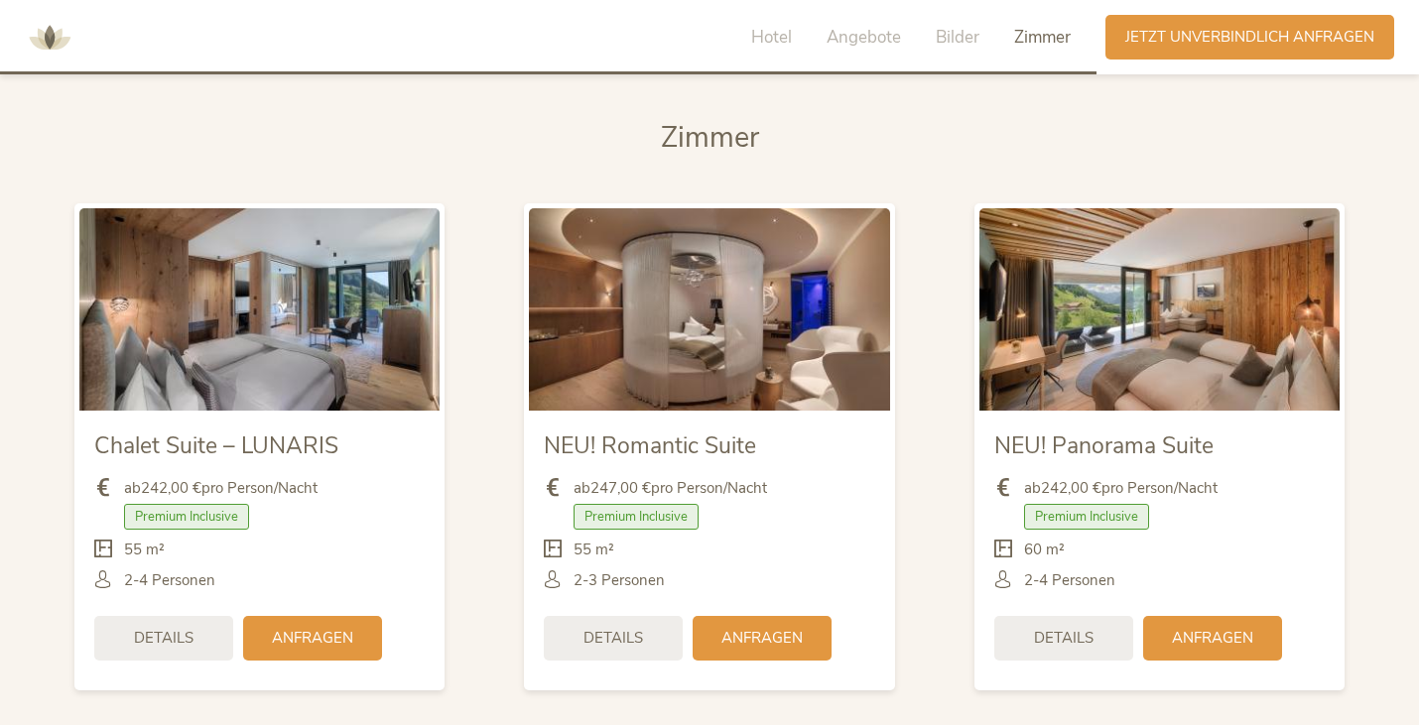
click at [1043, 659] on div "Details Anfragen" at bounding box center [1159, 638] width 330 height 64
click at [1060, 632] on span "Details" at bounding box center [1064, 636] width 60 height 21
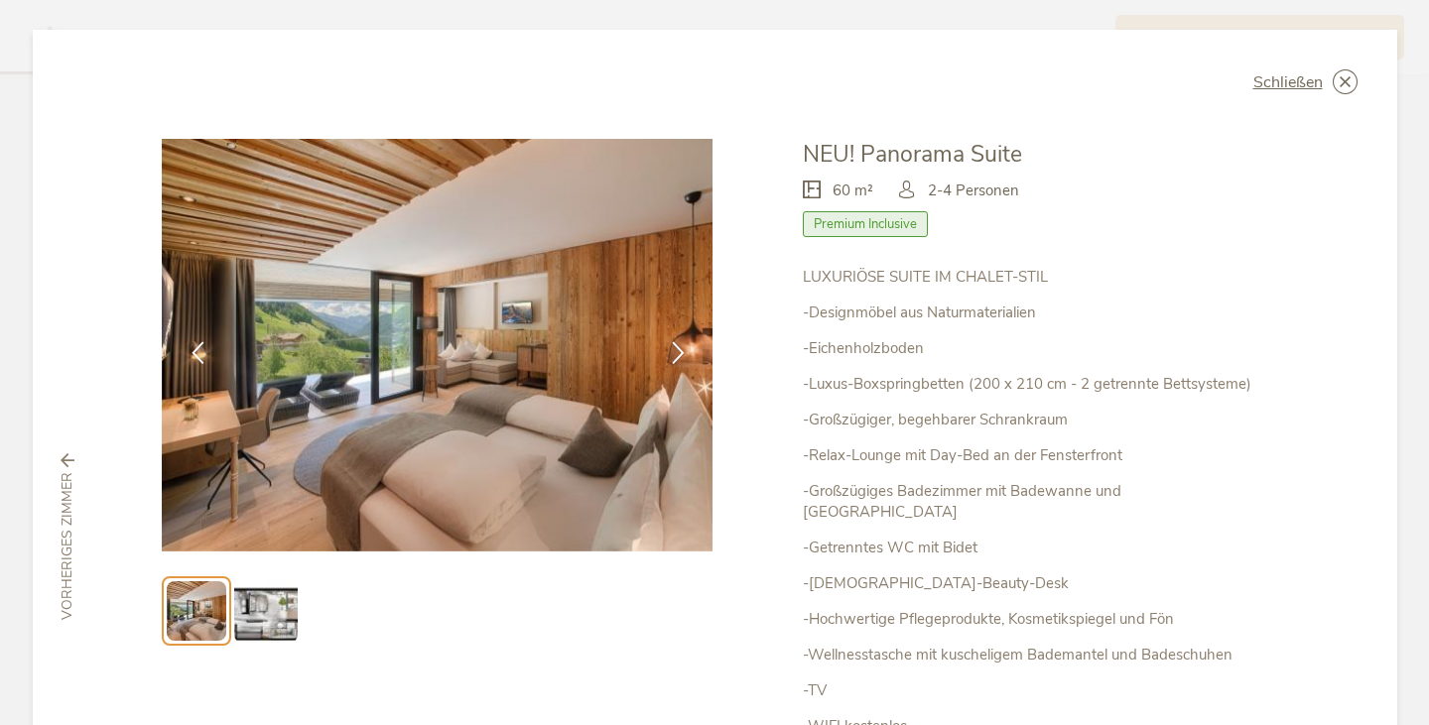
click at [275, 604] on img at bounding box center [265, 610] width 63 height 63
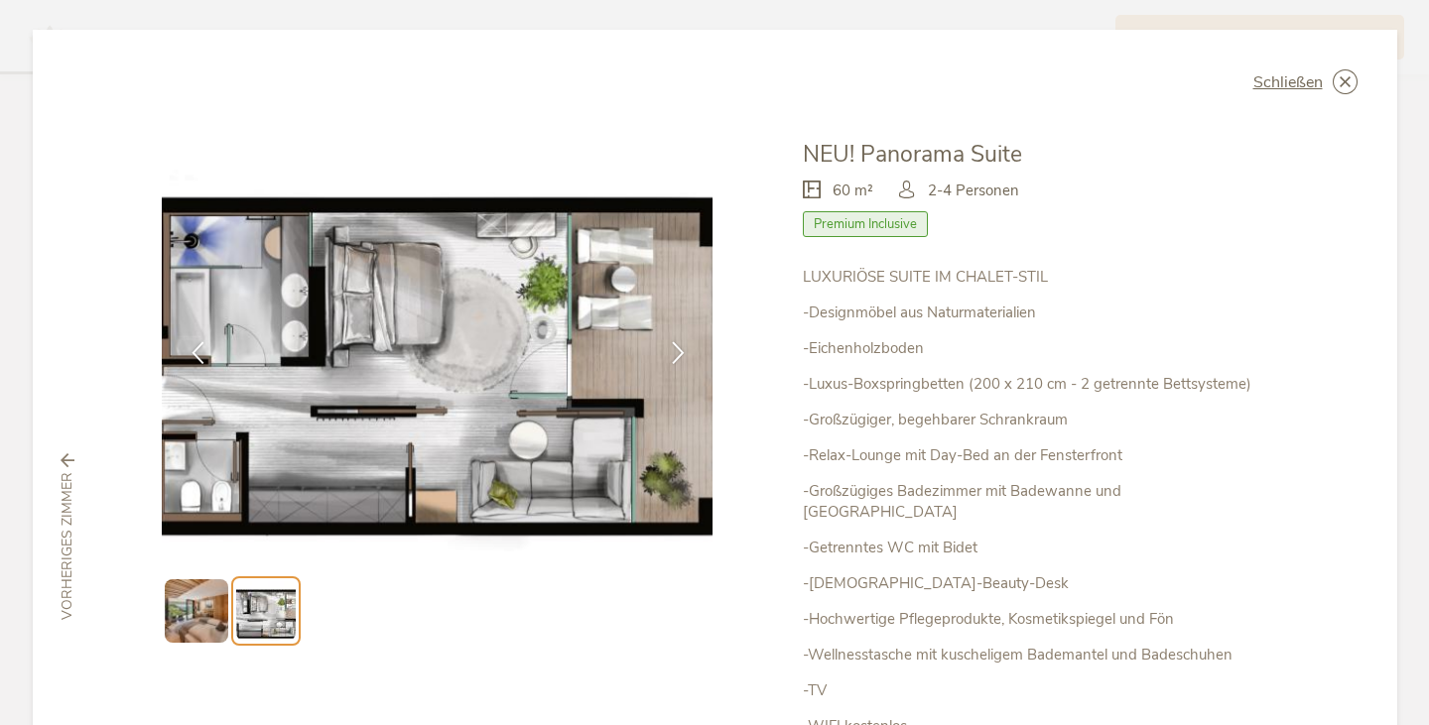
click at [203, 608] on img at bounding box center [196, 610] width 63 height 63
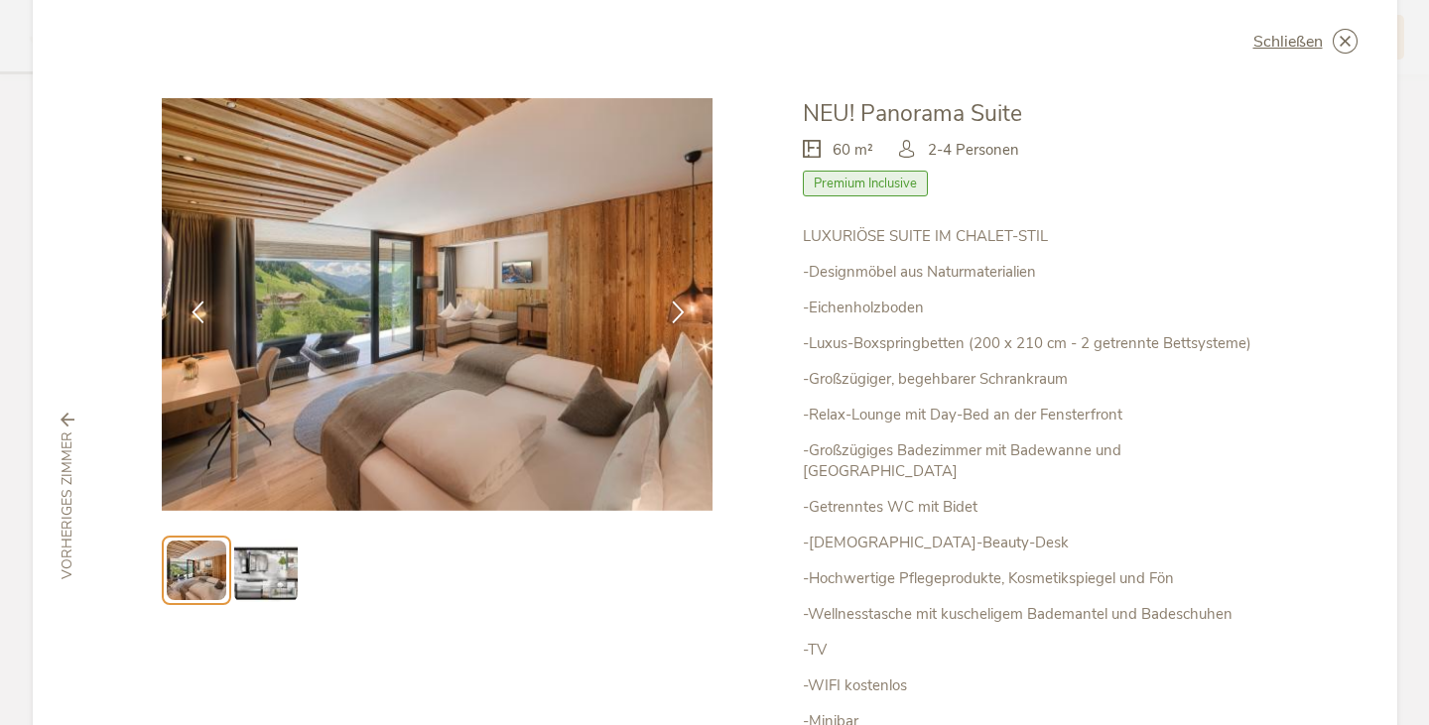
scroll to position [40, 0]
click at [262, 578] on img at bounding box center [265, 571] width 63 height 63
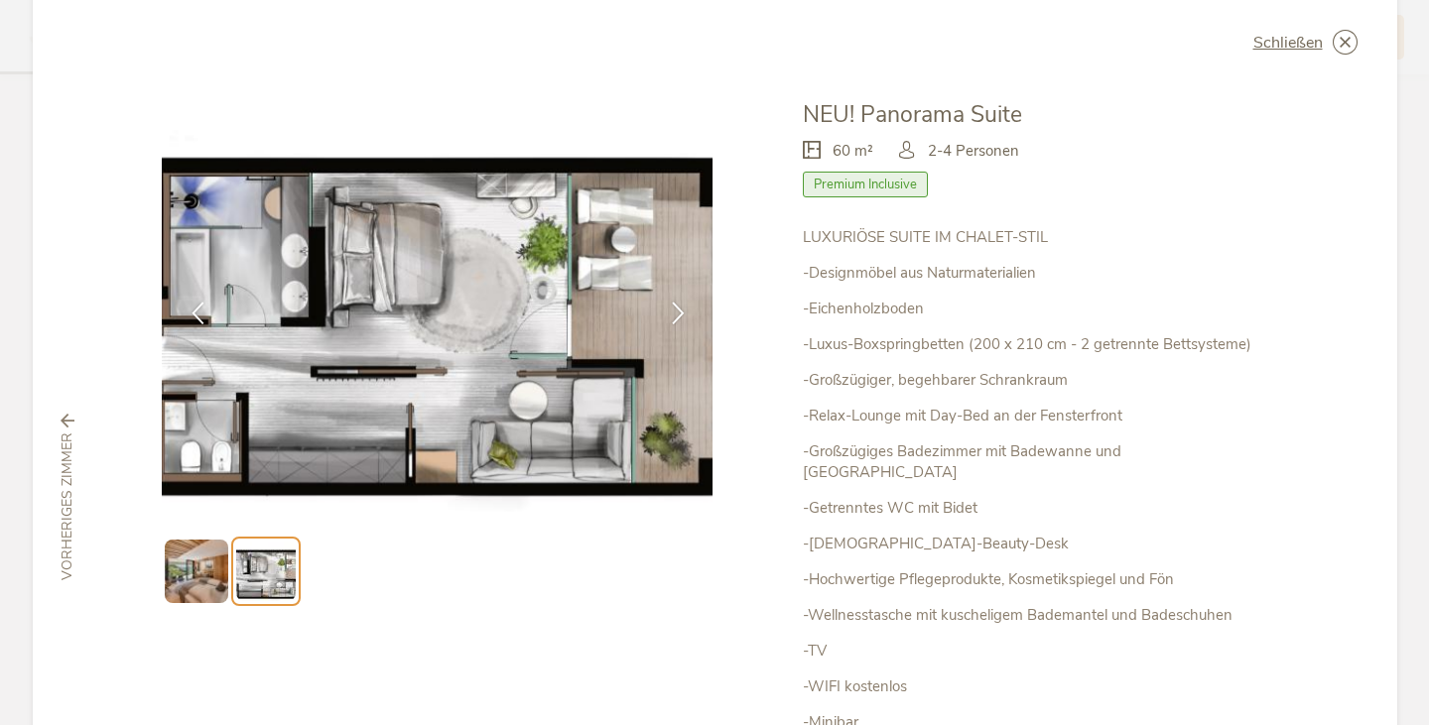
click at [1350, 35] on div "Schließen NEU! Panorama Suite 60 m² Premium Inclusive" at bounding box center [715, 497] width 1364 height 1015
click at [1336, 34] on icon at bounding box center [1344, 42] width 25 height 25
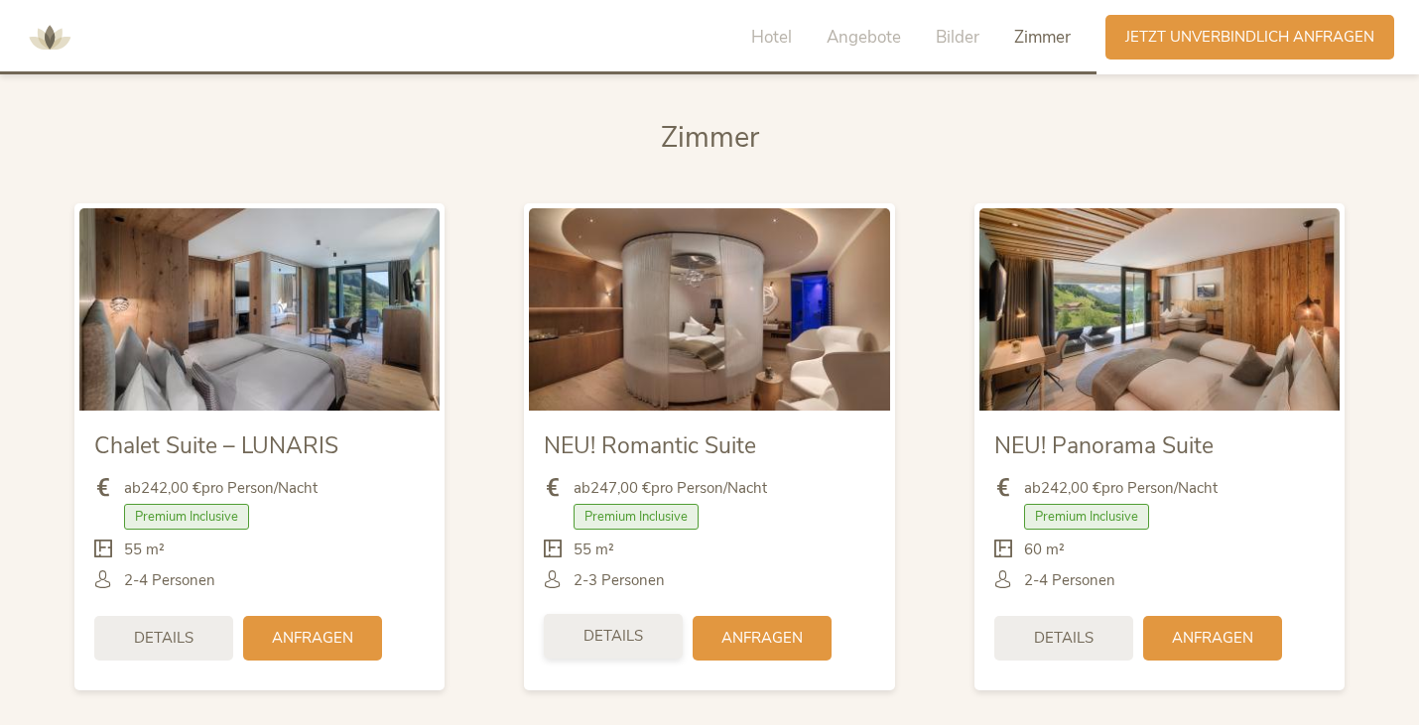
click at [650, 644] on div "Details" at bounding box center [613, 636] width 139 height 45
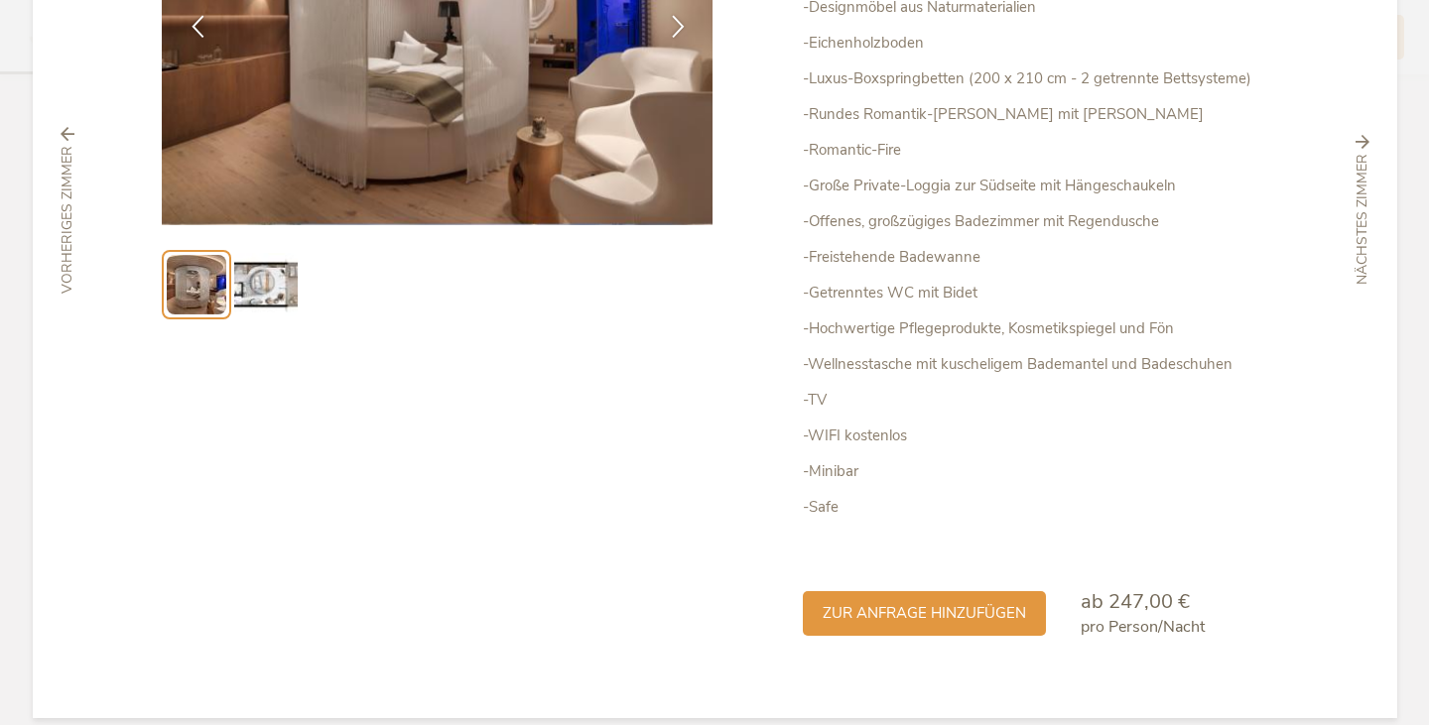
scroll to position [327, 0]
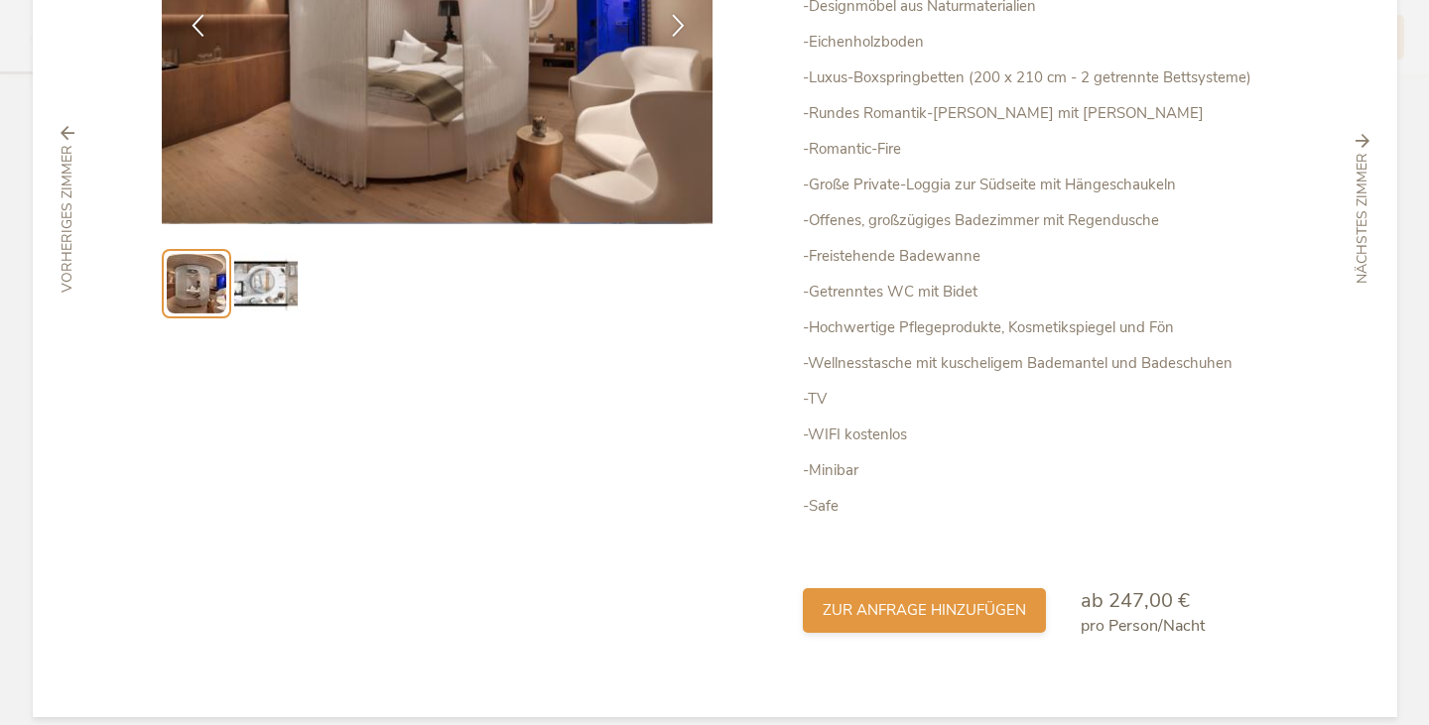
click at [822, 604] on span "zur Anfrage hinzufügen" at bounding box center [923, 610] width 203 height 21
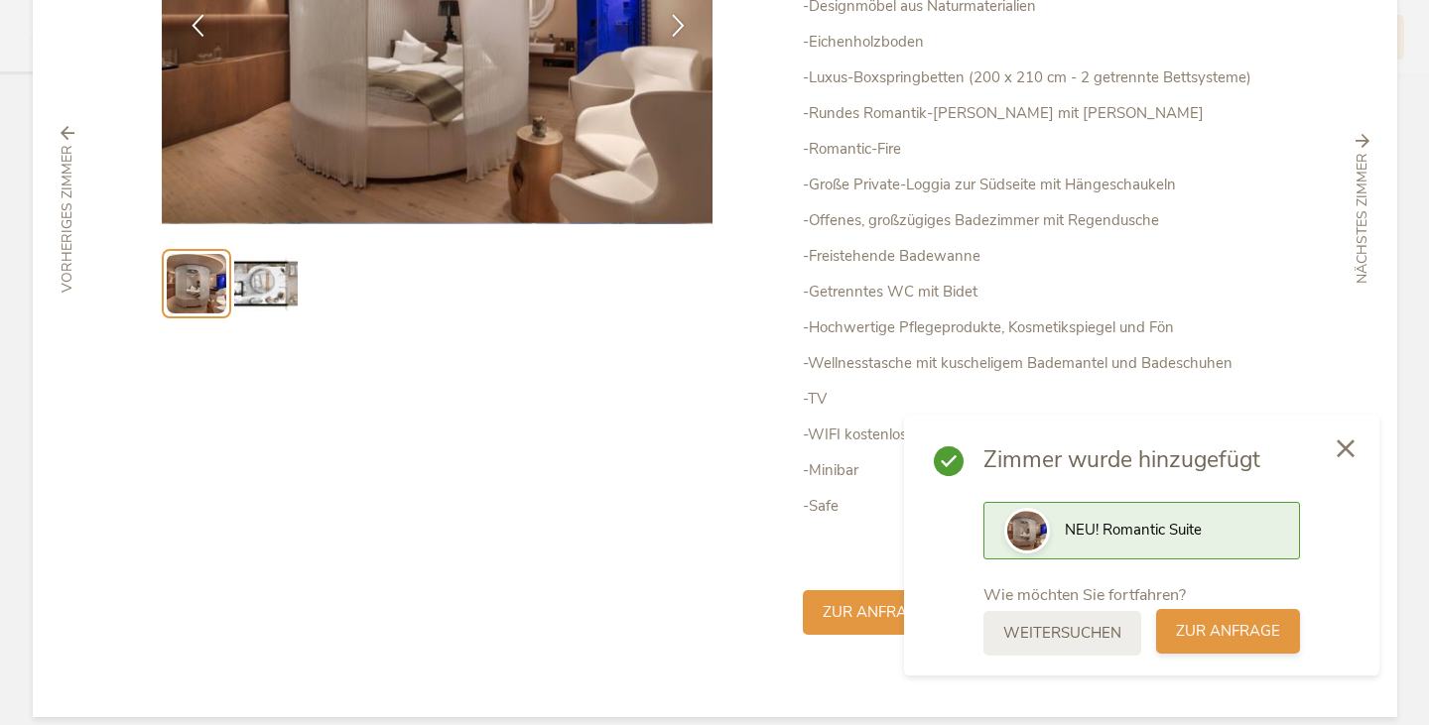
click at [1166, 625] on div "zur Anfrage" at bounding box center [1228, 631] width 144 height 45
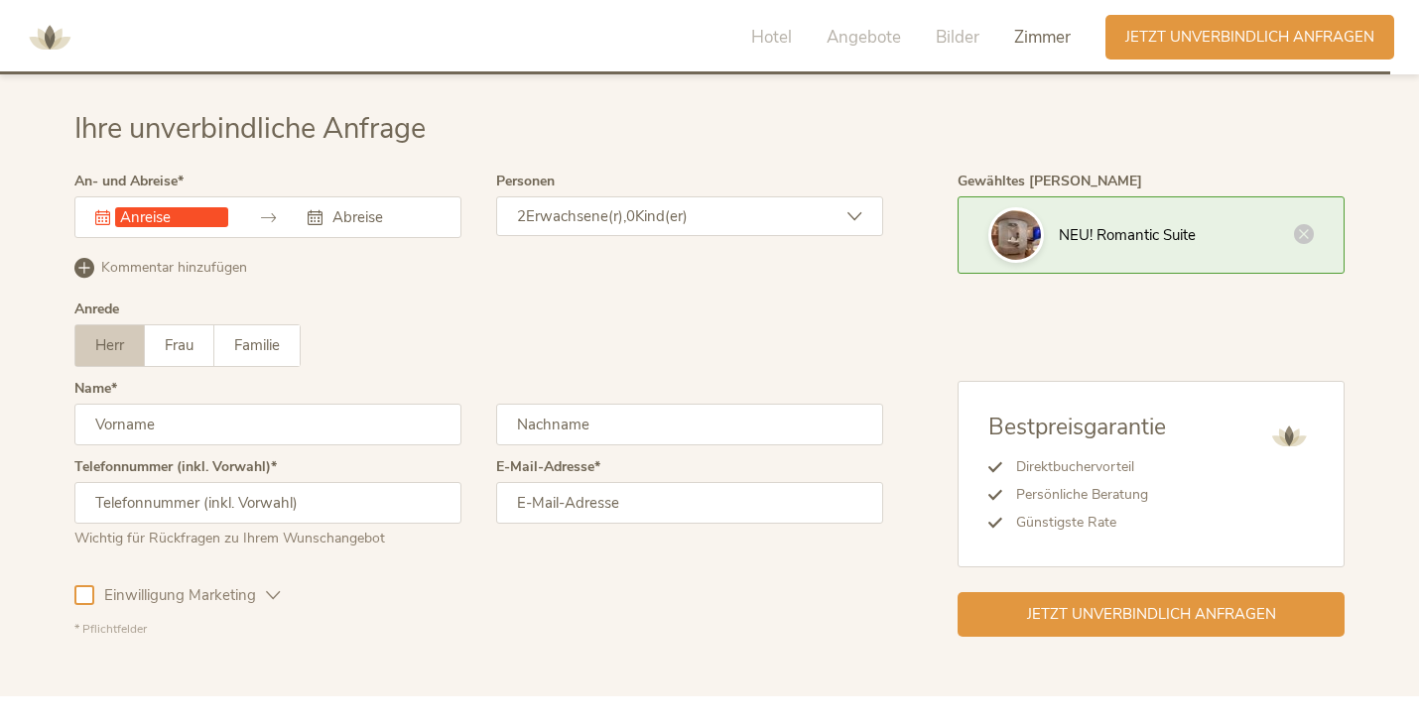
scroll to position [6066, 0]
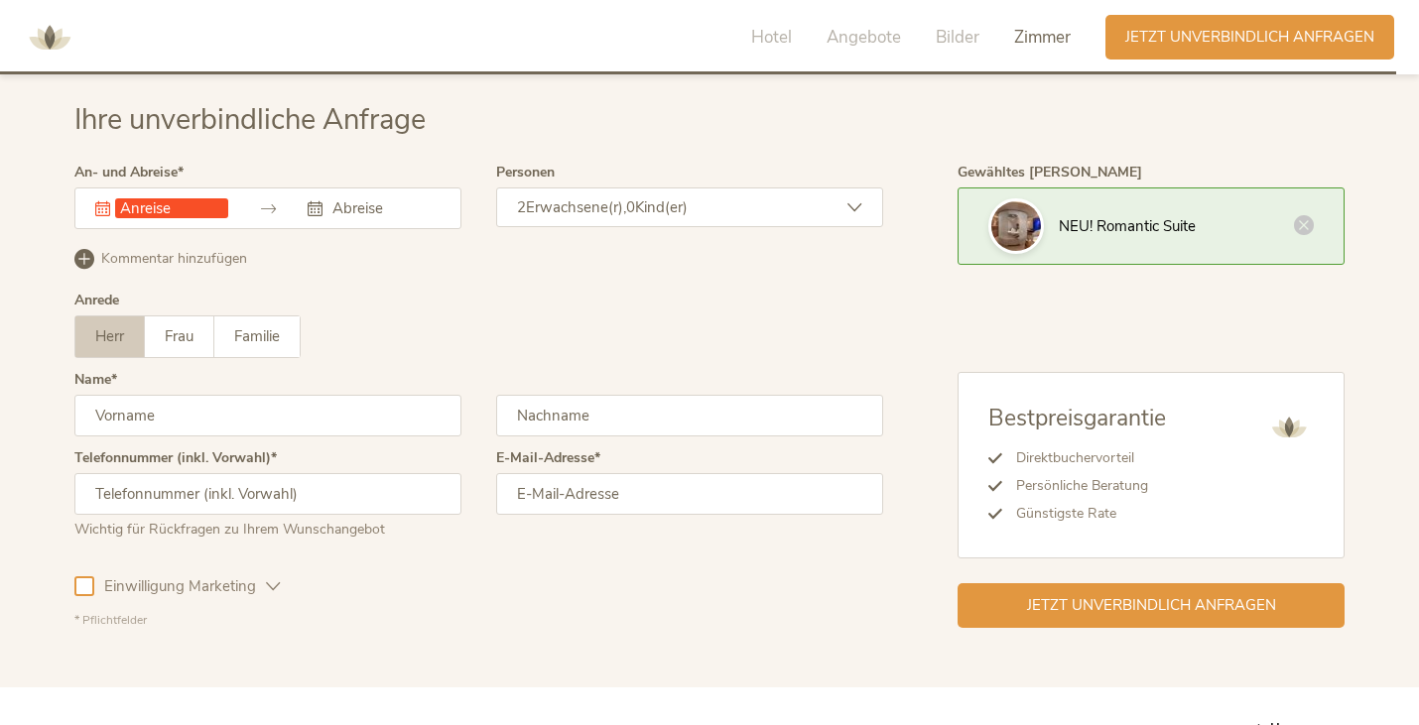
click at [175, 213] on input "text" at bounding box center [171, 208] width 113 height 20
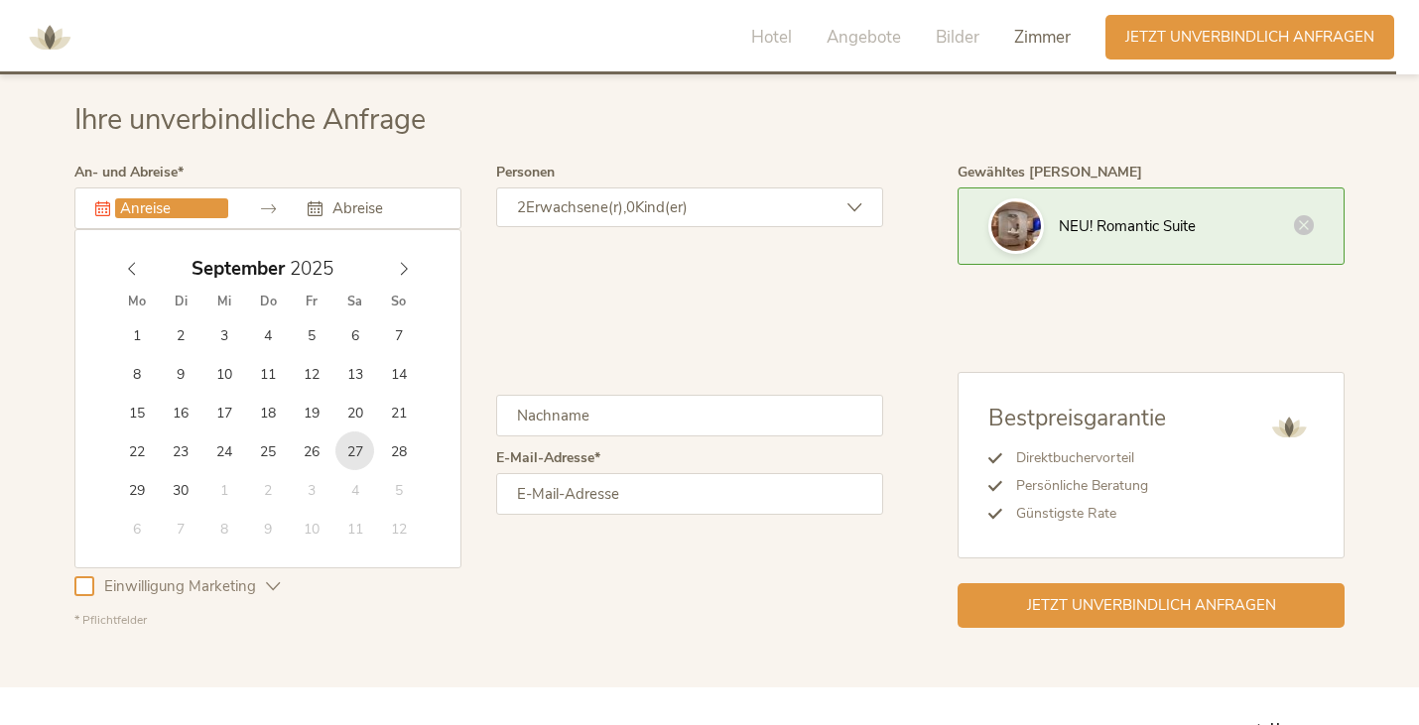
type input "27.09.2025"
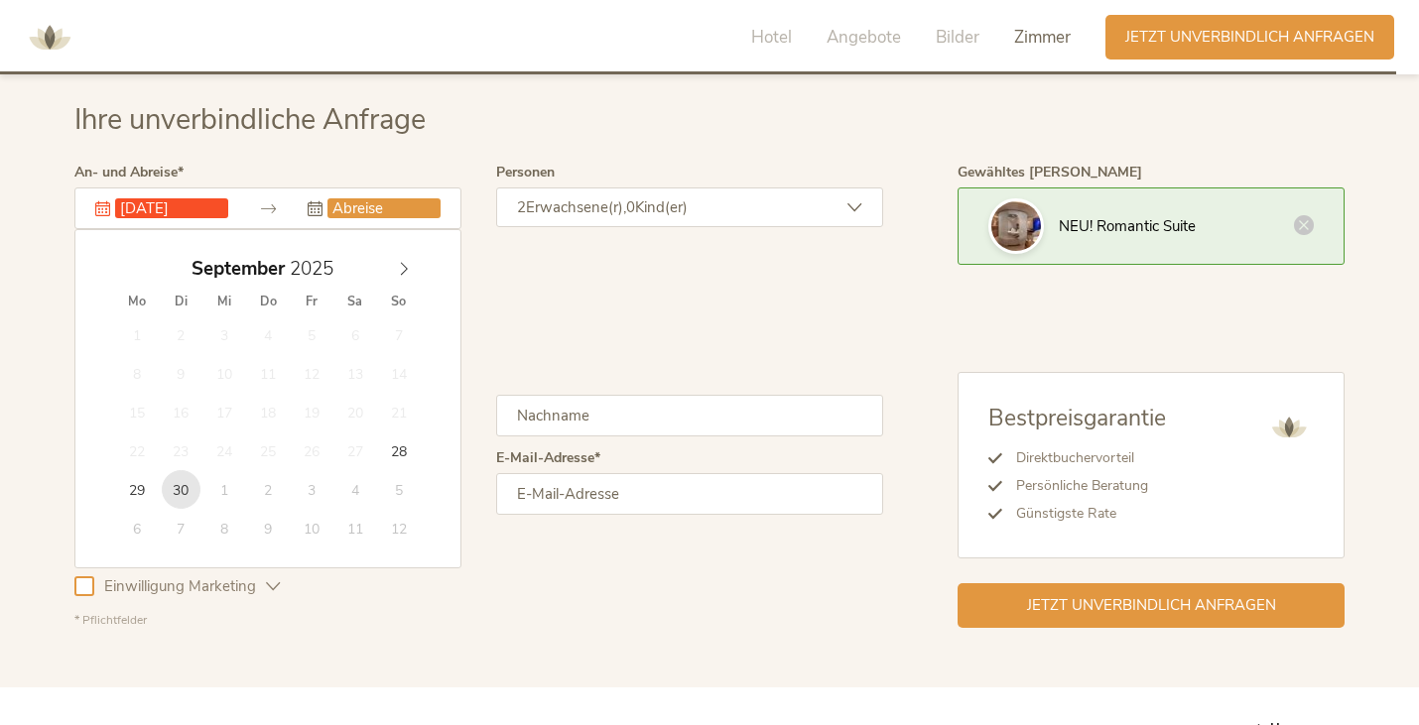
type input "30.09.2025"
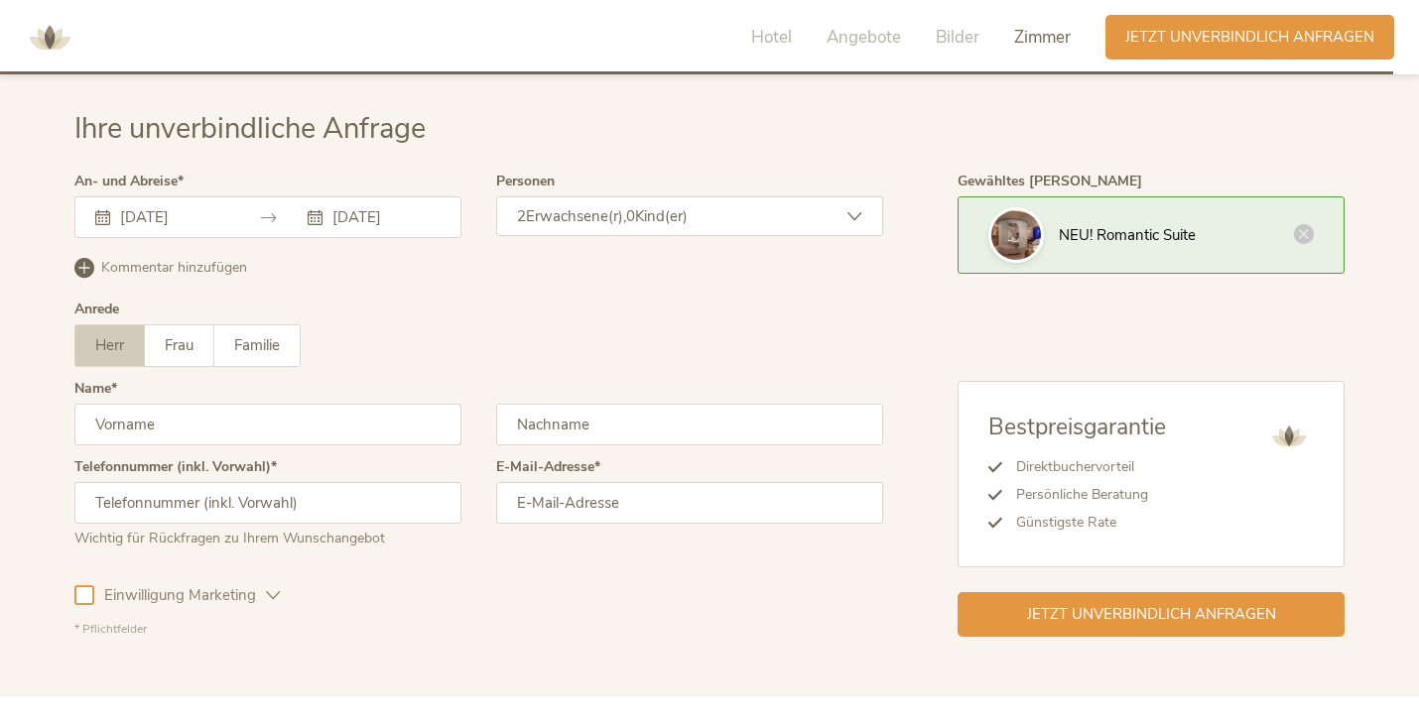
scroll to position [6058, 0]
click at [202, 417] on input "text" at bounding box center [267, 424] width 387 height 42
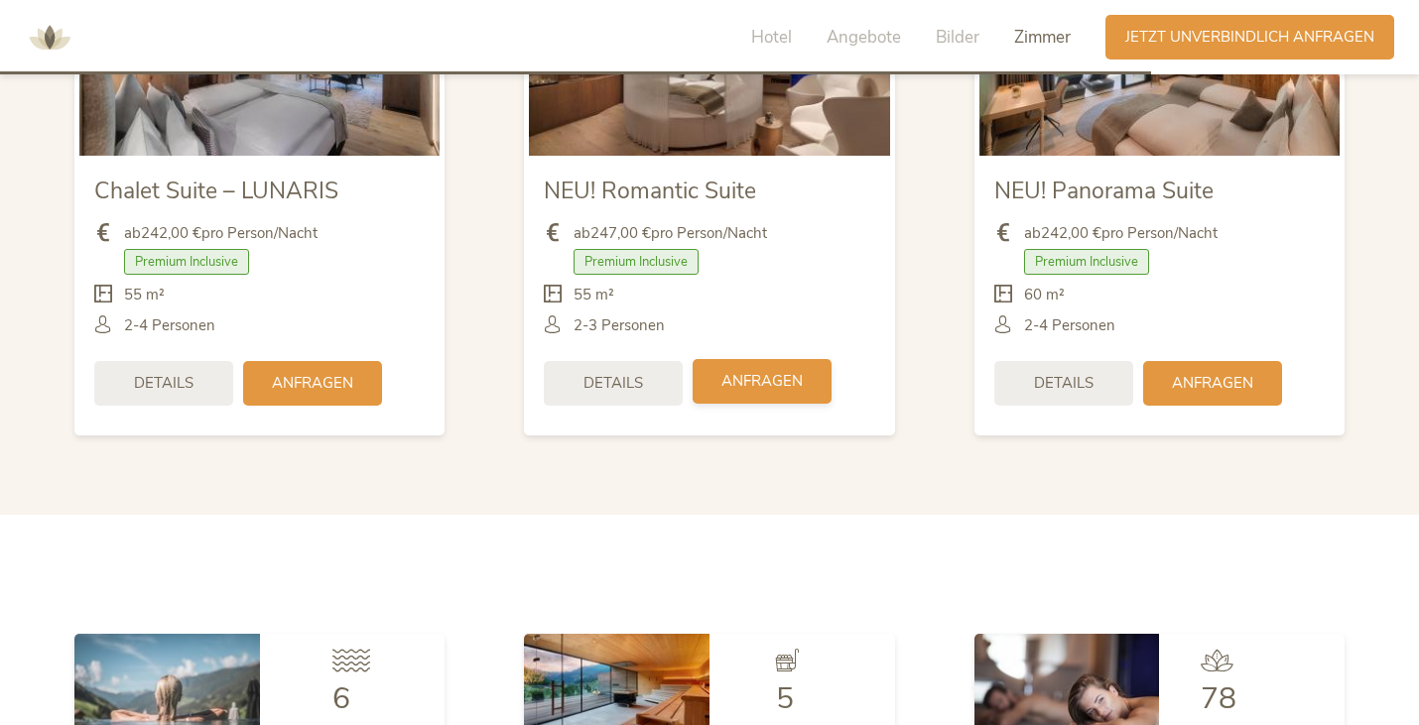
scroll to position [5021, 0]
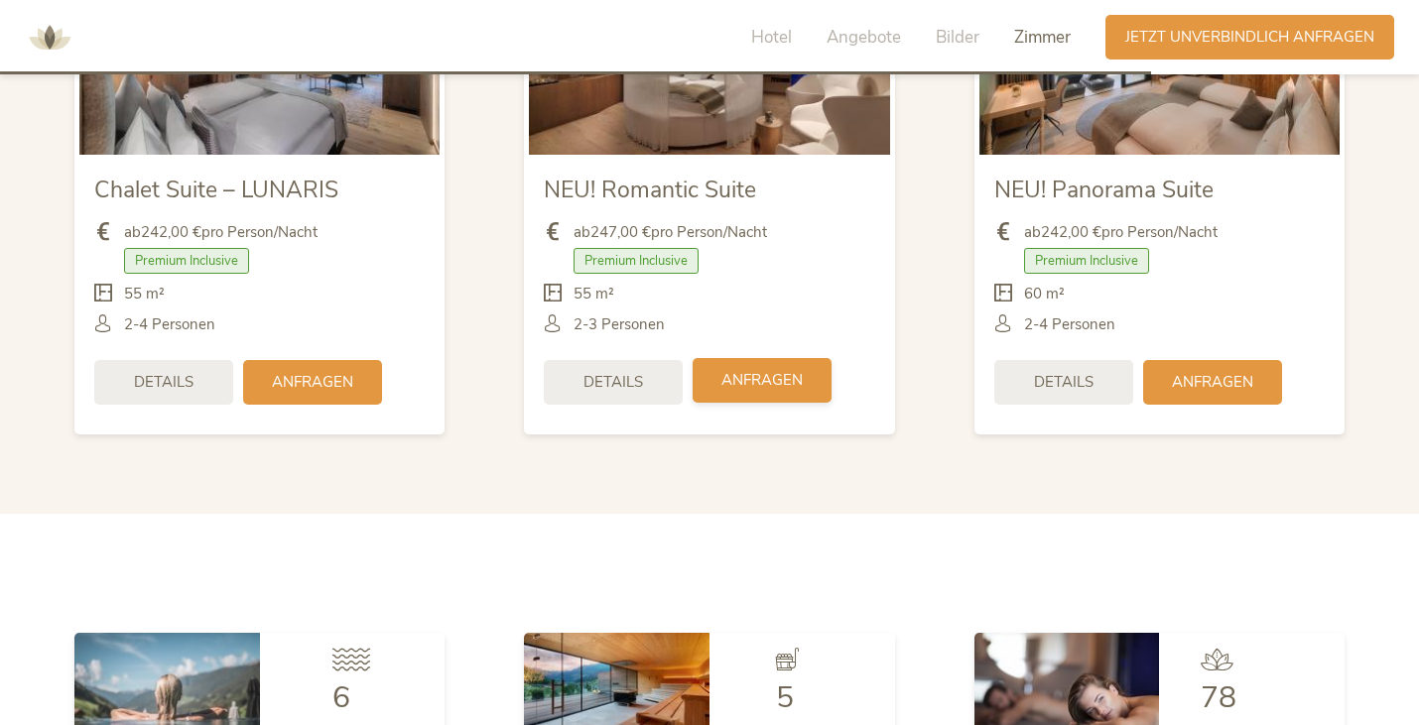
click at [781, 379] on span "Anfragen" at bounding box center [761, 380] width 81 height 21
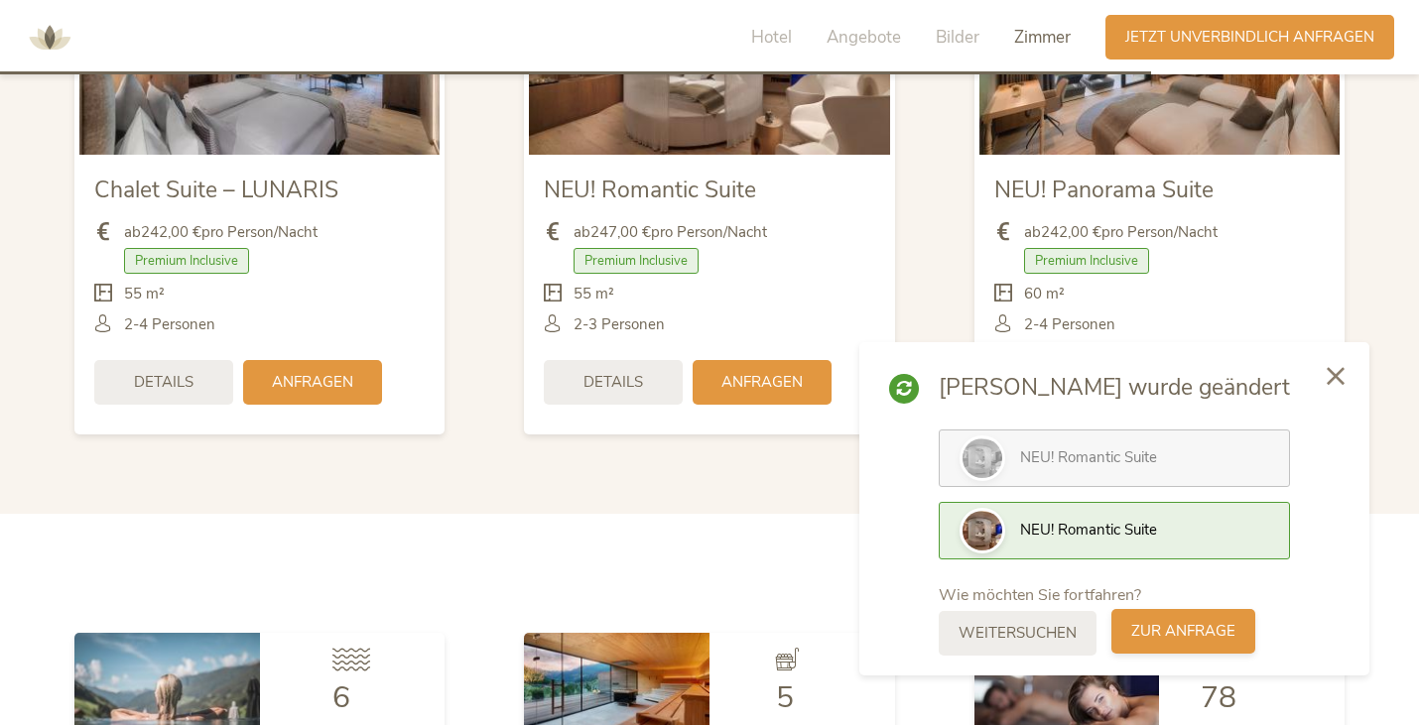
click at [1219, 643] on div "zur Anfrage" at bounding box center [1183, 631] width 144 height 45
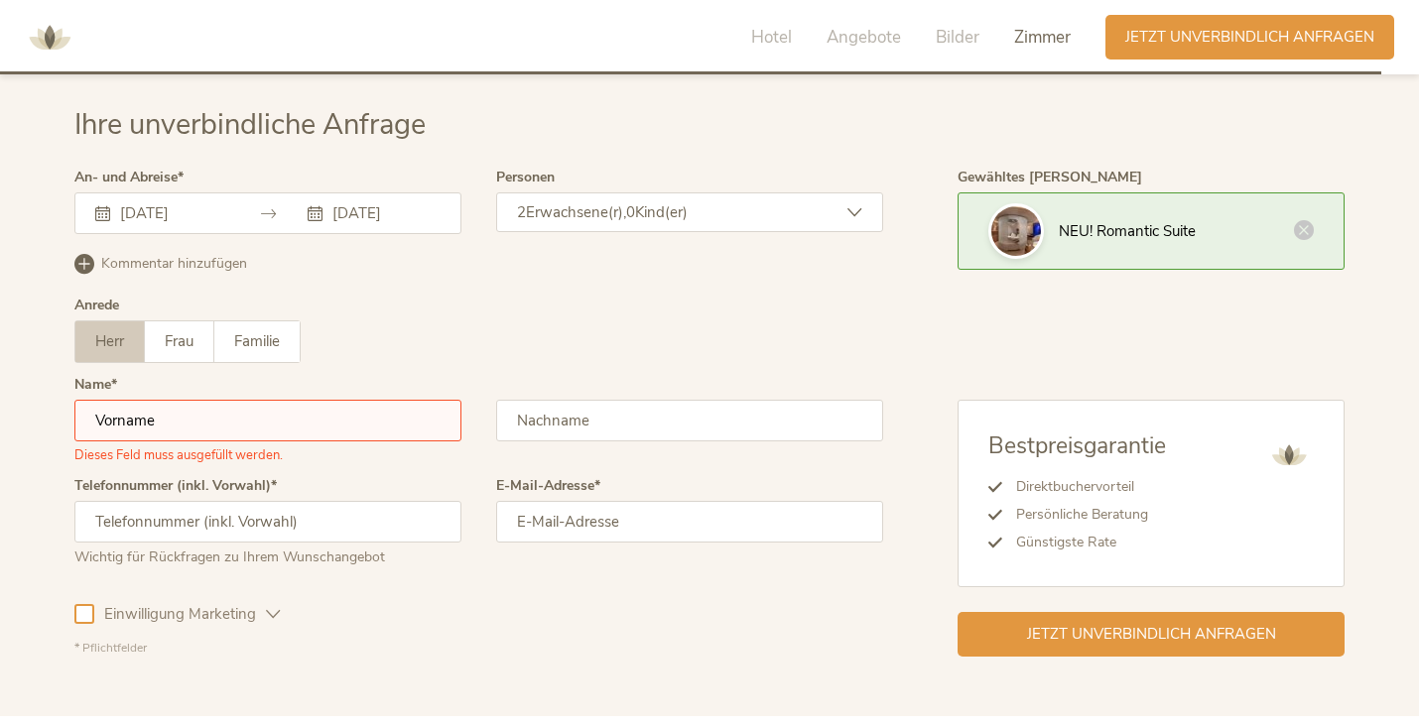
scroll to position [6066, 0]
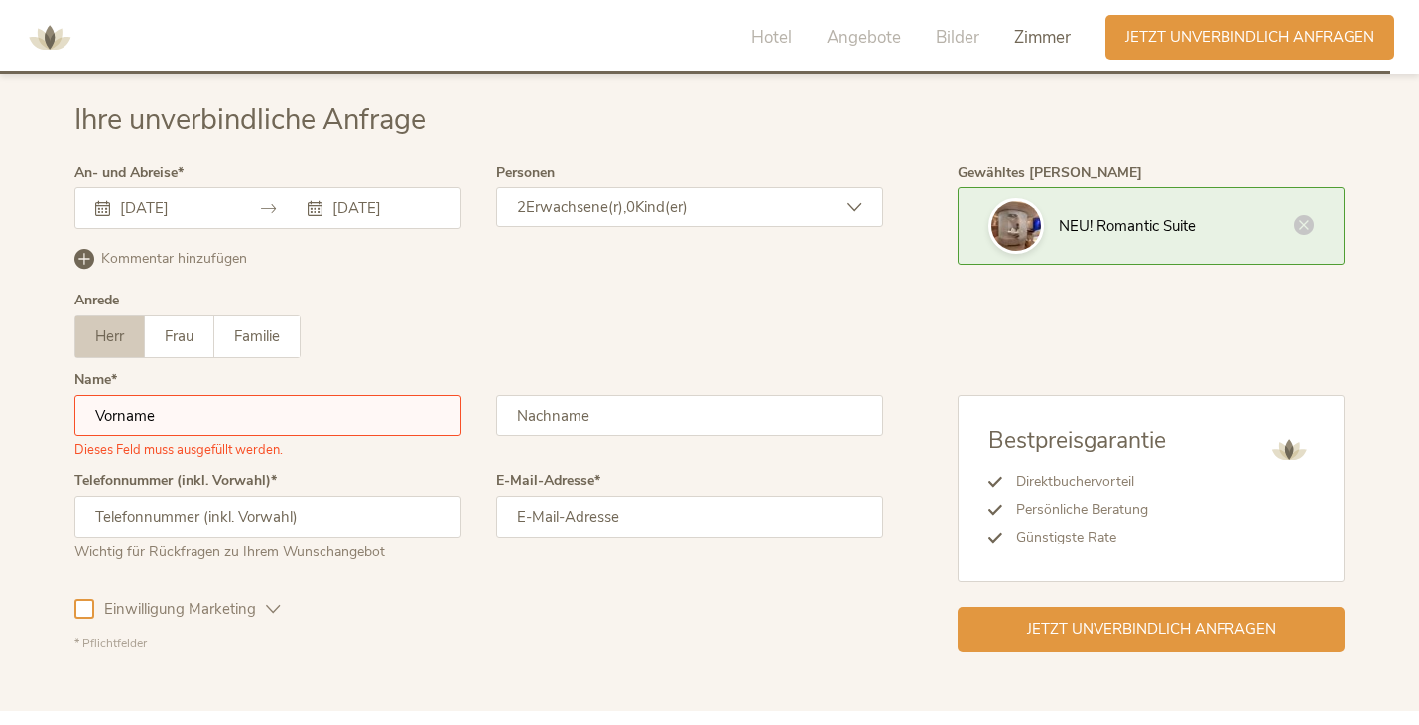
click at [154, 423] on input "text" at bounding box center [267, 416] width 387 height 42
type input "[PERSON_NAME]"
click at [539, 428] on input "text" at bounding box center [689, 416] width 387 height 42
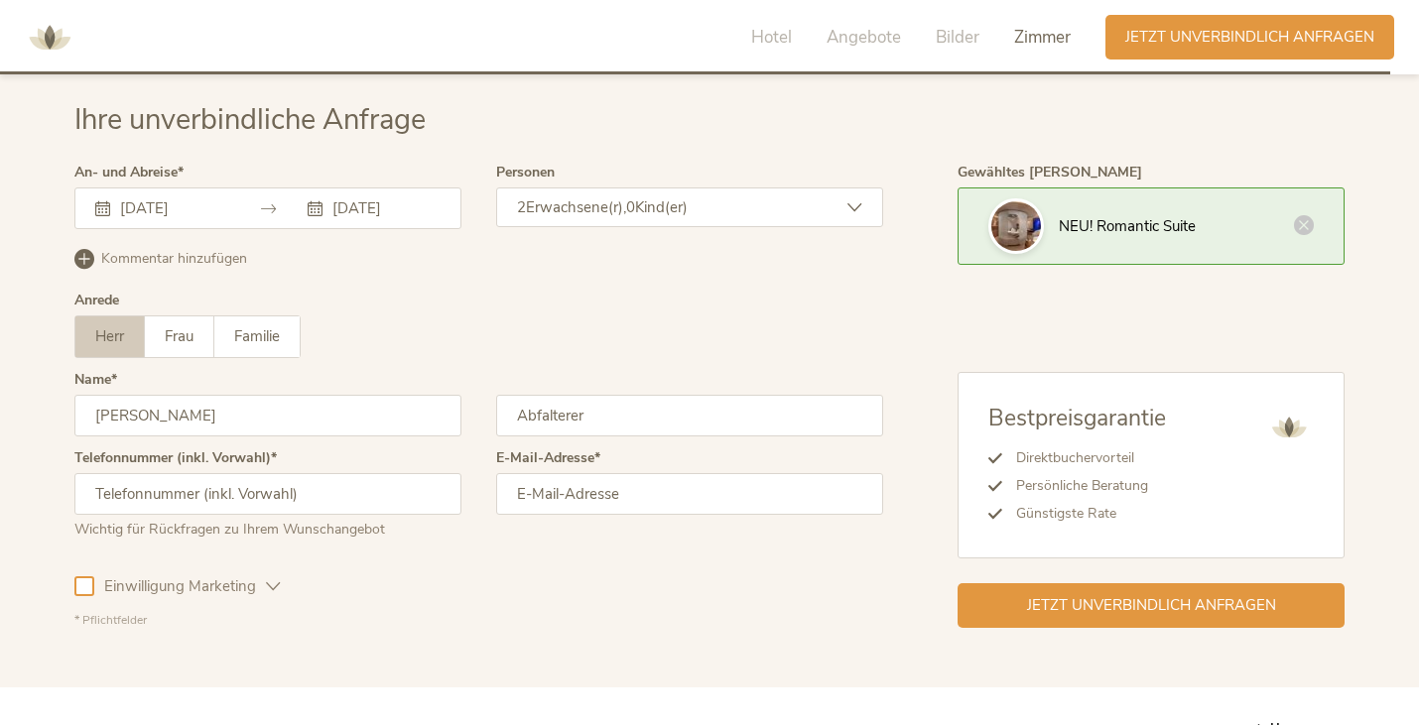
type input "Abfalterer"
click at [545, 504] on input "email" at bounding box center [689, 494] width 387 height 42
type input "[EMAIL_ADDRESS][DOMAIN_NAME]"
click at [353, 505] on input "text" at bounding box center [267, 494] width 387 height 42
type input "[PHONE_NUMBER]"
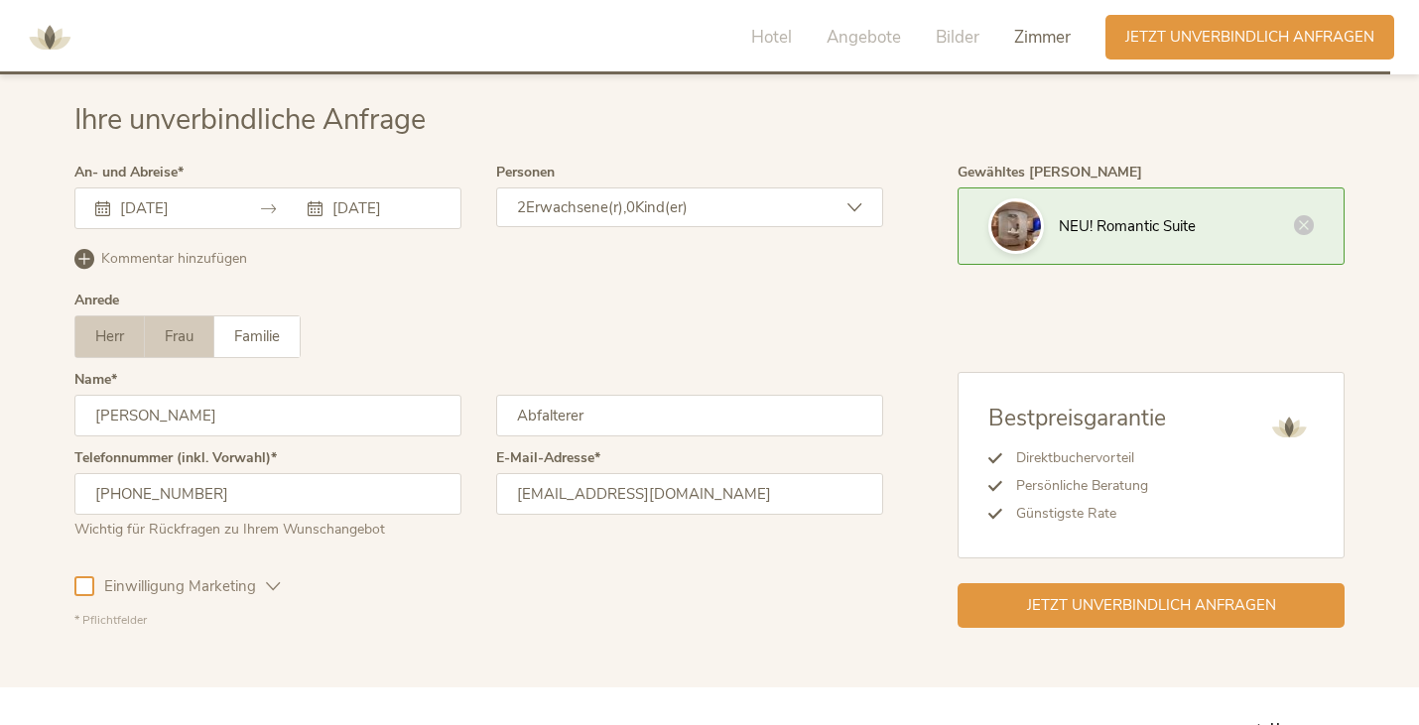
click at [191, 334] on span "Frau" at bounding box center [179, 336] width 29 height 20
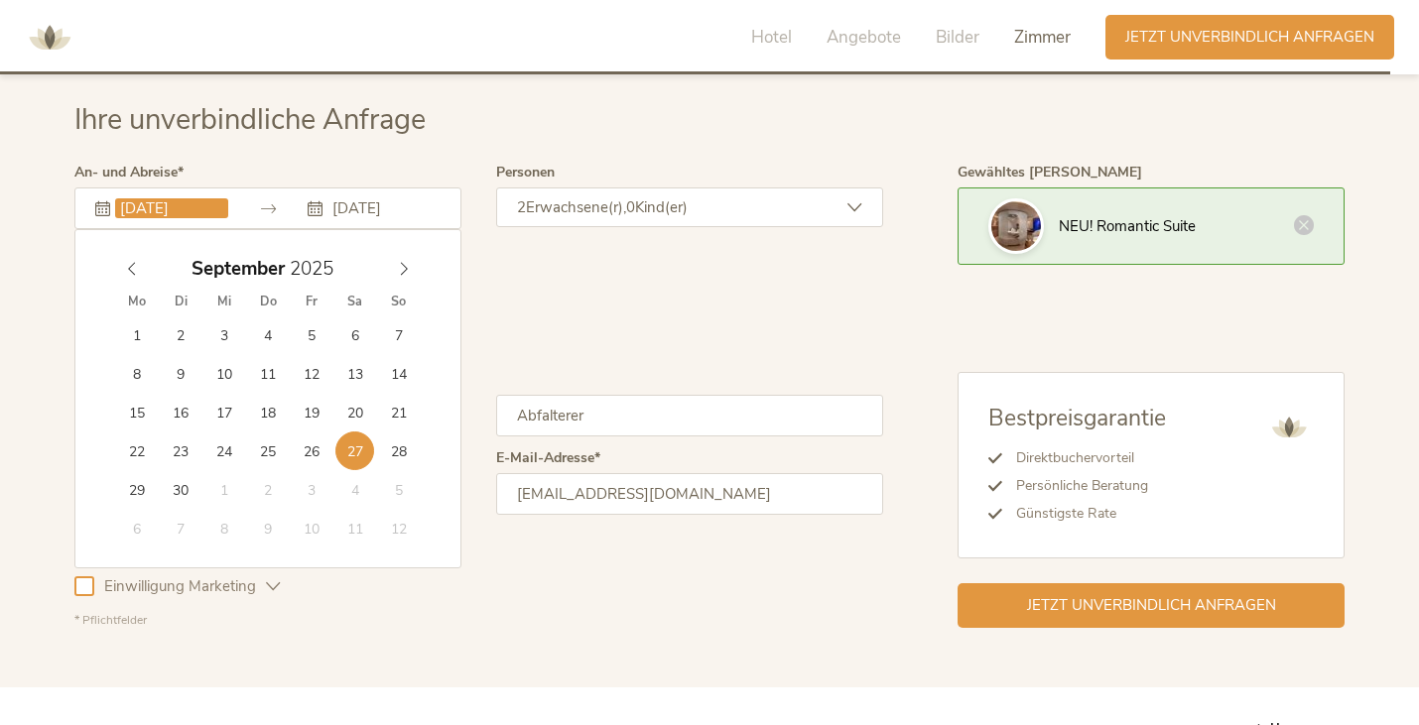
click at [183, 198] on input "27.09.2025" at bounding box center [171, 208] width 113 height 20
type input "[DATE]"
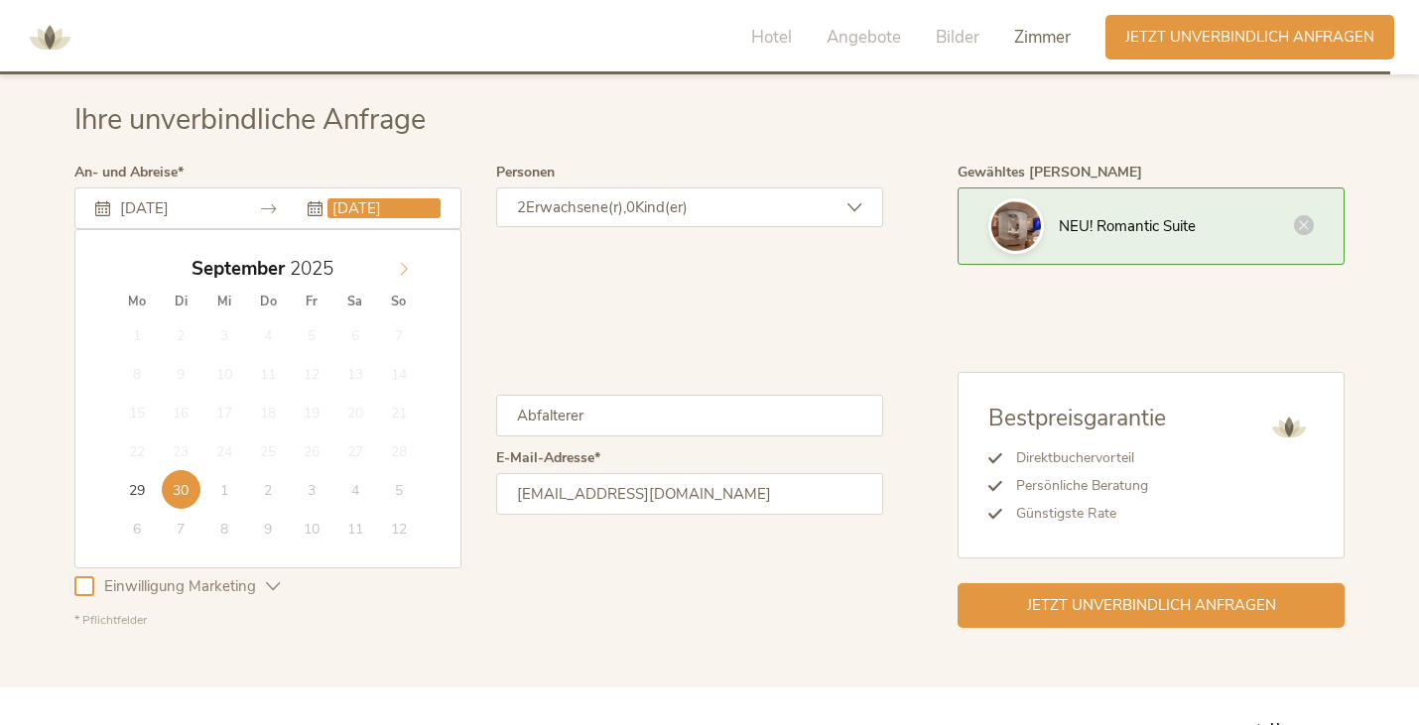
click at [406, 264] on icon at bounding box center [404, 269] width 14 height 14
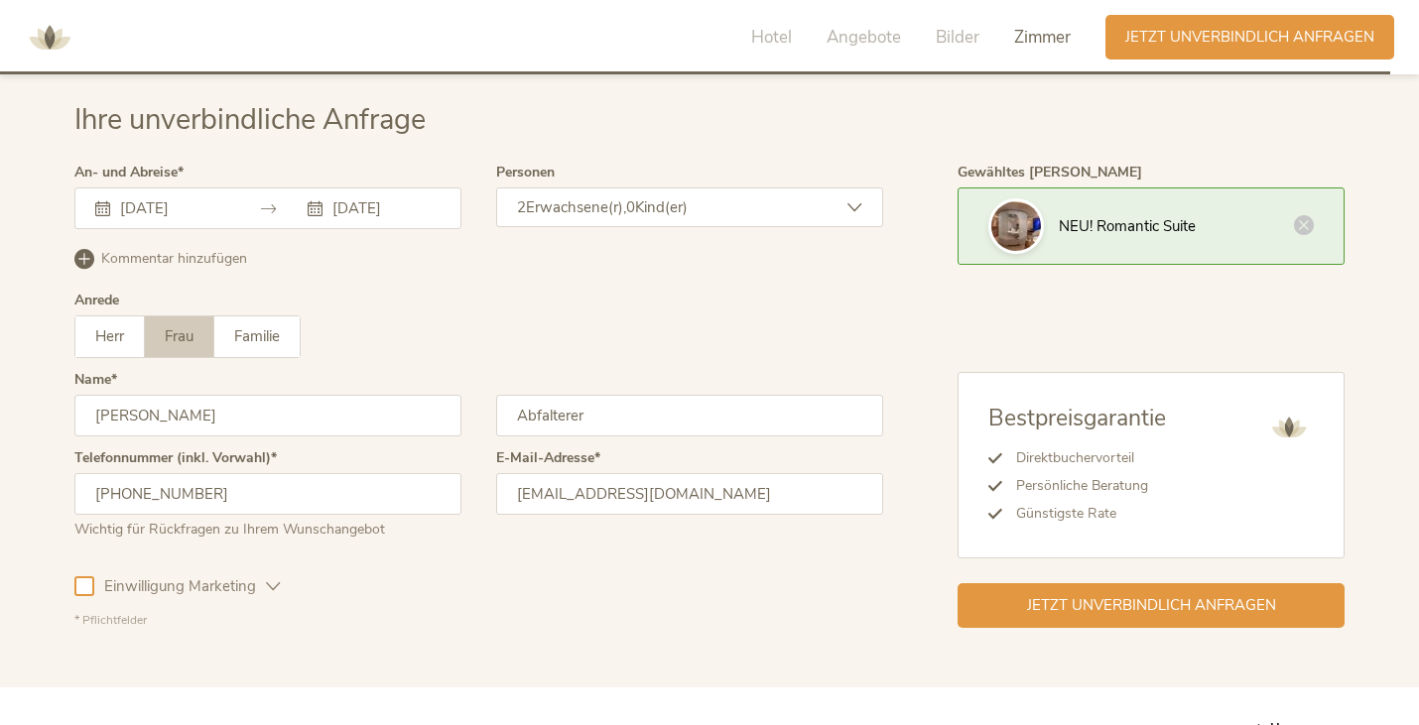
click at [273, 588] on icon at bounding box center [273, 586] width 15 height 15
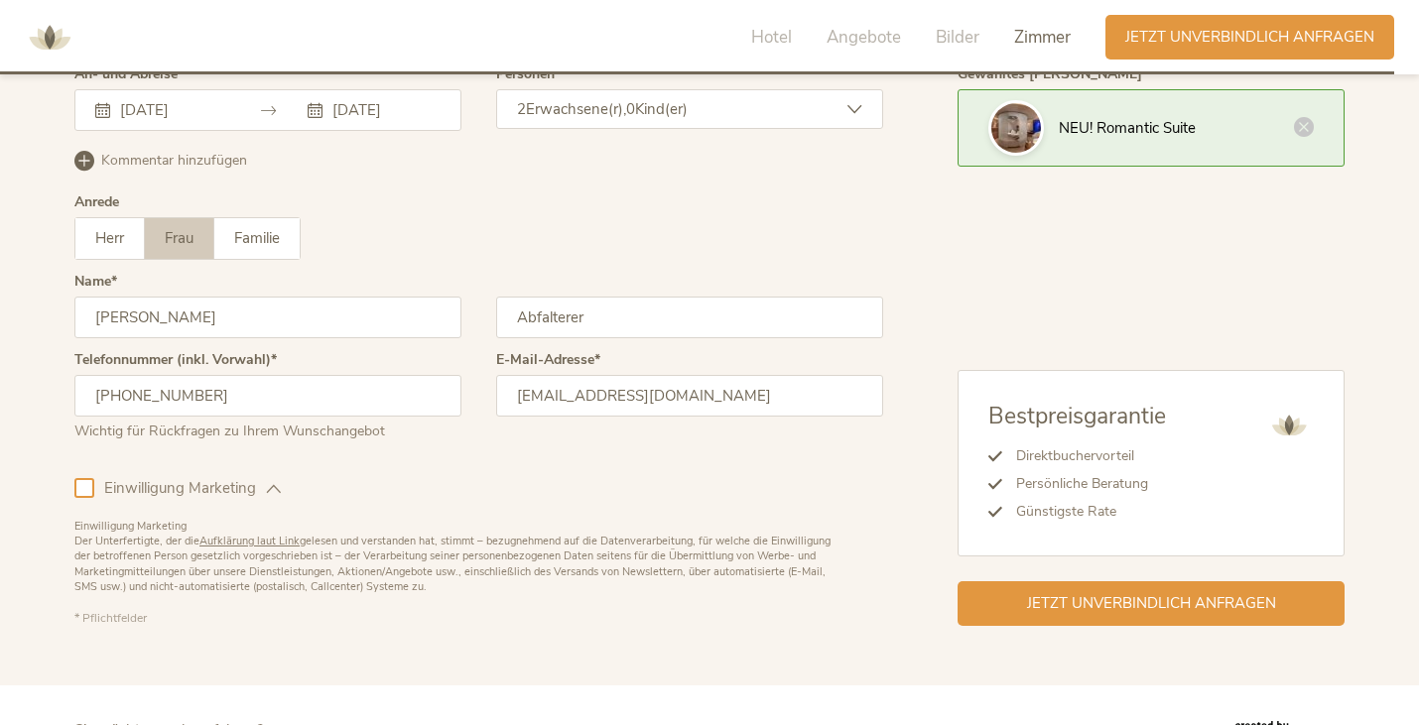
scroll to position [6167, 0]
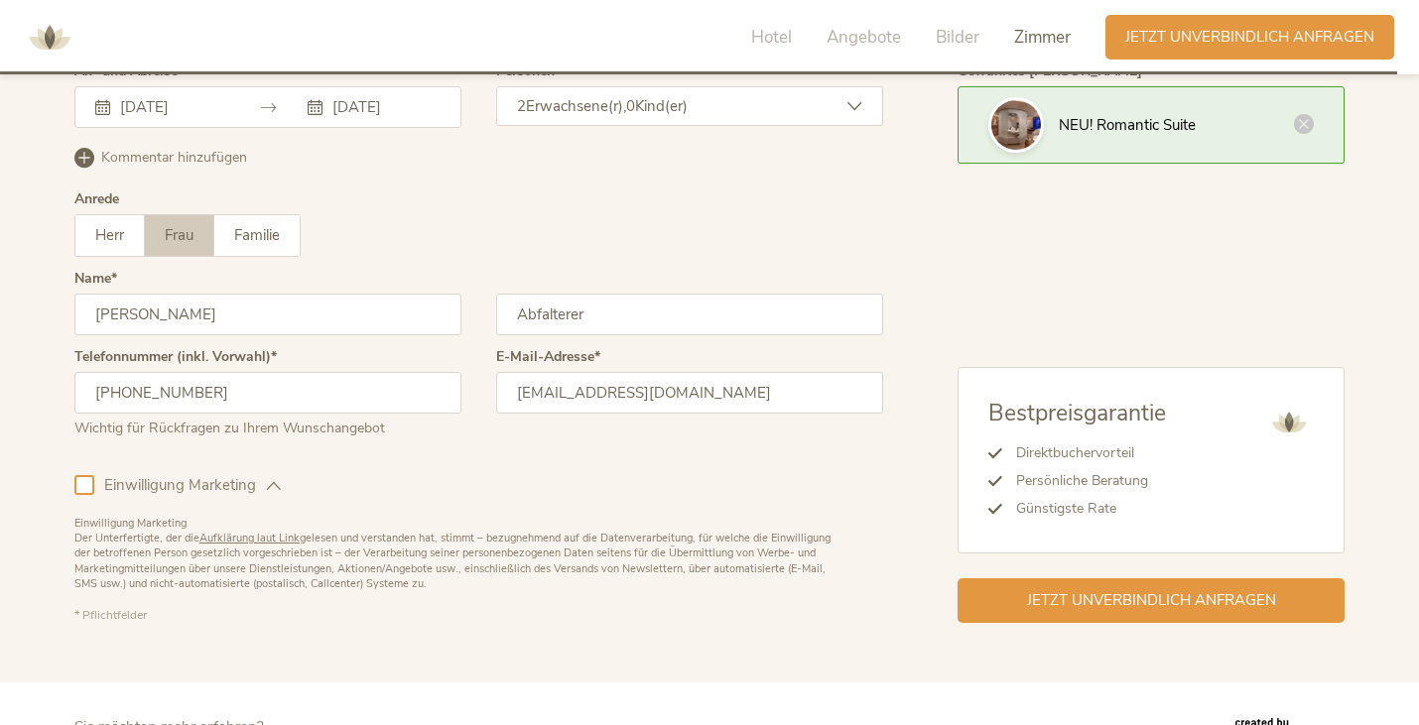
click at [267, 482] on icon at bounding box center [273, 485] width 15 height 15
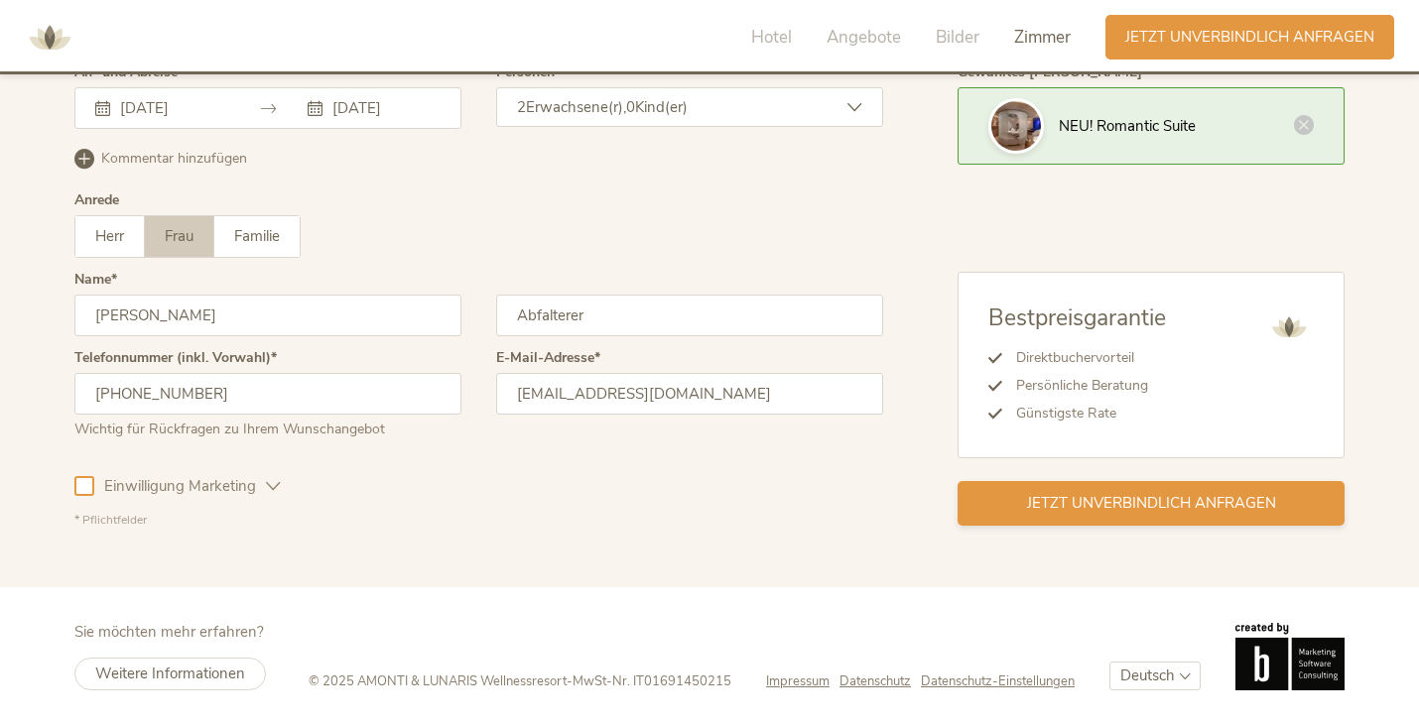
click at [1091, 500] on span "Jetzt unverbindlich anfragen" at bounding box center [1151, 503] width 249 height 21
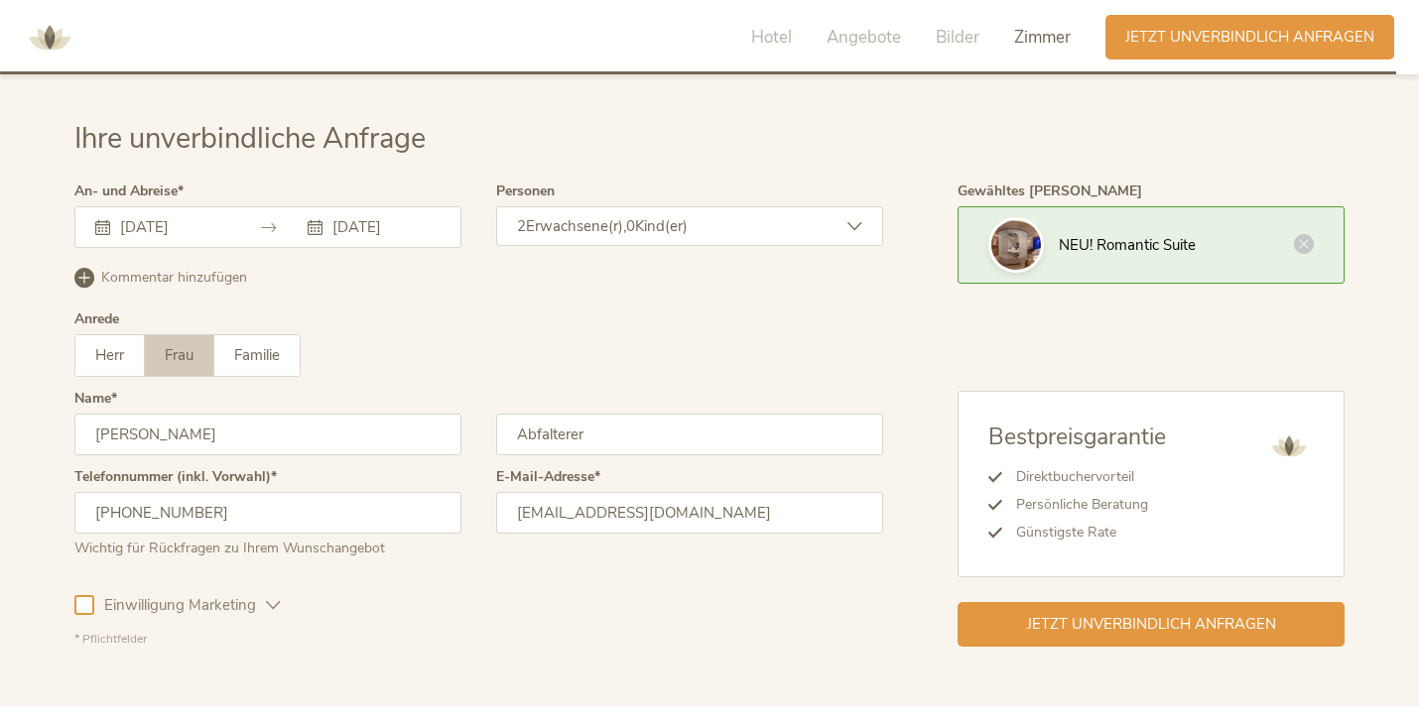
scroll to position [6041, 0]
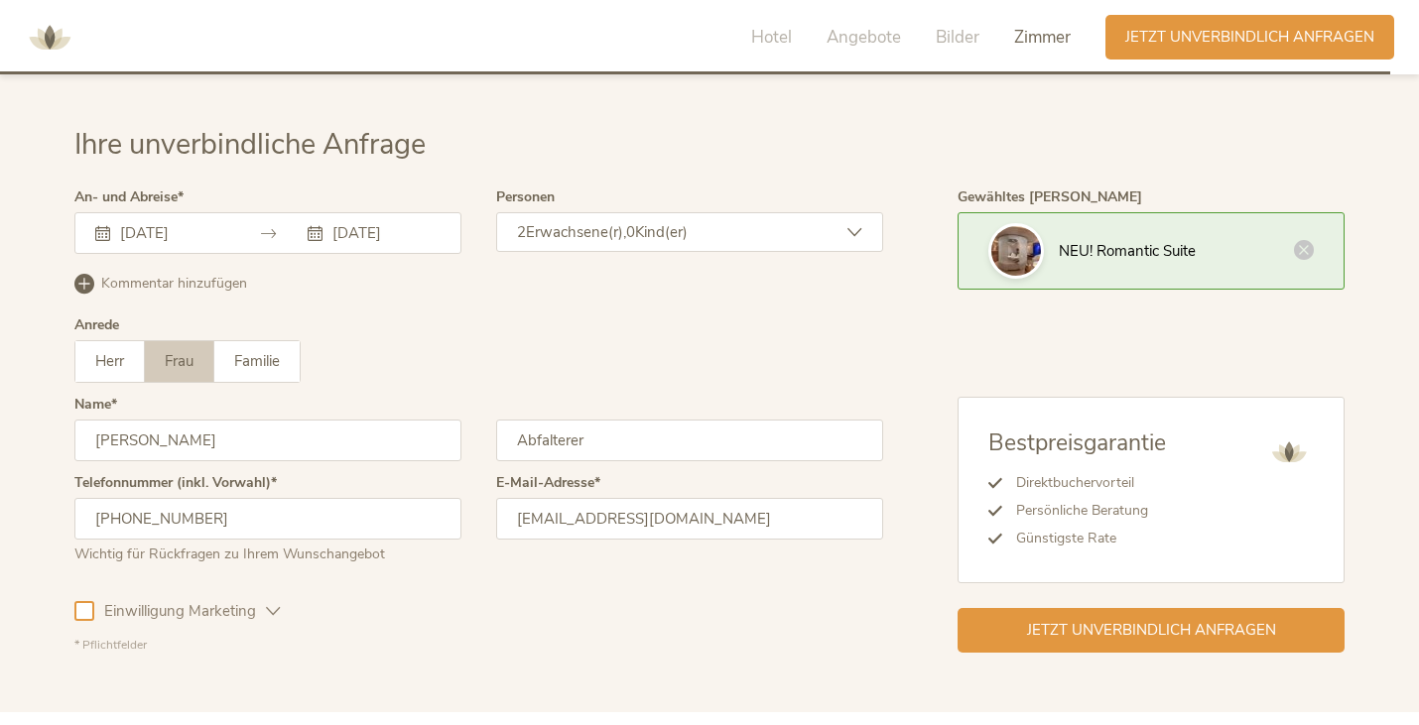
click at [186, 227] on input "[DATE]" at bounding box center [171, 233] width 113 height 20
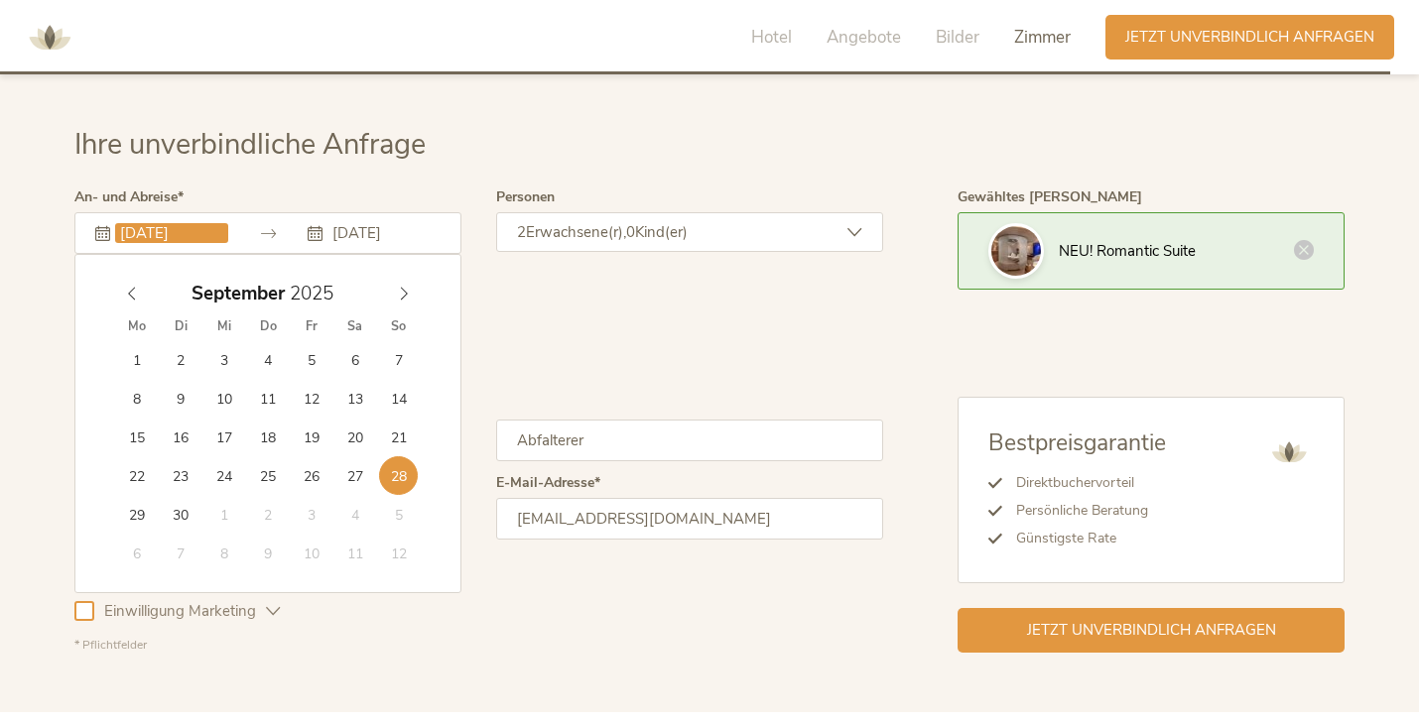
click at [361, 226] on input "02.10.2025" at bounding box center [383, 233] width 113 height 20
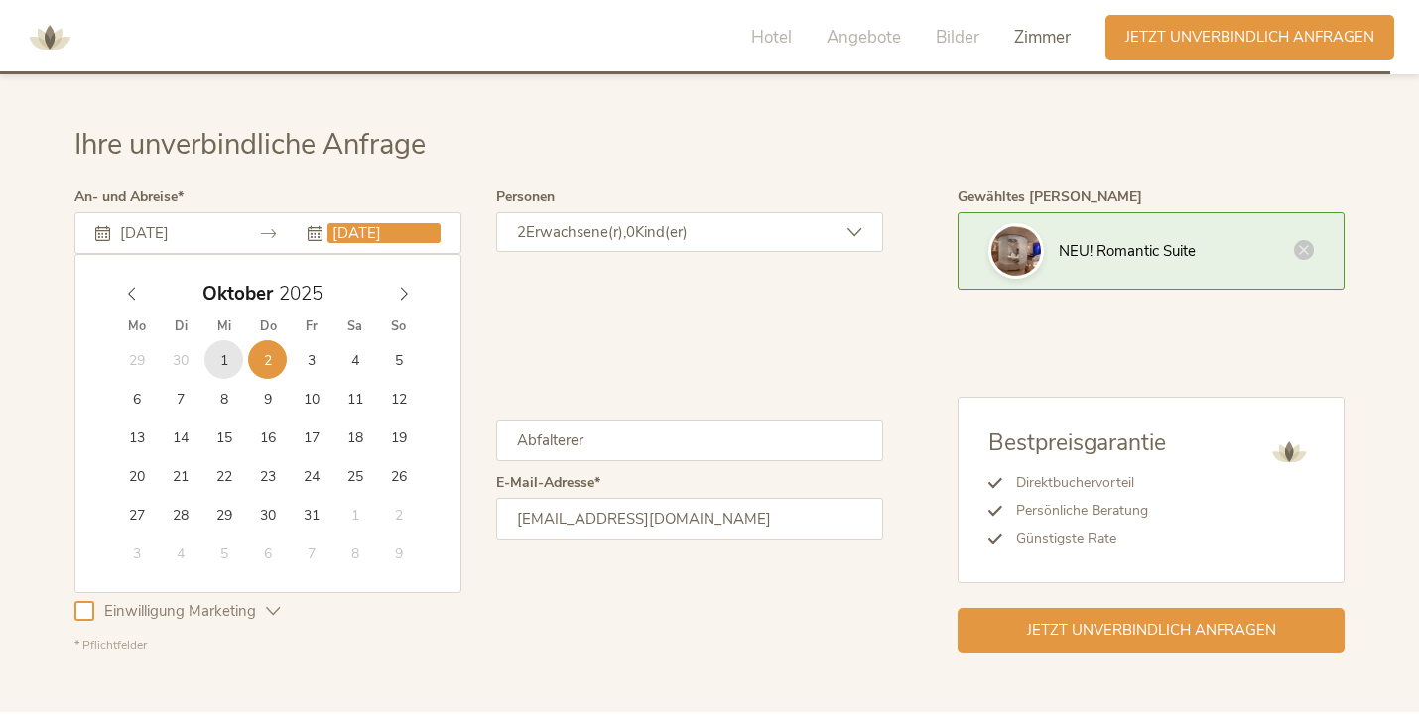
type input "[DATE]"
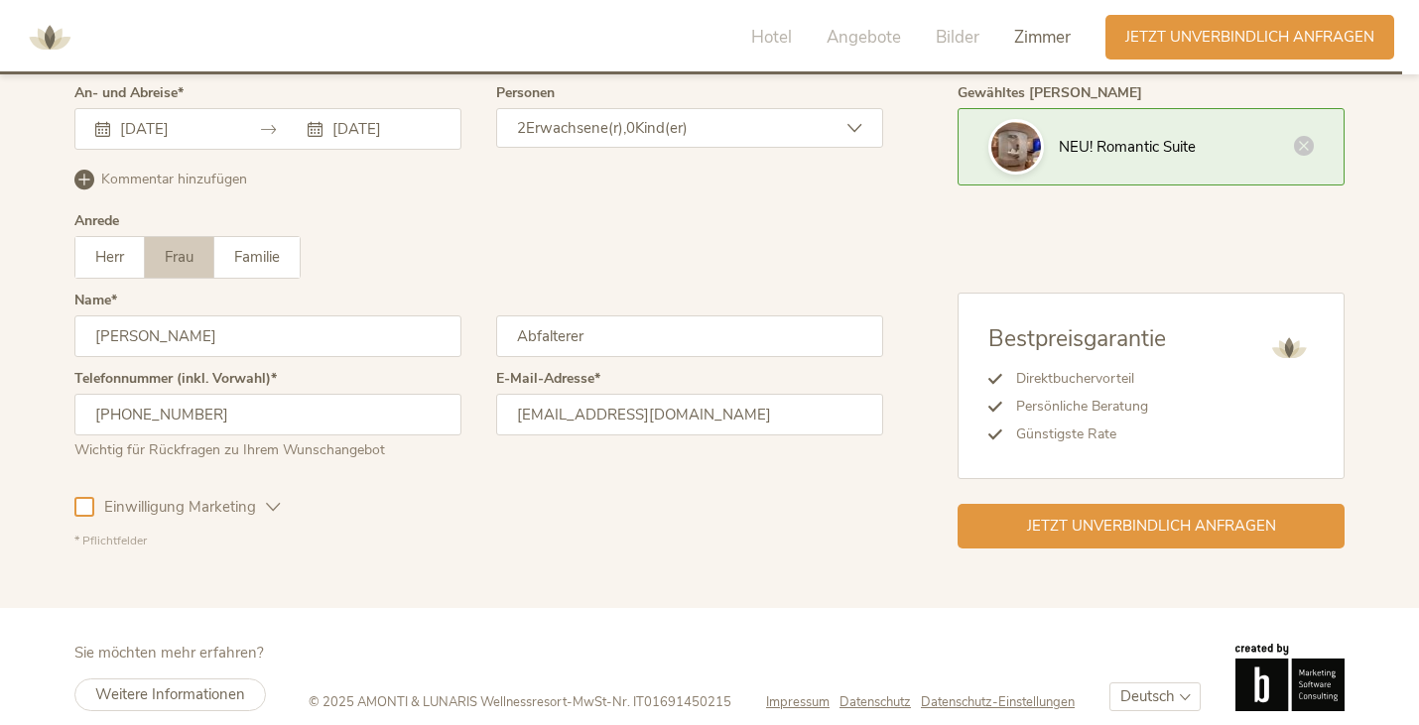
scroll to position [6146, 0]
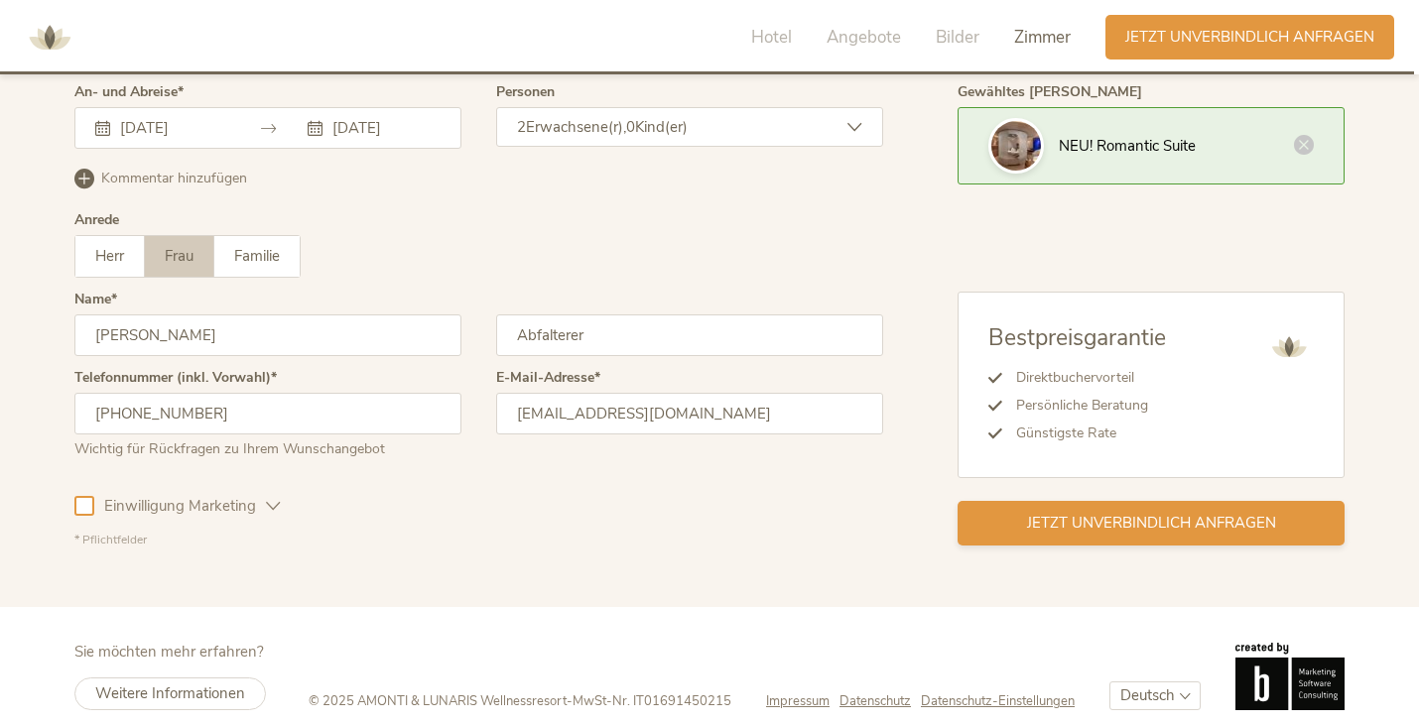
click at [1031, 520] on span "Jetzt unverbindlich anfragen" at bounding box center [1151, 523] width 249 height 21
click at [1070, 527] on span "Jetzt unverbindlich anfragen" at bounding box center [1151, 523] width 249 height 21
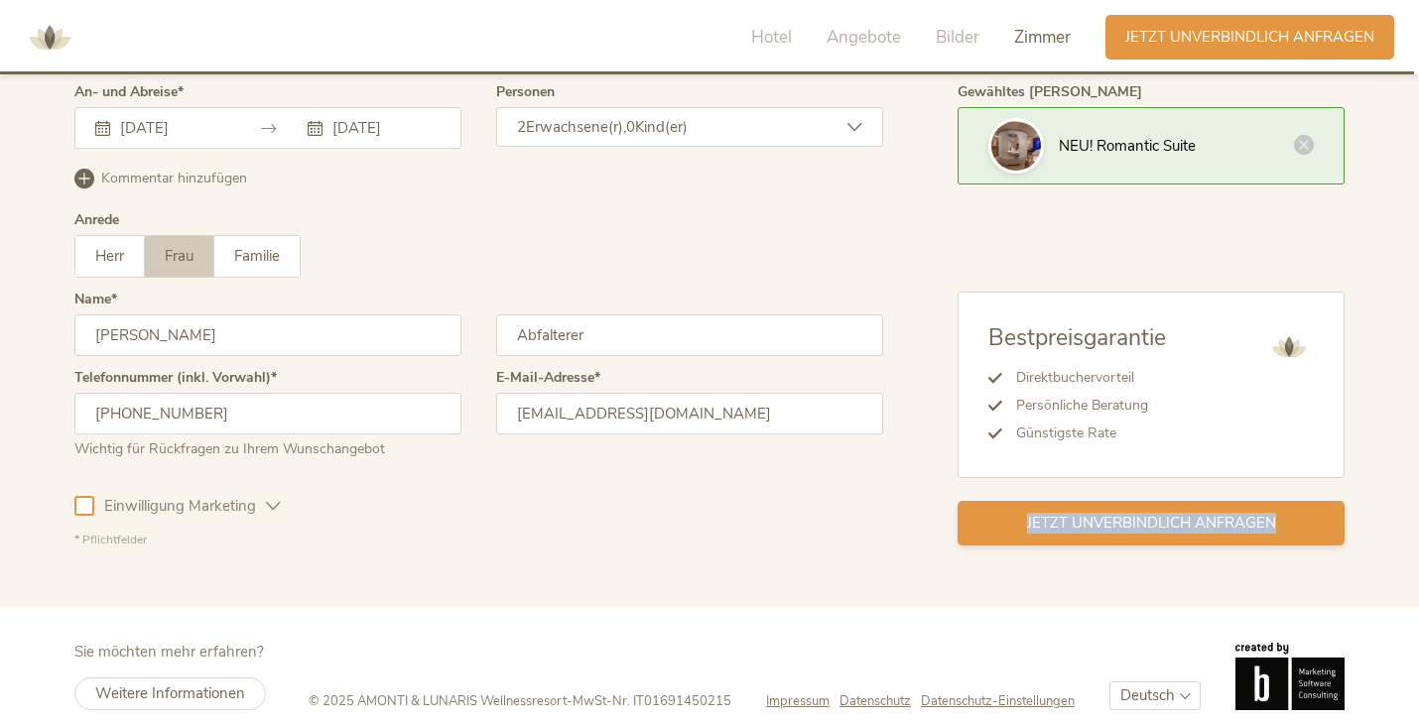
click at [1070, 527] on span "Jetzt unverbindlich anfragen" at bounding box center [1151, 523] width 249 height 21
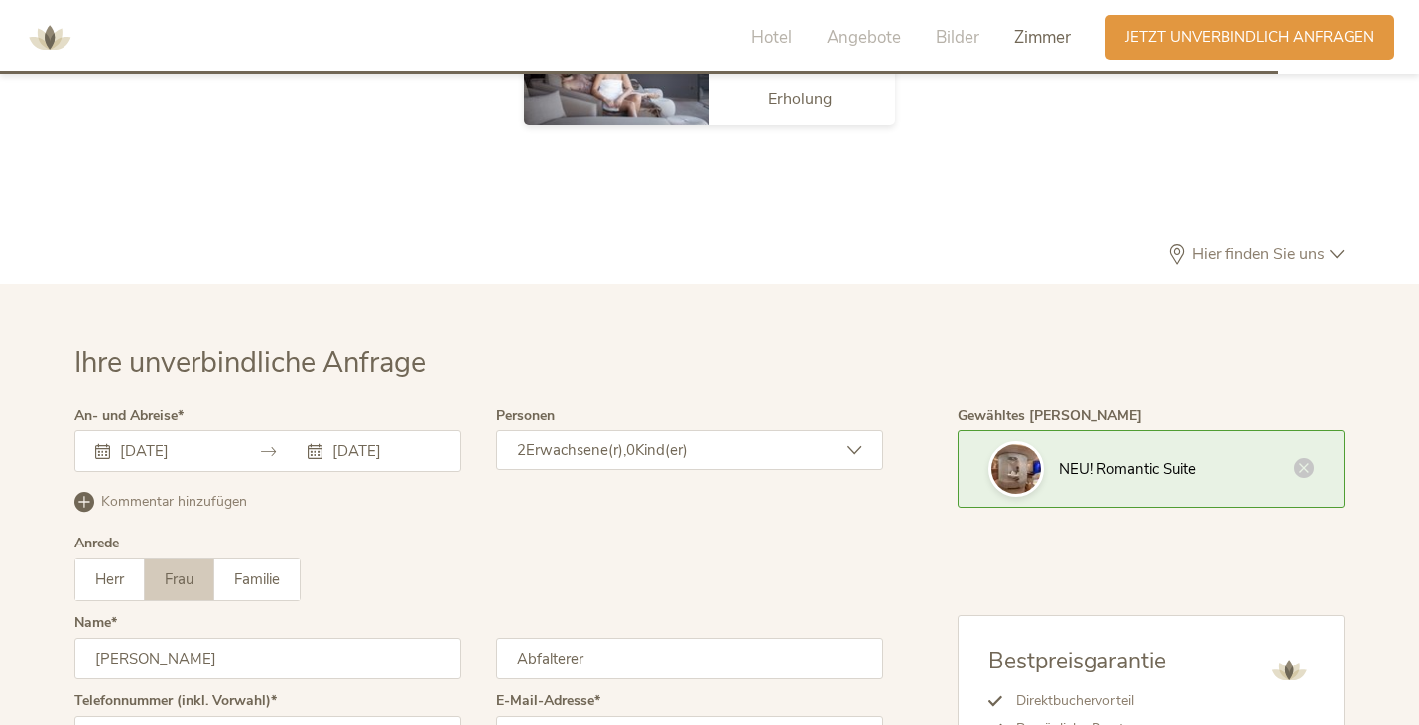
scroll to position [5829, 0]
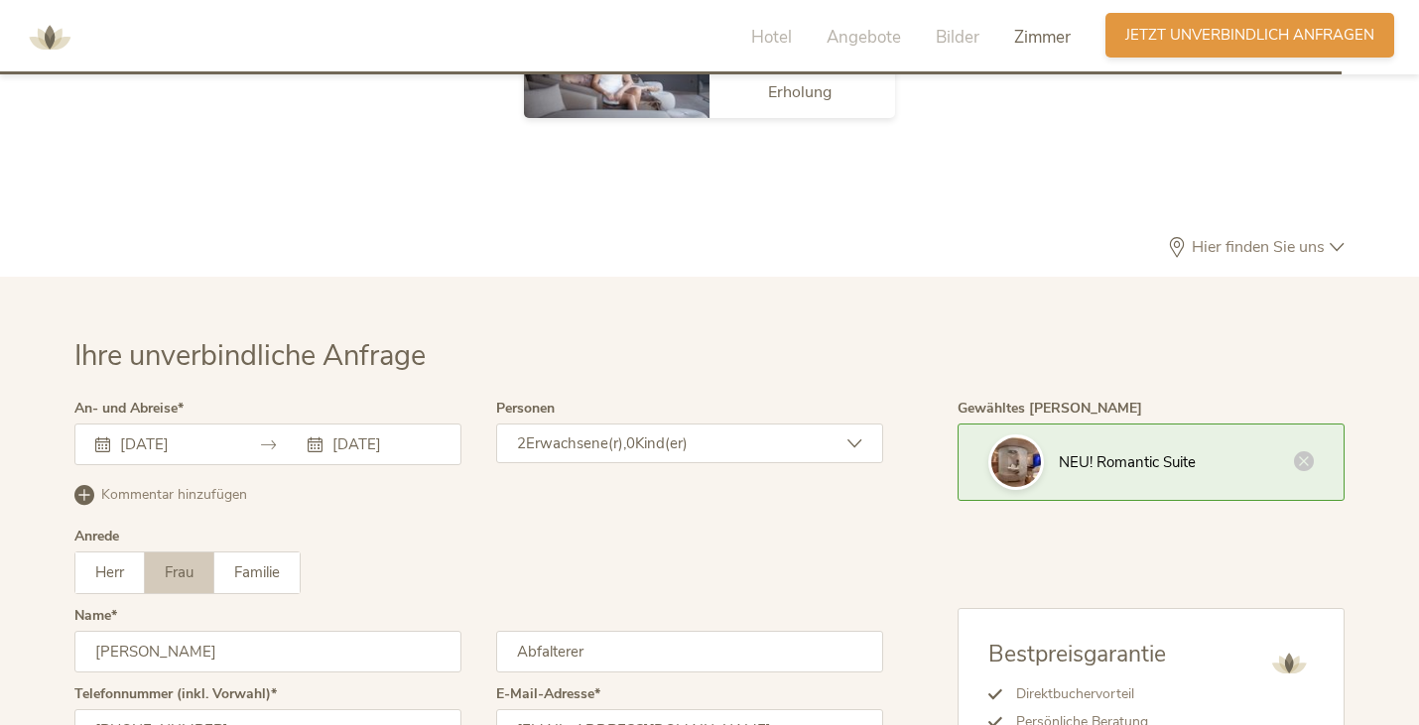
click at [1191, 33] on span "Jetzt unverbindlich anfragen" at bounding box center [1249, 35] width 249 height 21
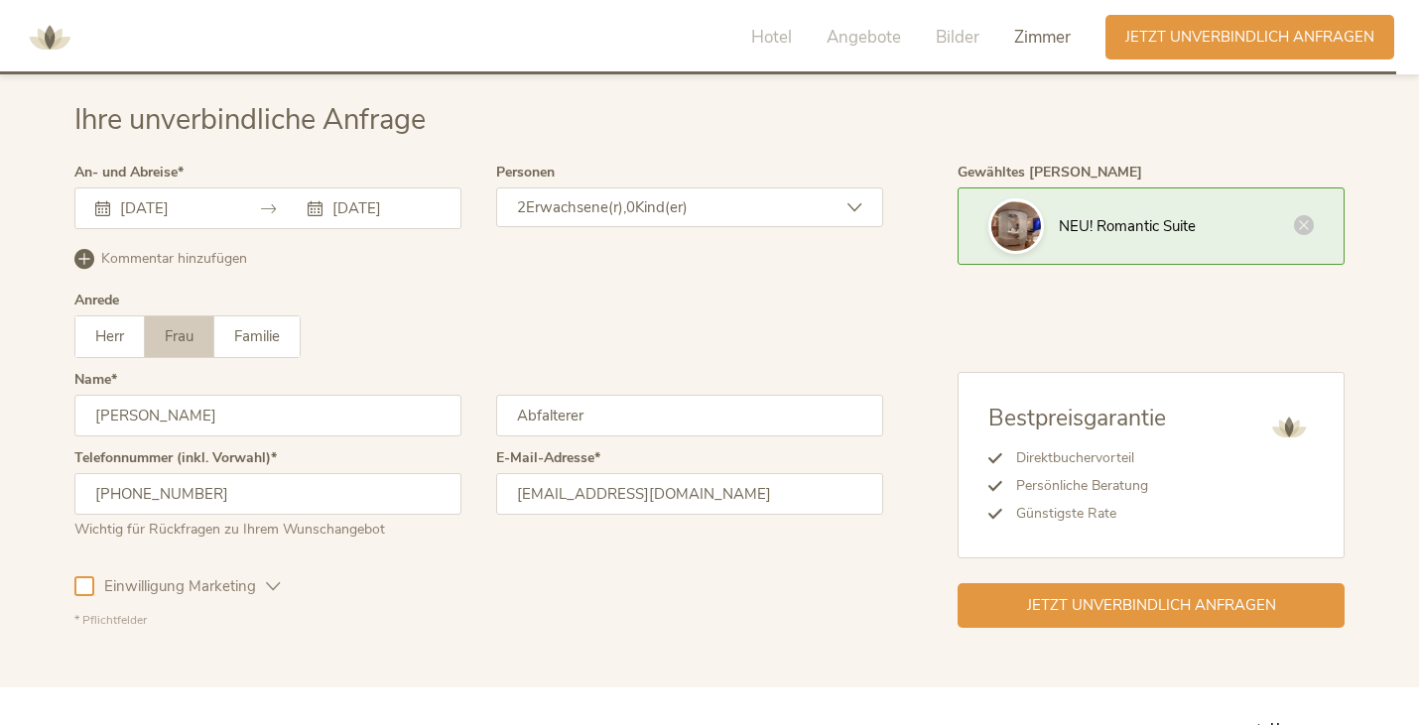
scroll to position [6167, 0]
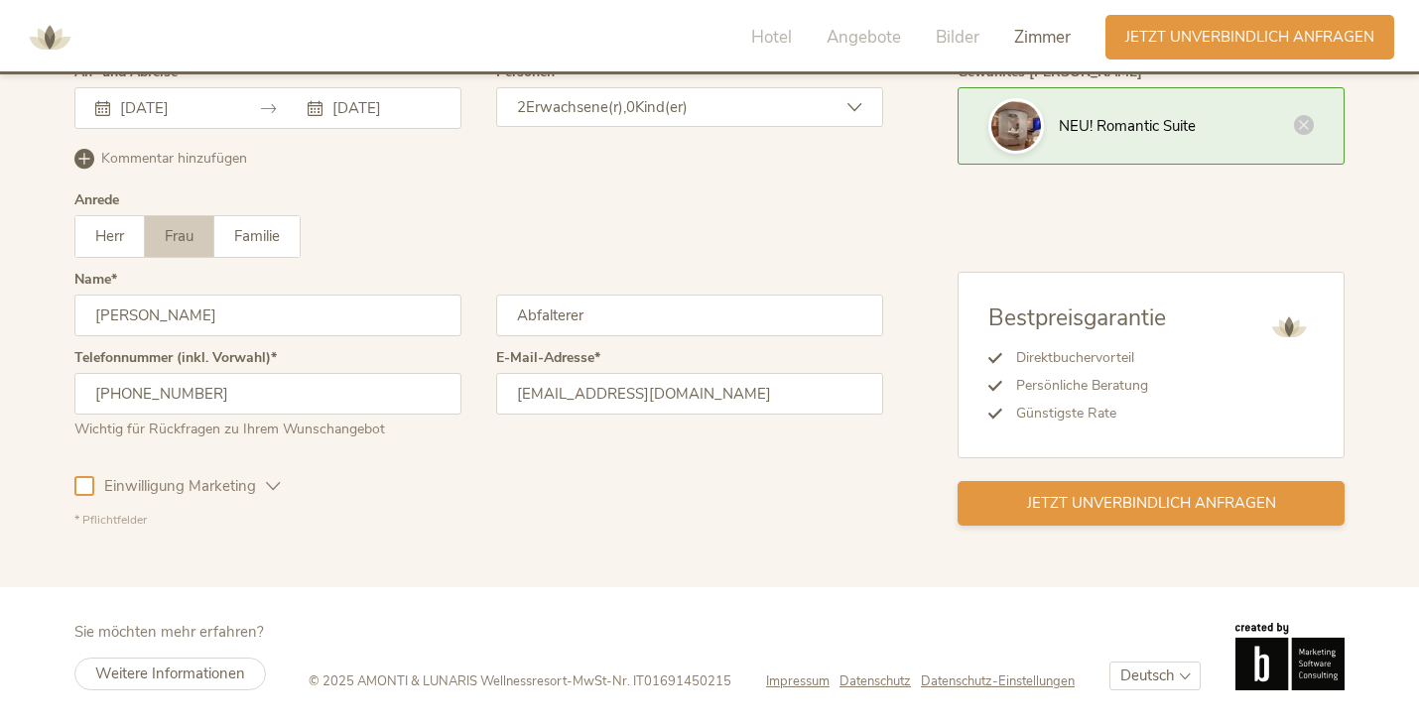
click at [1089, 496] on span "Jetzt unverbindlich anfragen" at bounding box center [1151, 503] width 249 height 21
click at [1123, 505] on span "Jetzt unverbindlich anfragen" at bounding box center [1151, 503] width 249 height 21
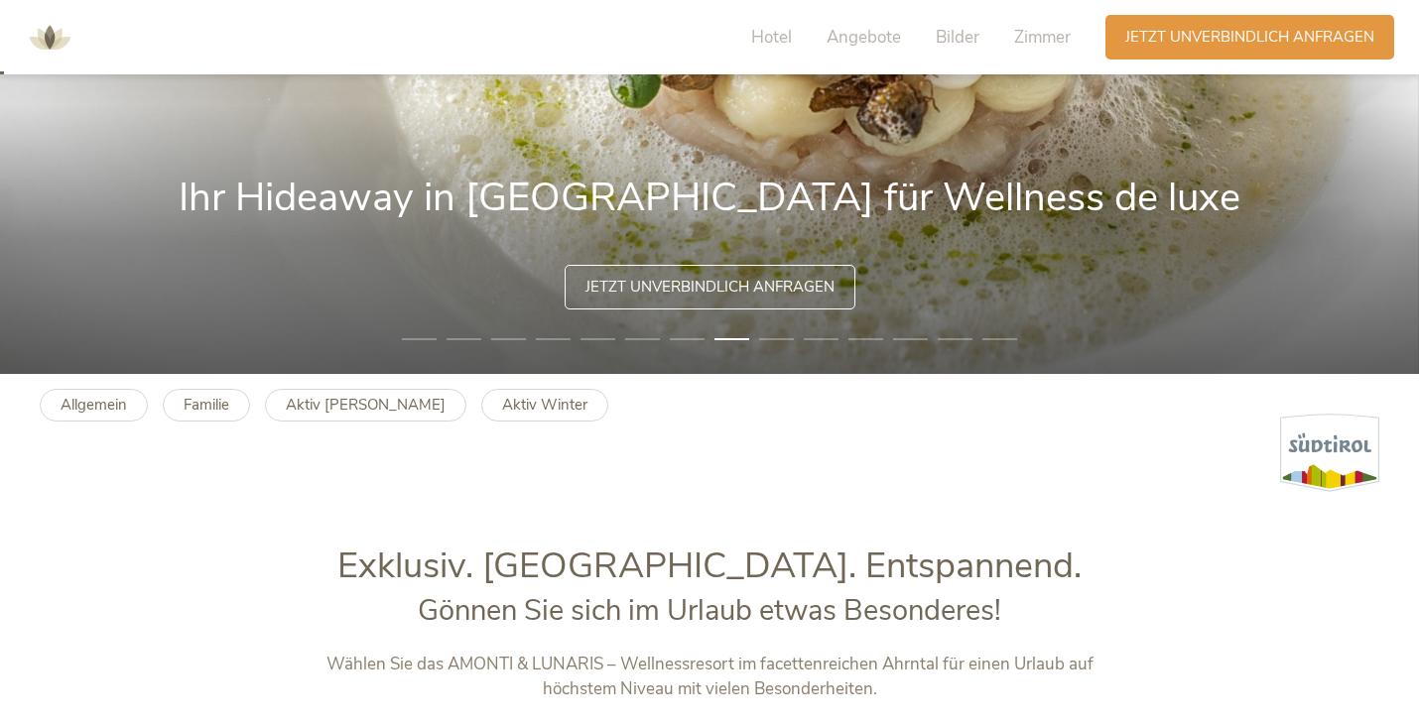
scroll to position [0, 0]
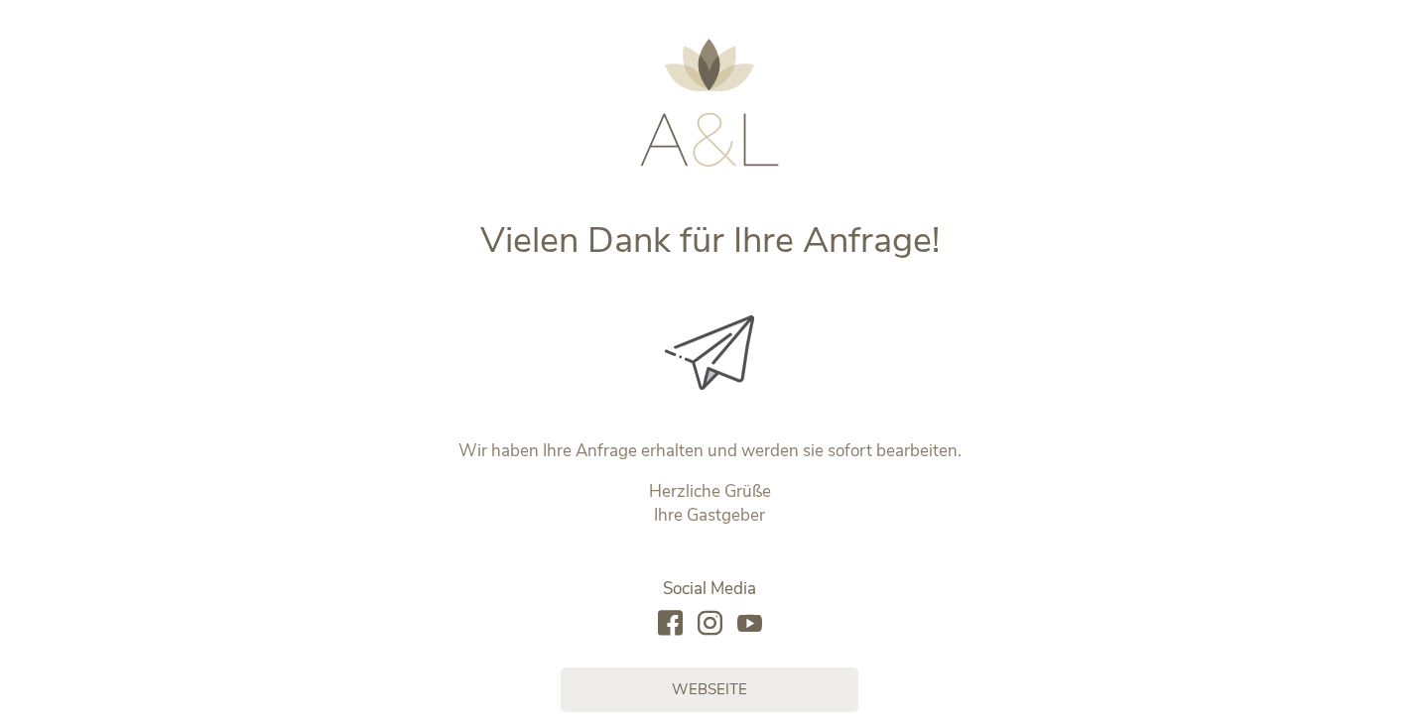
scroll to position [62, 0]
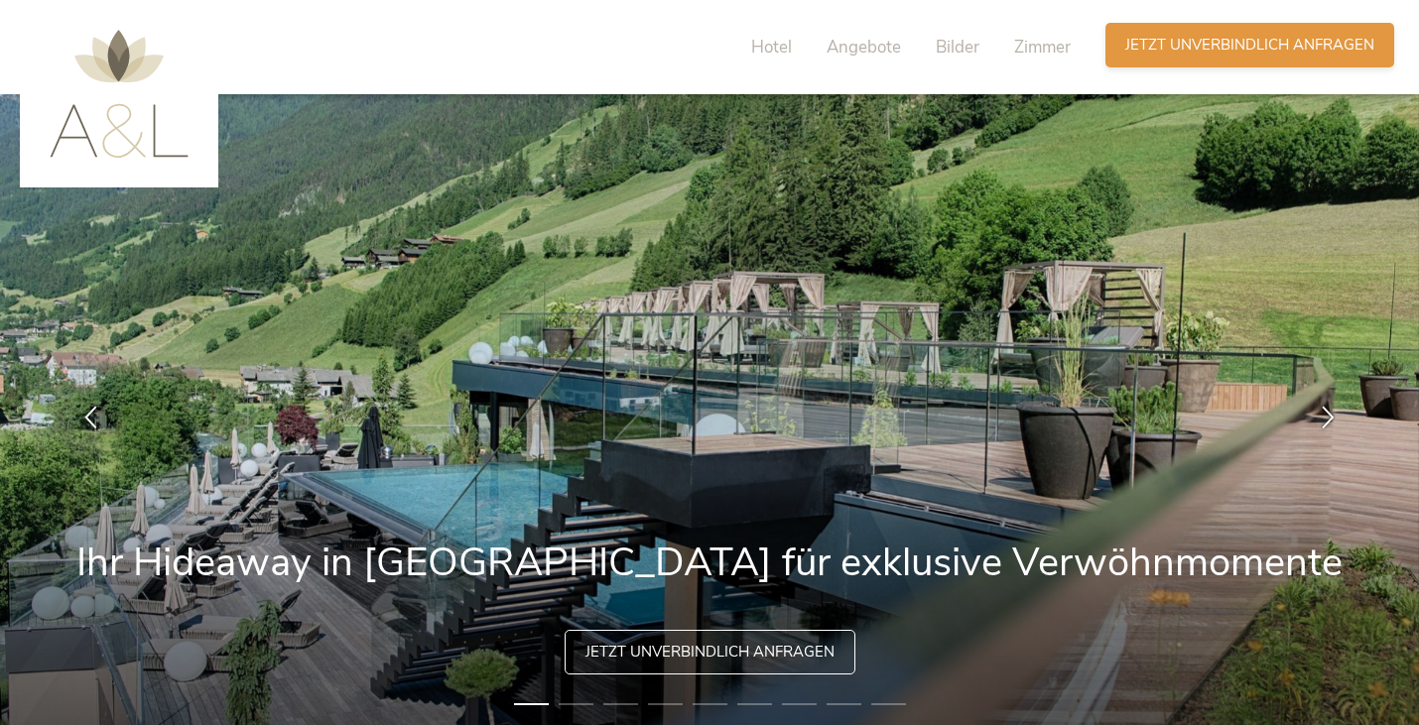
click at [1159, 55] on span "Jetzt unverbindlich anfragen" at bounding box center [1249, 45] width 249 height 21
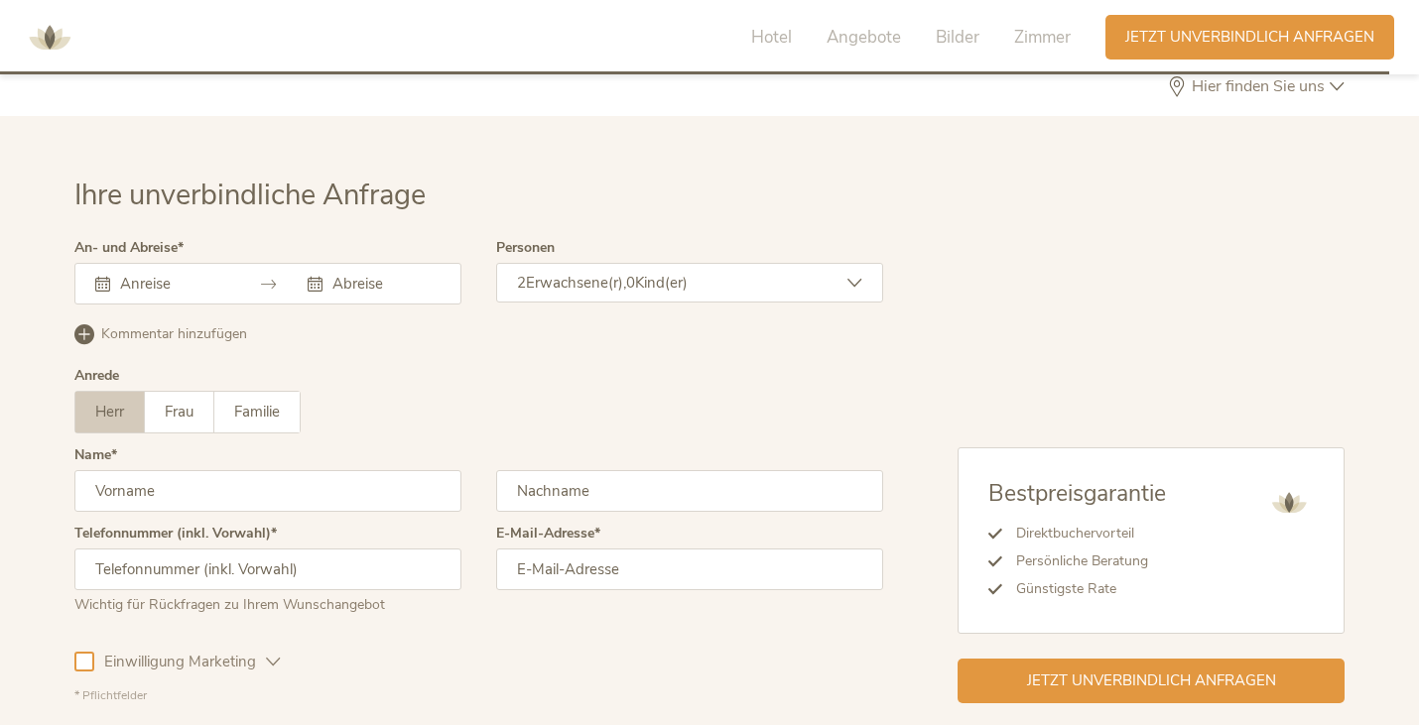
scroll to position [5852, 0]
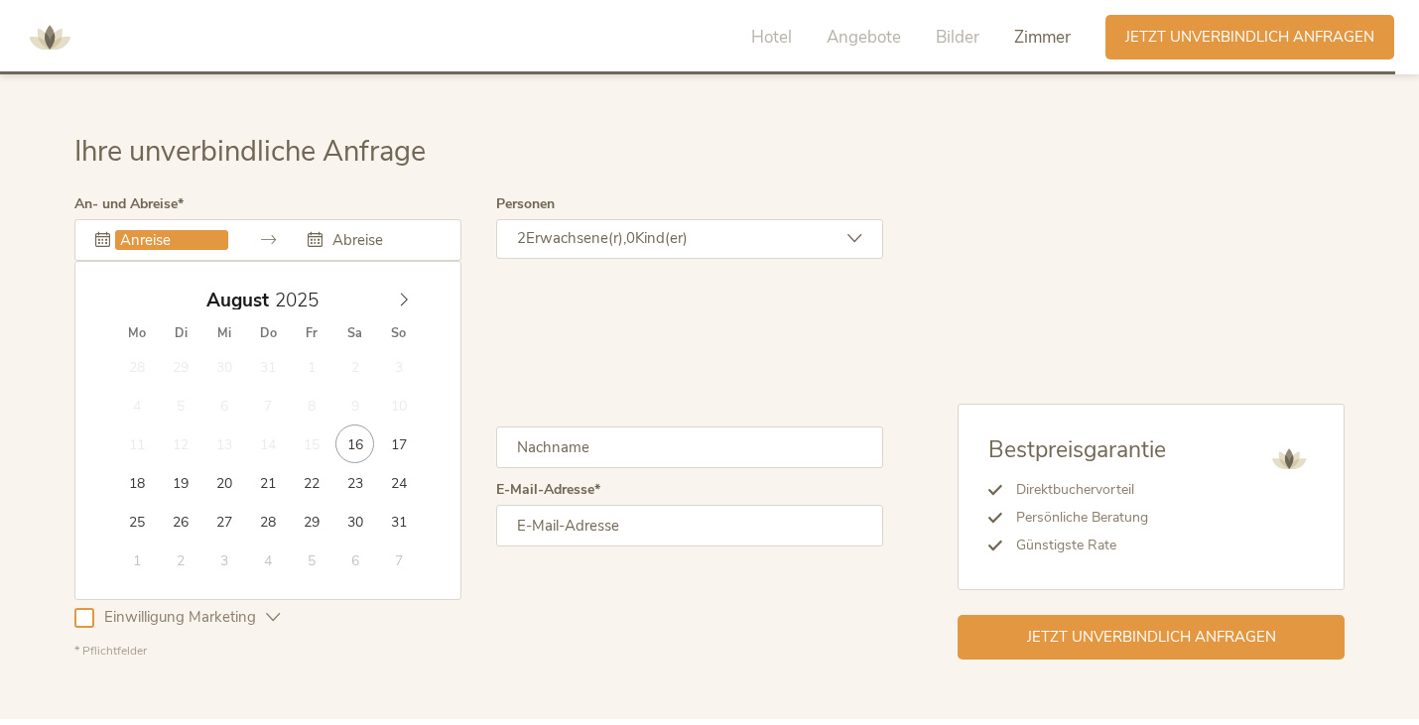
click at [213, 230] on input "text" at bounding box center [171, 240] width 113 height 20
click at [395, 282] on span at bounding box center [404, 296] width 34 height 28
type input "[DATE]"
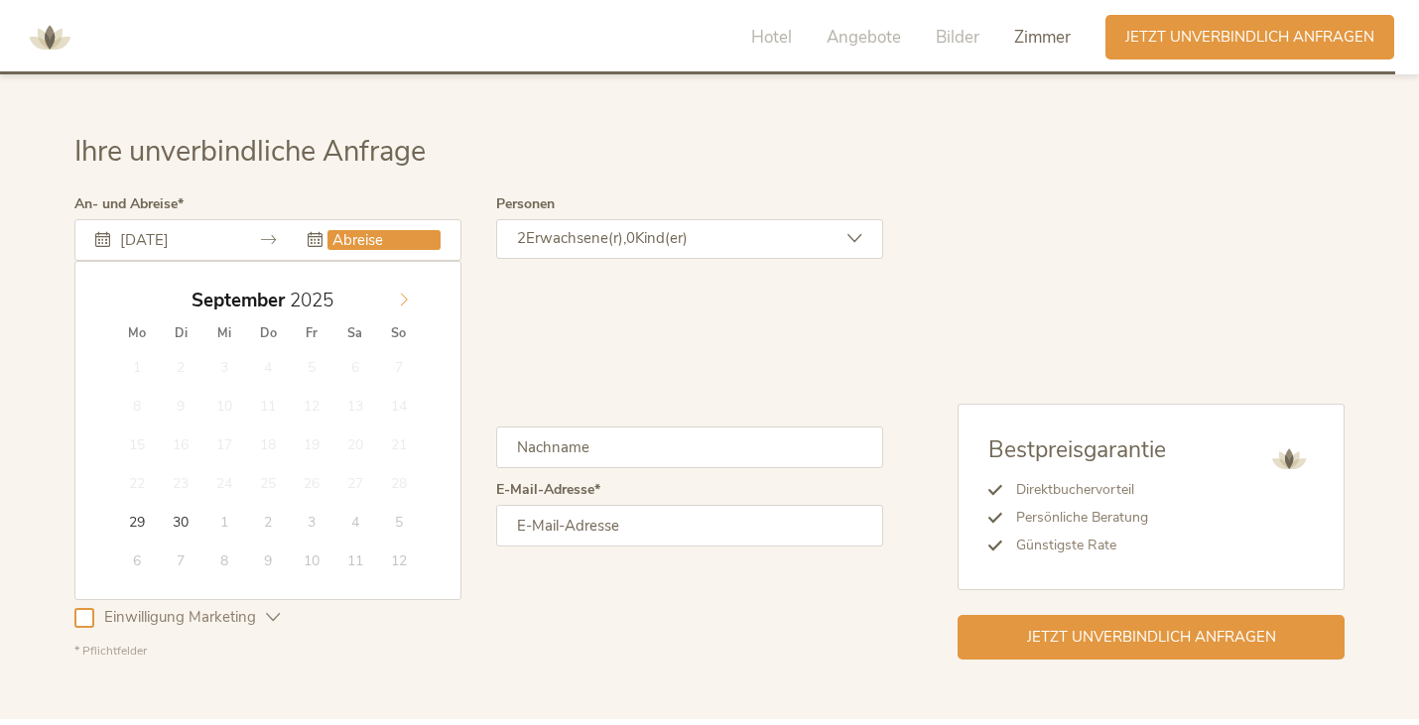
click at [406, 294] on icon at bounding box center [404, 300] width 7 height 13
type input "[DATE]"
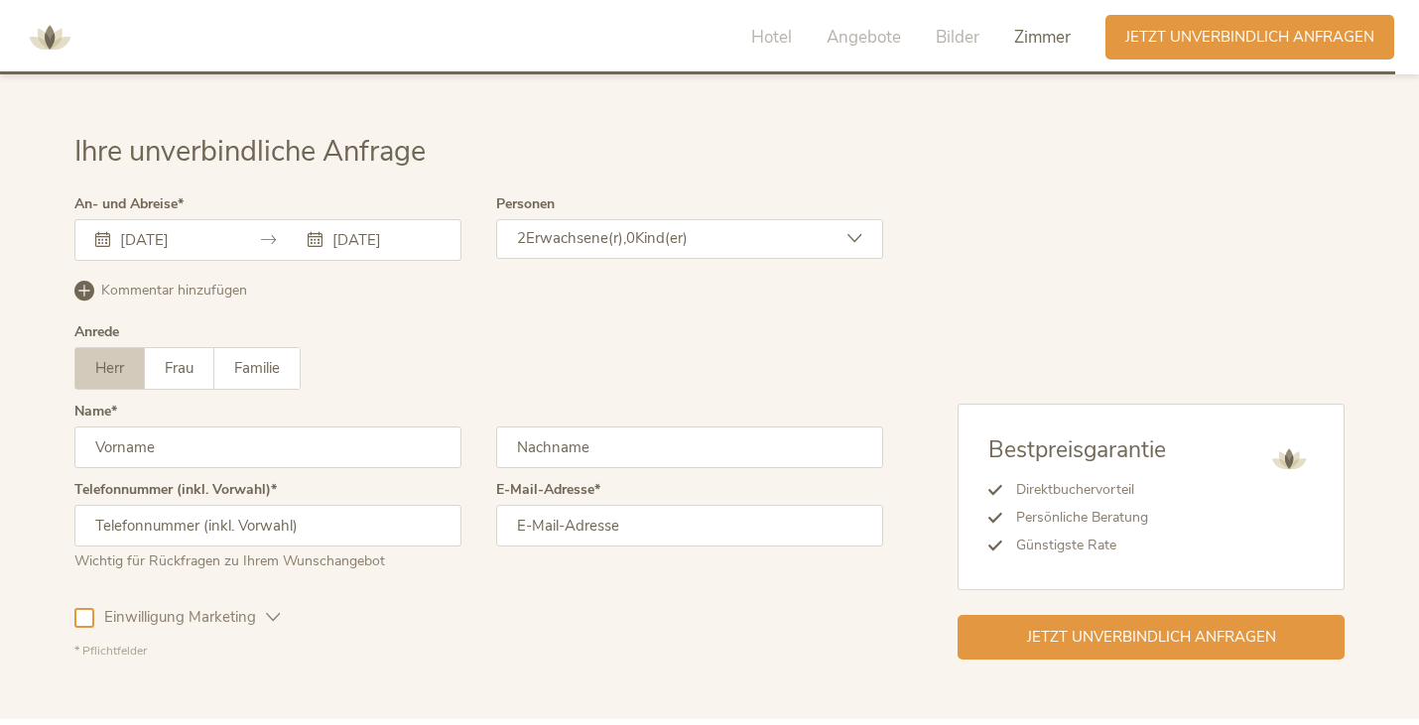
click at [277, 427] on input "text" at bounding box center [267, 448] width 387 height 42
type input "[PERSON_NAME]"
click at [551, 427] on input "text" at bounding box center [689, 448] width 387 height 42
type input "Abfalterer"
click at [523, 505] on input "email" at bounding box center [689, 526] width 387 height 42
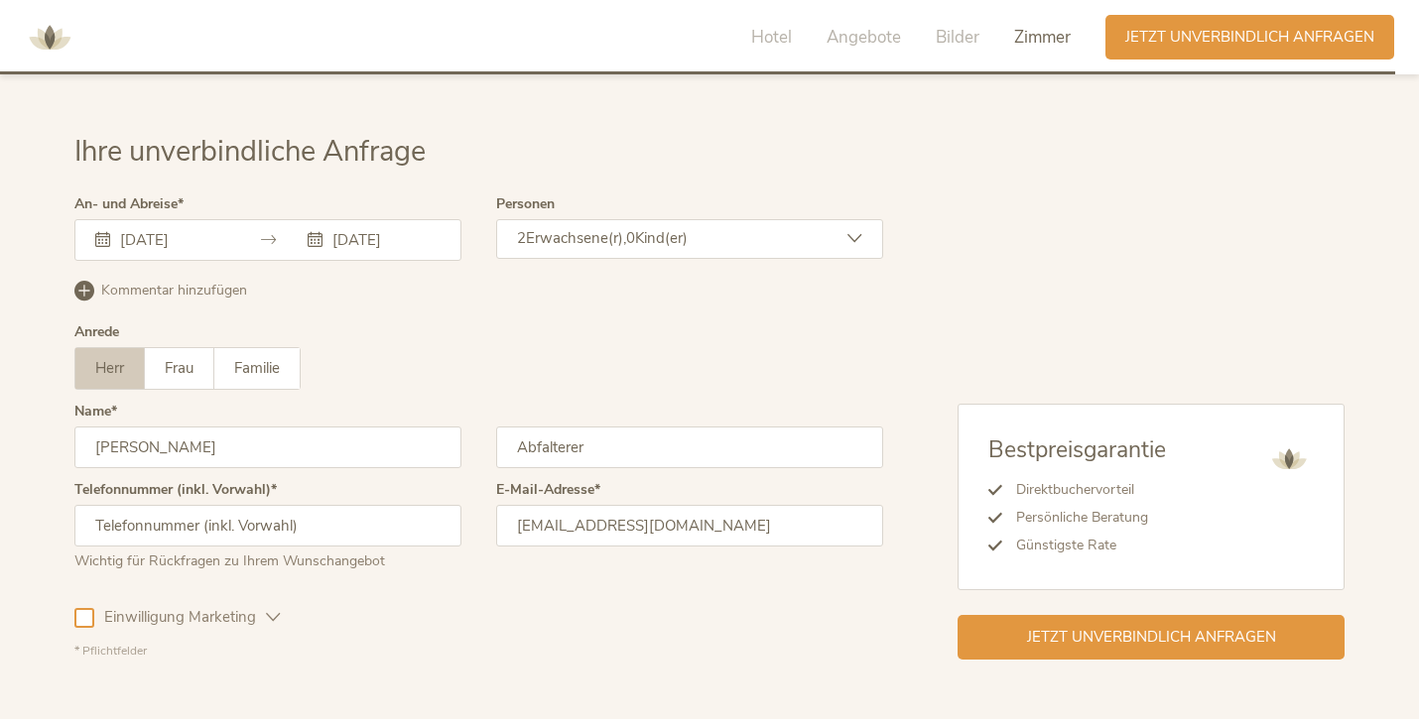
type input "[EMAIL_ADDRESS][DOMAIN_NAME]"
click at [354, 505] on input "text" at bounding box center [267, 526] width 387 height 42
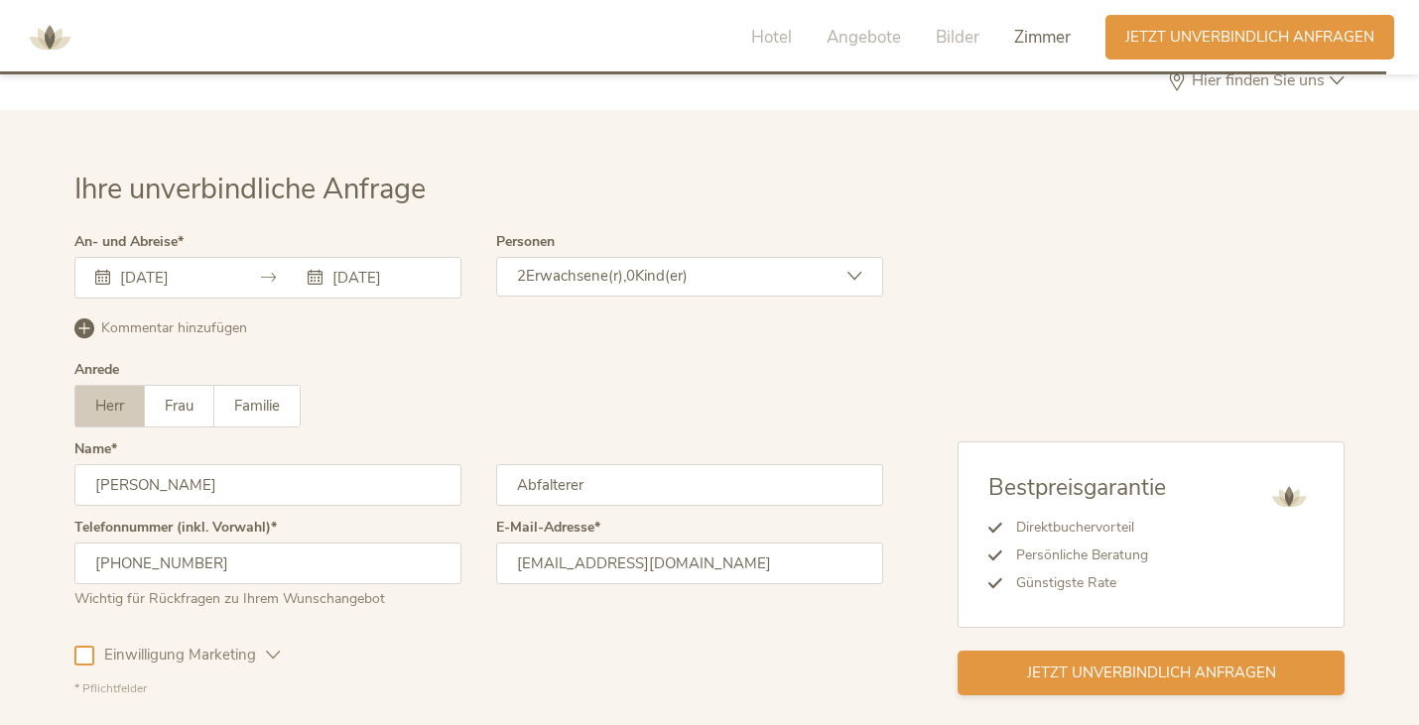
scroll to position [5816, 0]
type input "[PHONE_NUMBER]"
click at [192, 385] on label "Frau" at bounding box center [179, 405] width 69 height 41
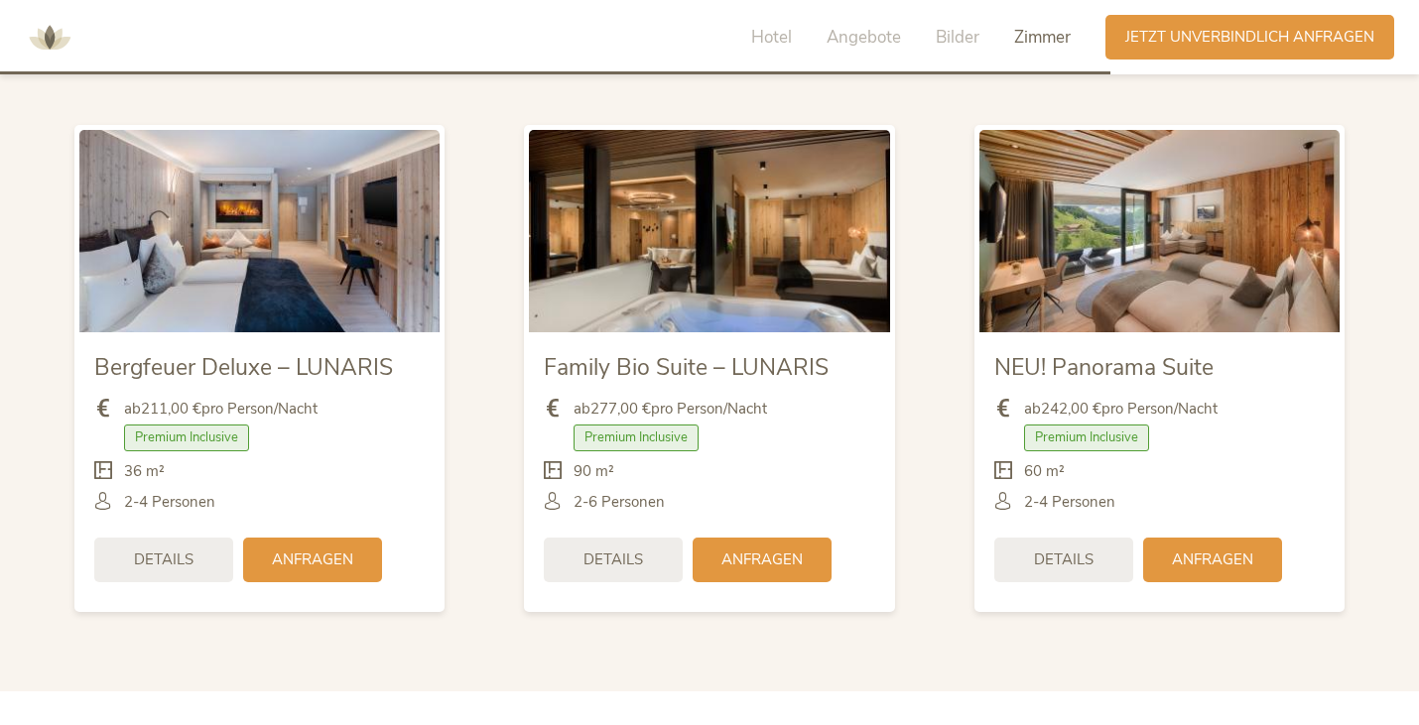
scroll to position [4660, 0]
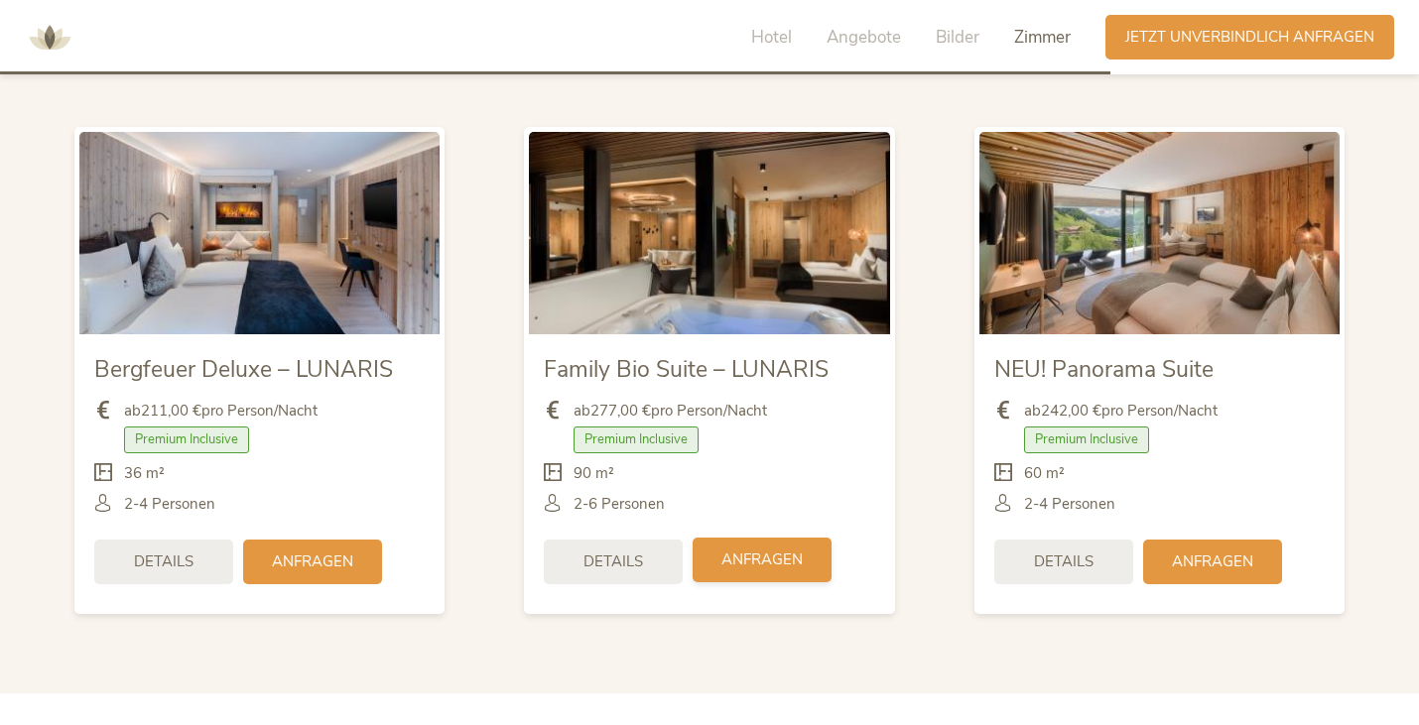
click at [748, 550] on span "Anfragen" at bounding box center [761, 560] width 81 height 21
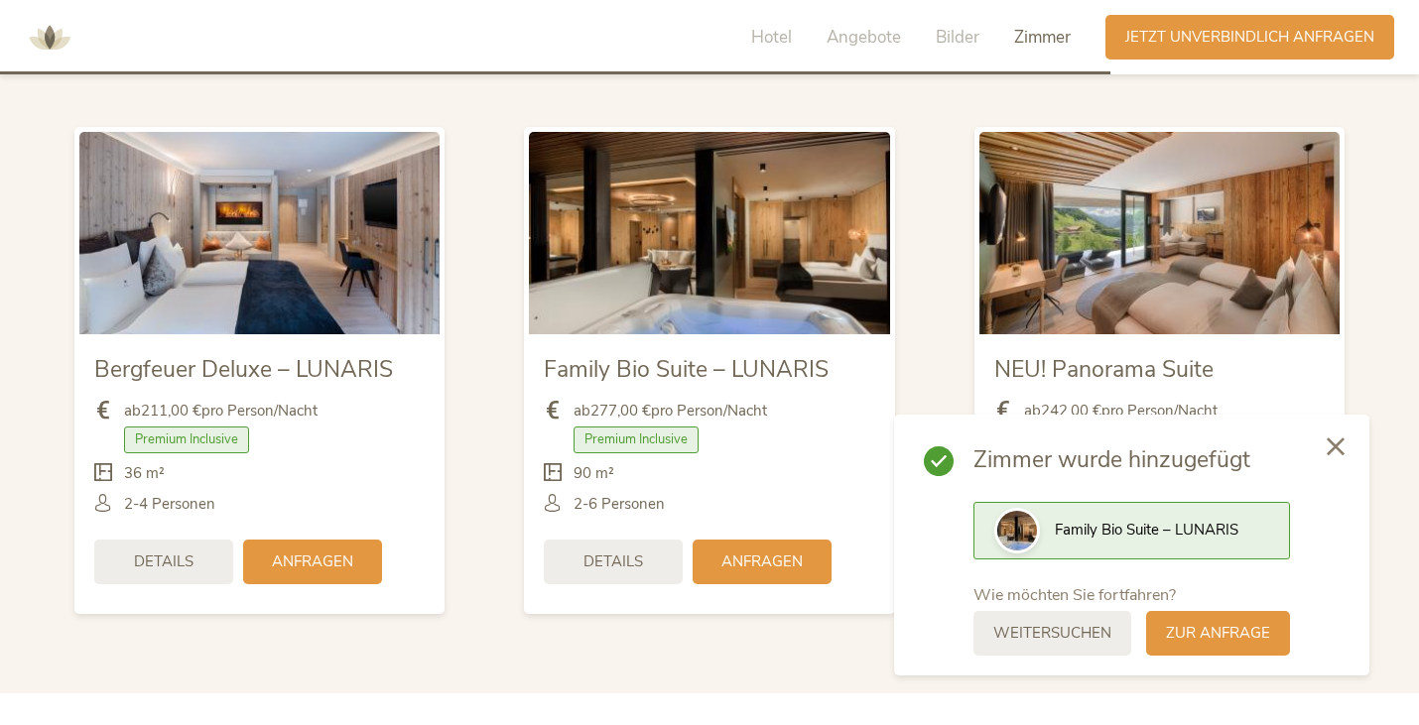
click at [1328, 448] on icon at bounding box center [1335, 447] width 18 height 18
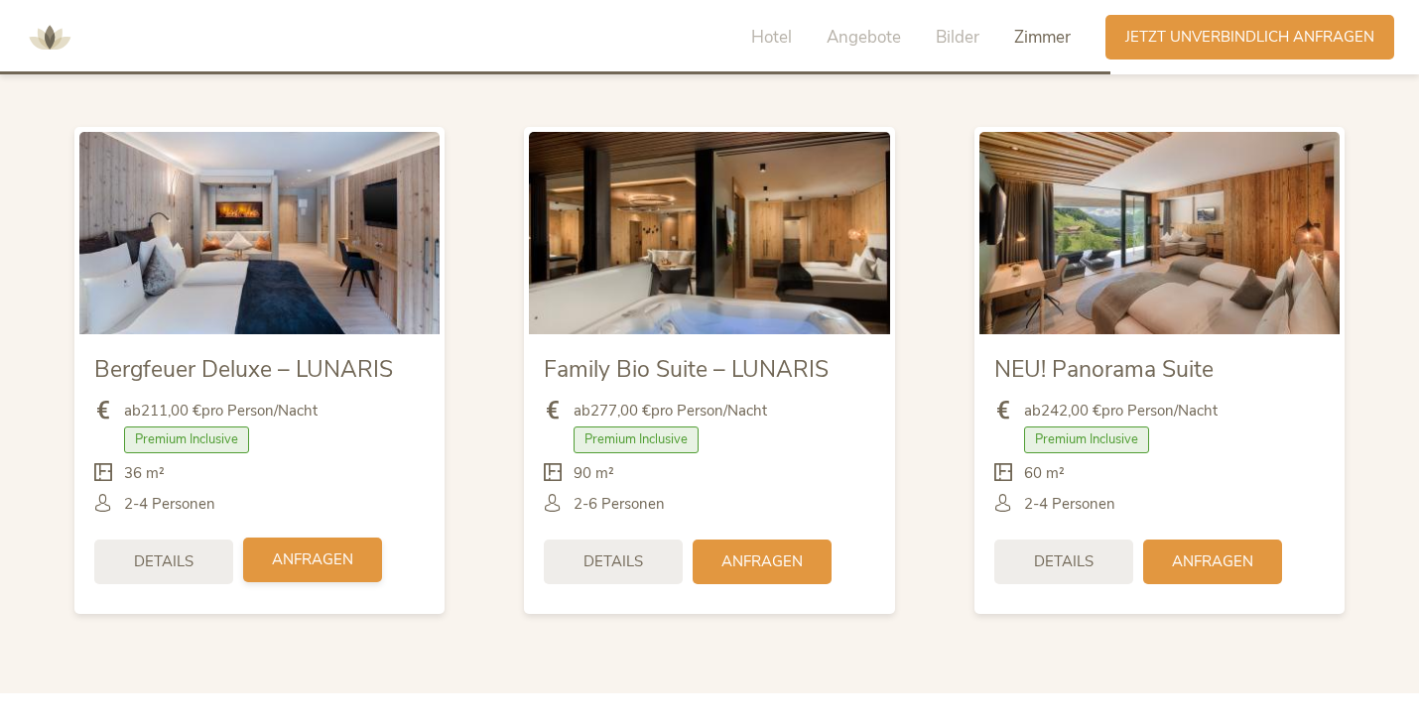
click at [252, 538] on div "Anfragen" at bounding box center [312, 560] width 139 height 45
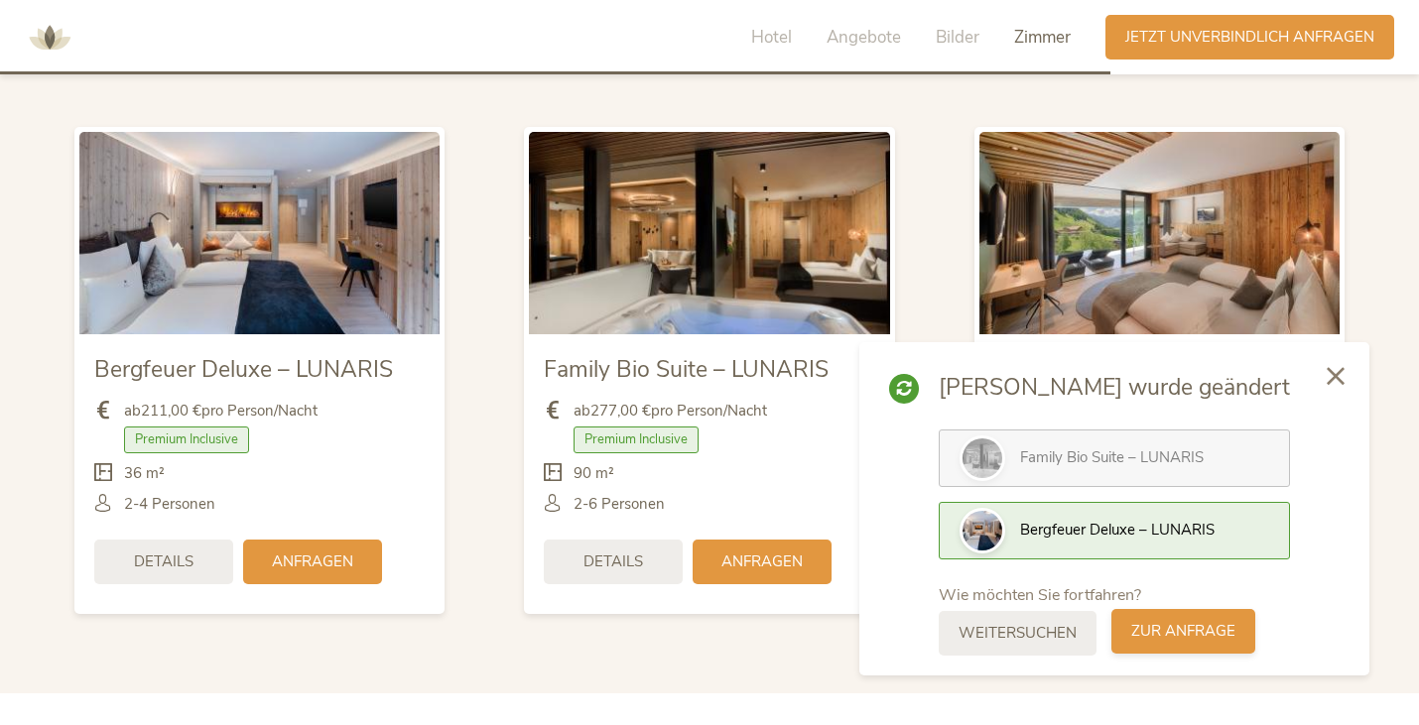
click at [1210, 634] on span "zur Anfrage" at bounding box center [1183, 631] width 104 height 21
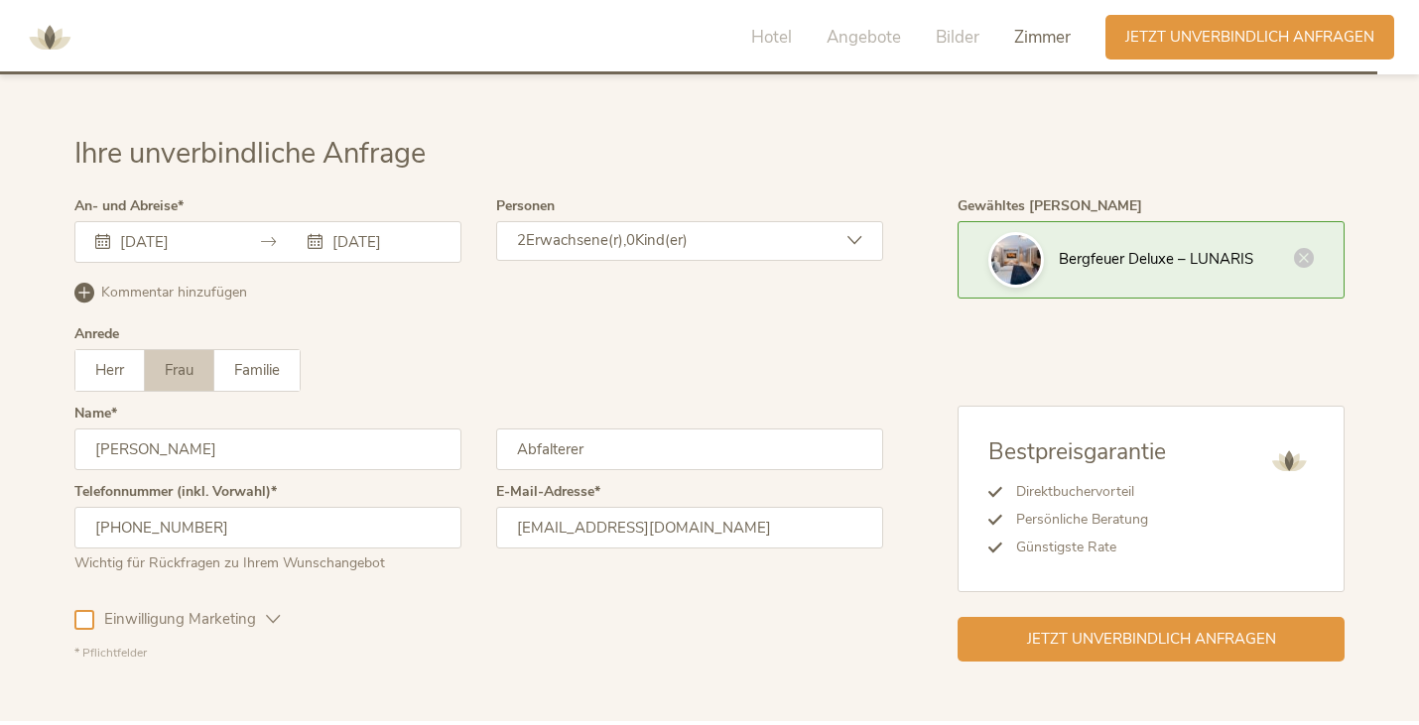
scroll to position [5852, 0]
click at [1302, 244] on icon at bounding box center [1304, 254] width 20 height 20
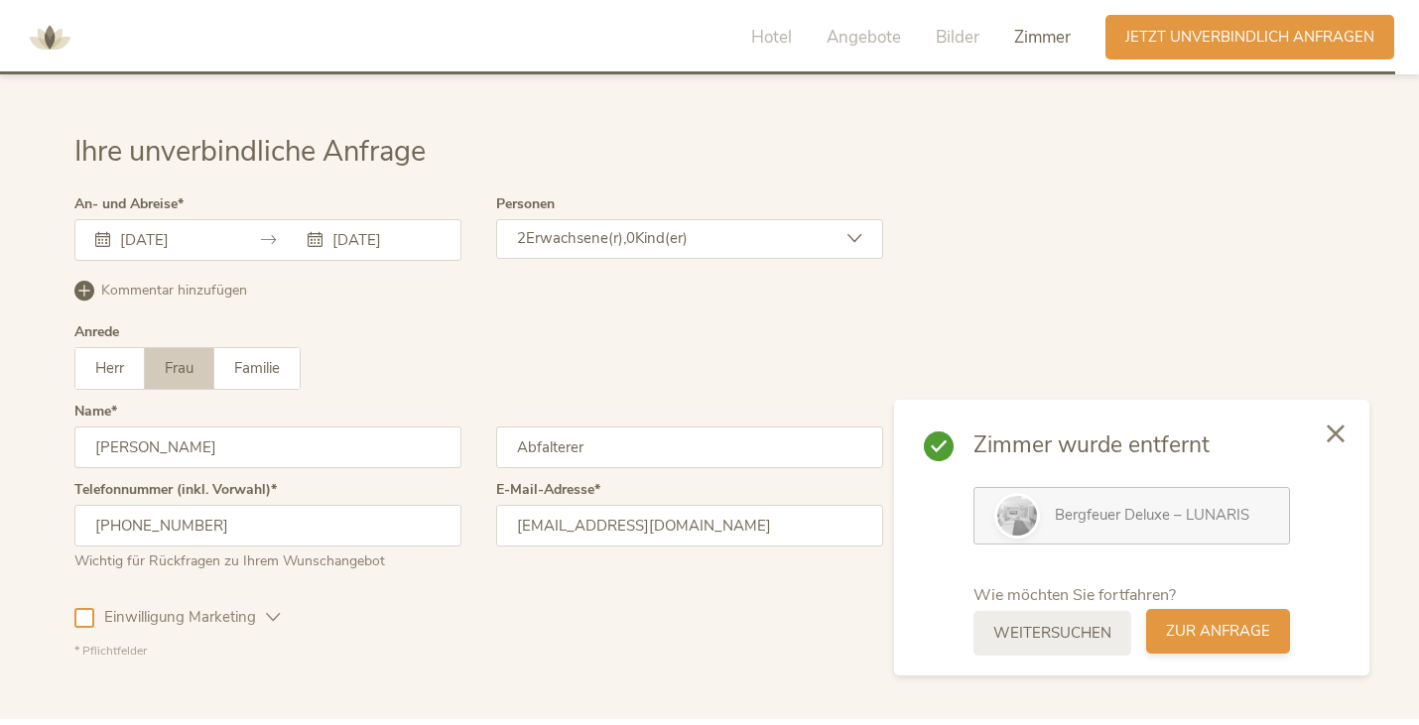
click at [1211, 630] on span "zur Anfrage" at bounding box center [1218, 631] width 104 height 21
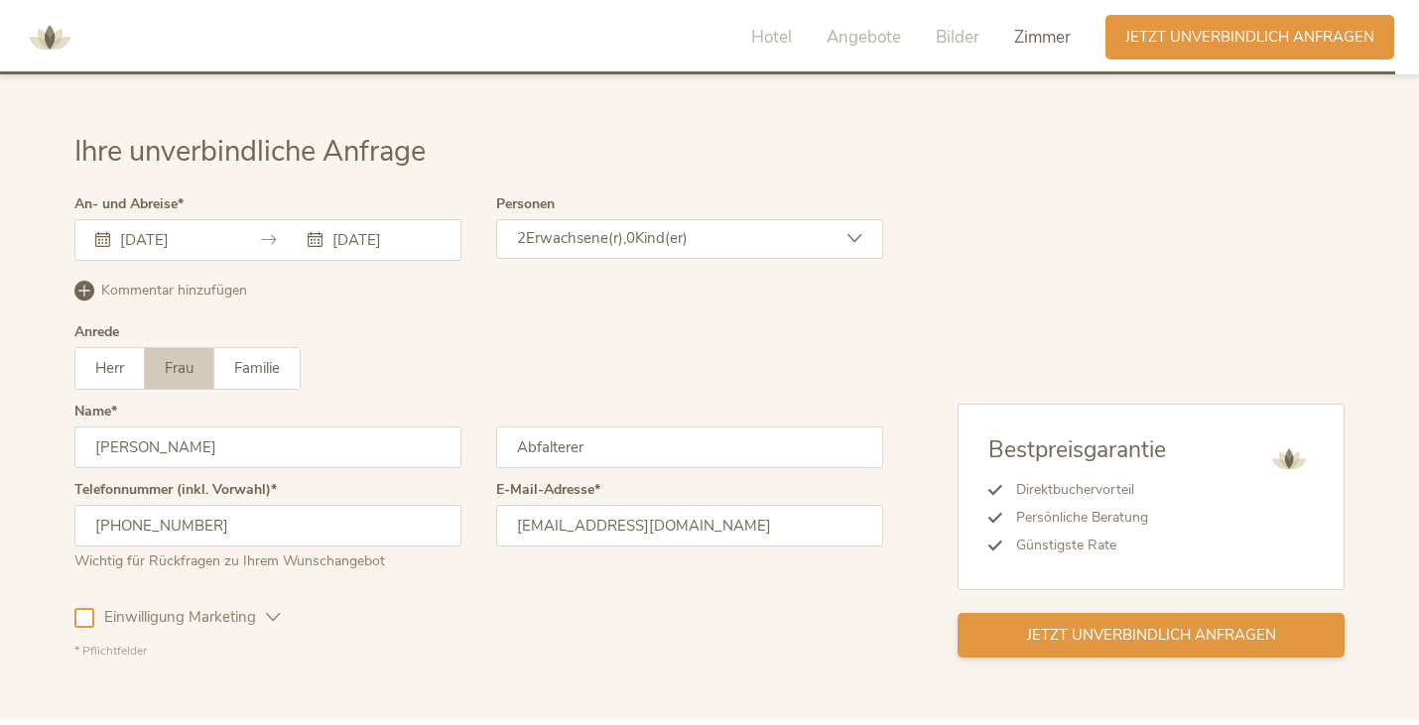
click at [1105, 625] on span "Jetzt unverbindlich anfragen" at bounding box center [1151, 635] width 249 height 21
